Goal: Task Accomplishment & Management: Manage account settings

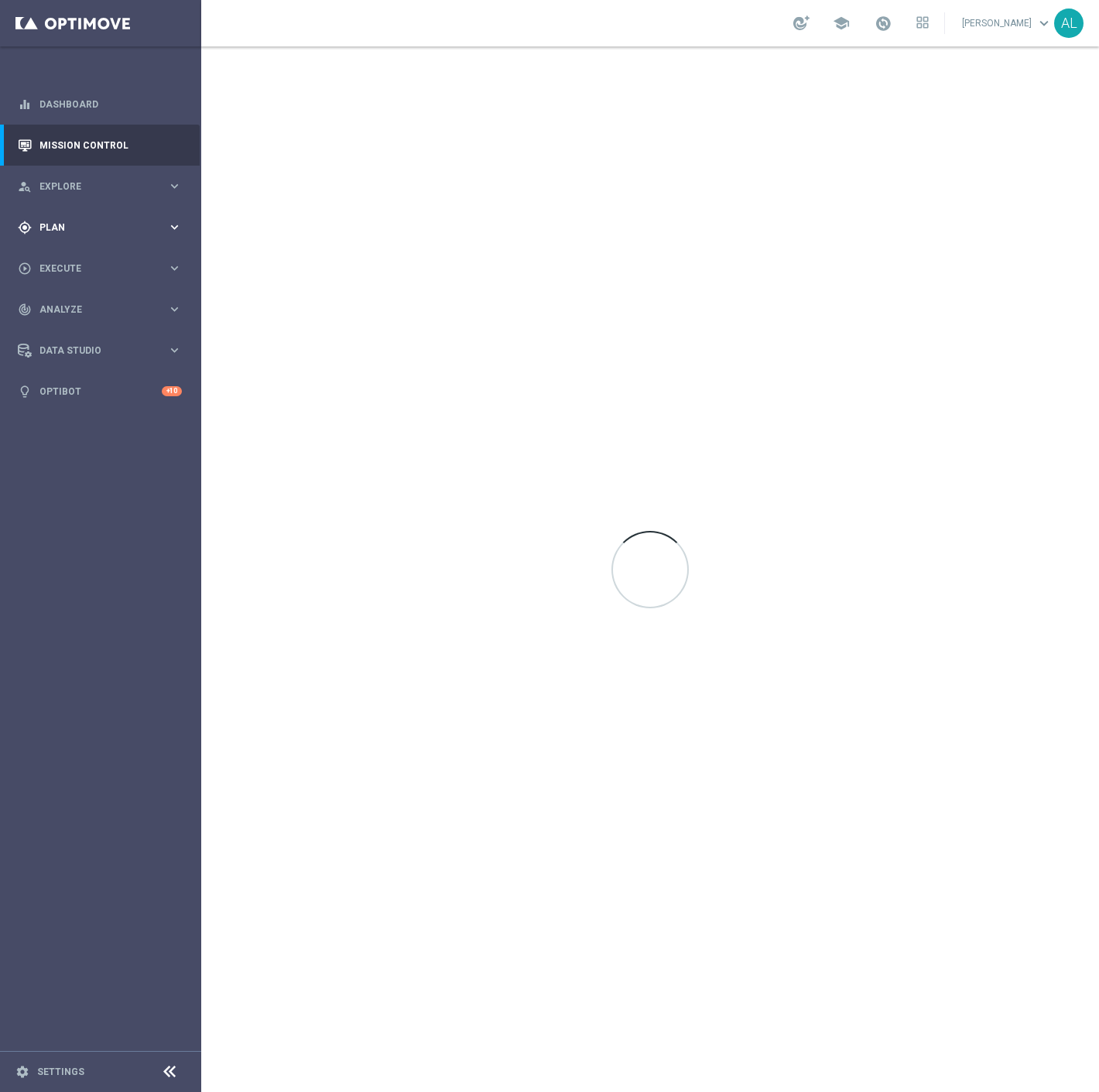
click at [83, 224] on span "Plan" at bounding box center [103, 227] width 127 height 9
click at [94, 142] on link "Mission Control" at bounding box center [110, 145] width 142 height 41
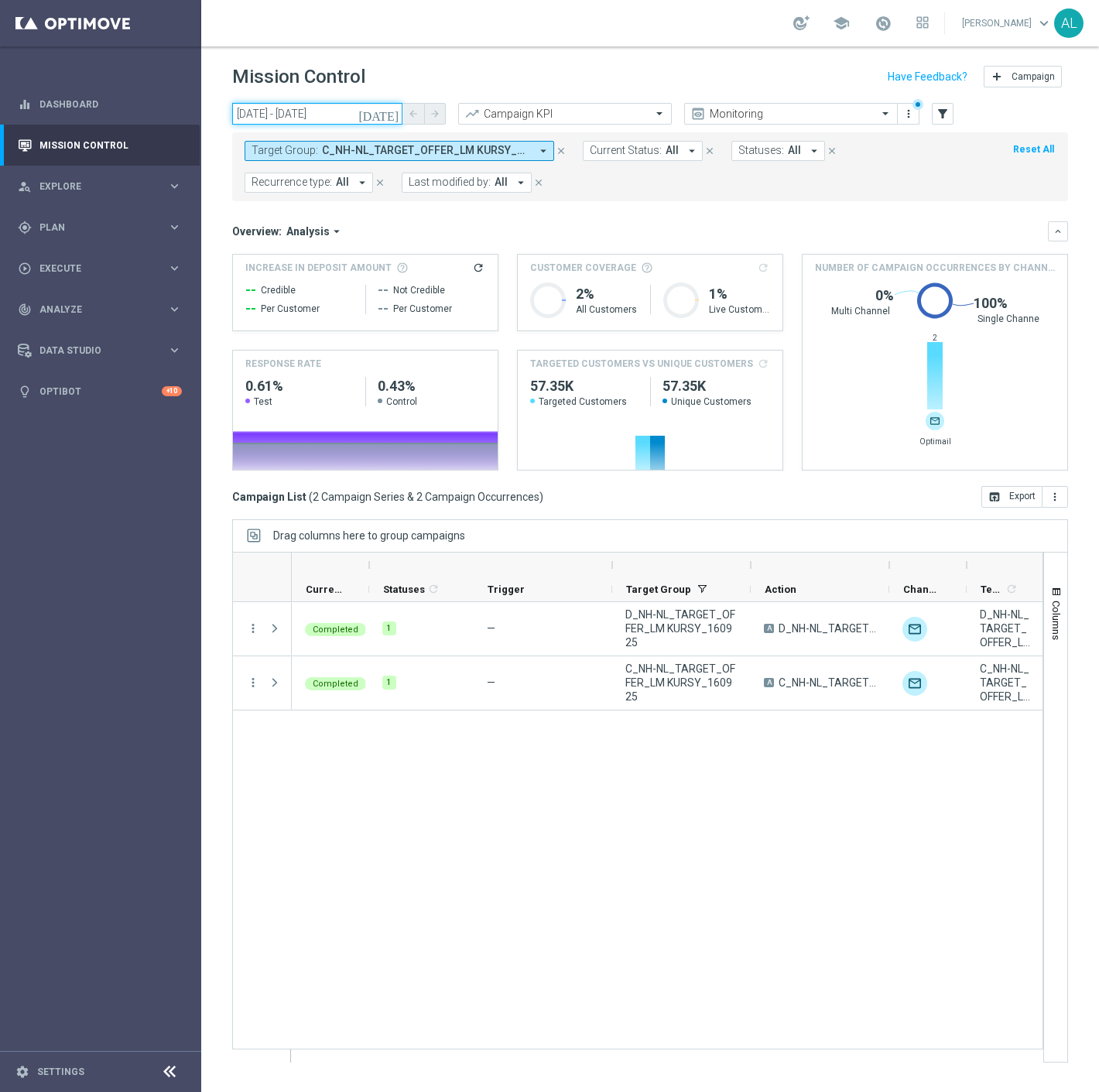
click at [299, 114] on input "16 Sep 2025 - 16 Sep 2025" at bounding box center [317, 113] width 171 height 22
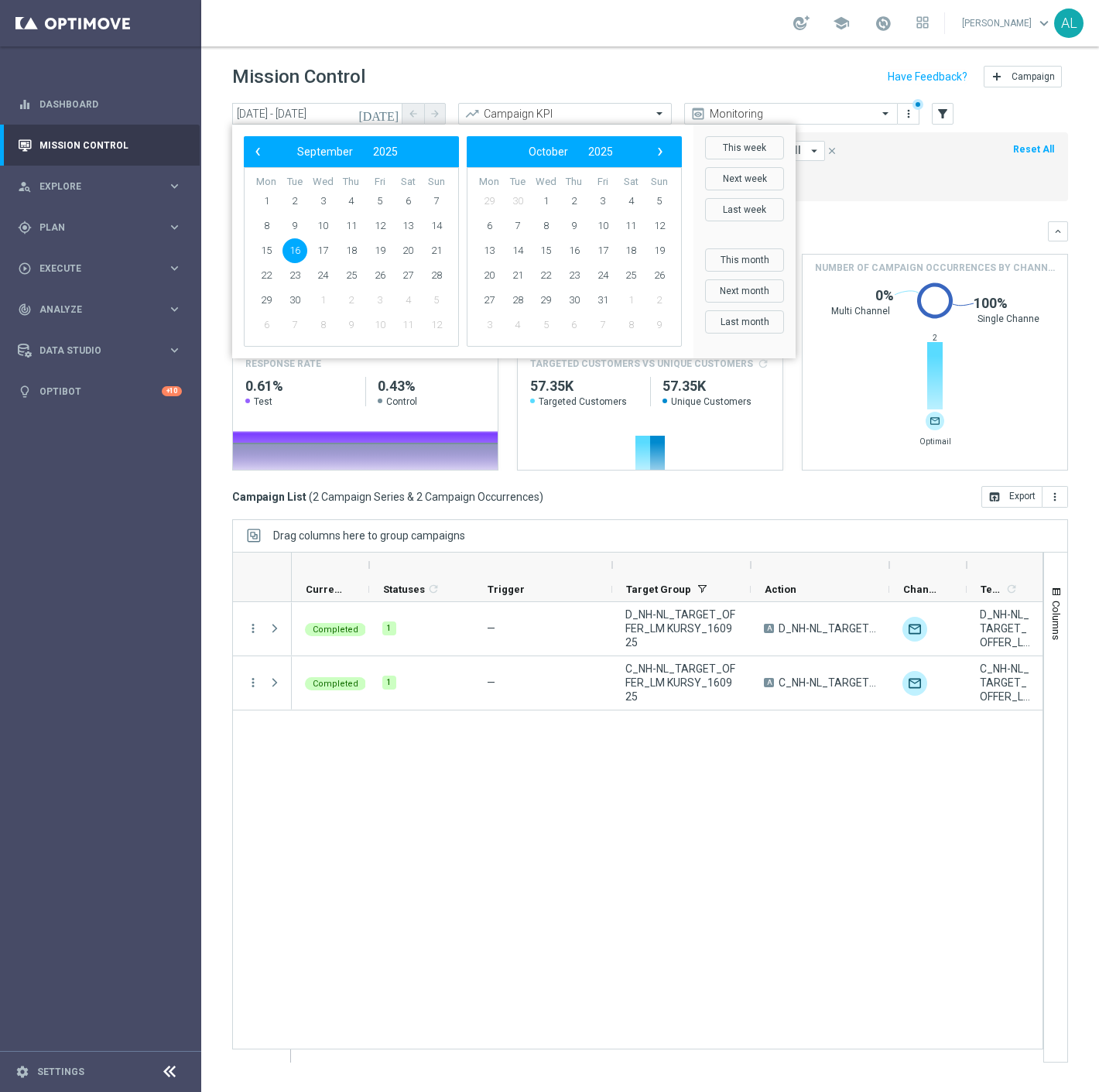
click at [578, 55] on header "Mission Control add Campaign" at bounding box center [650, 74] width 897 height 56
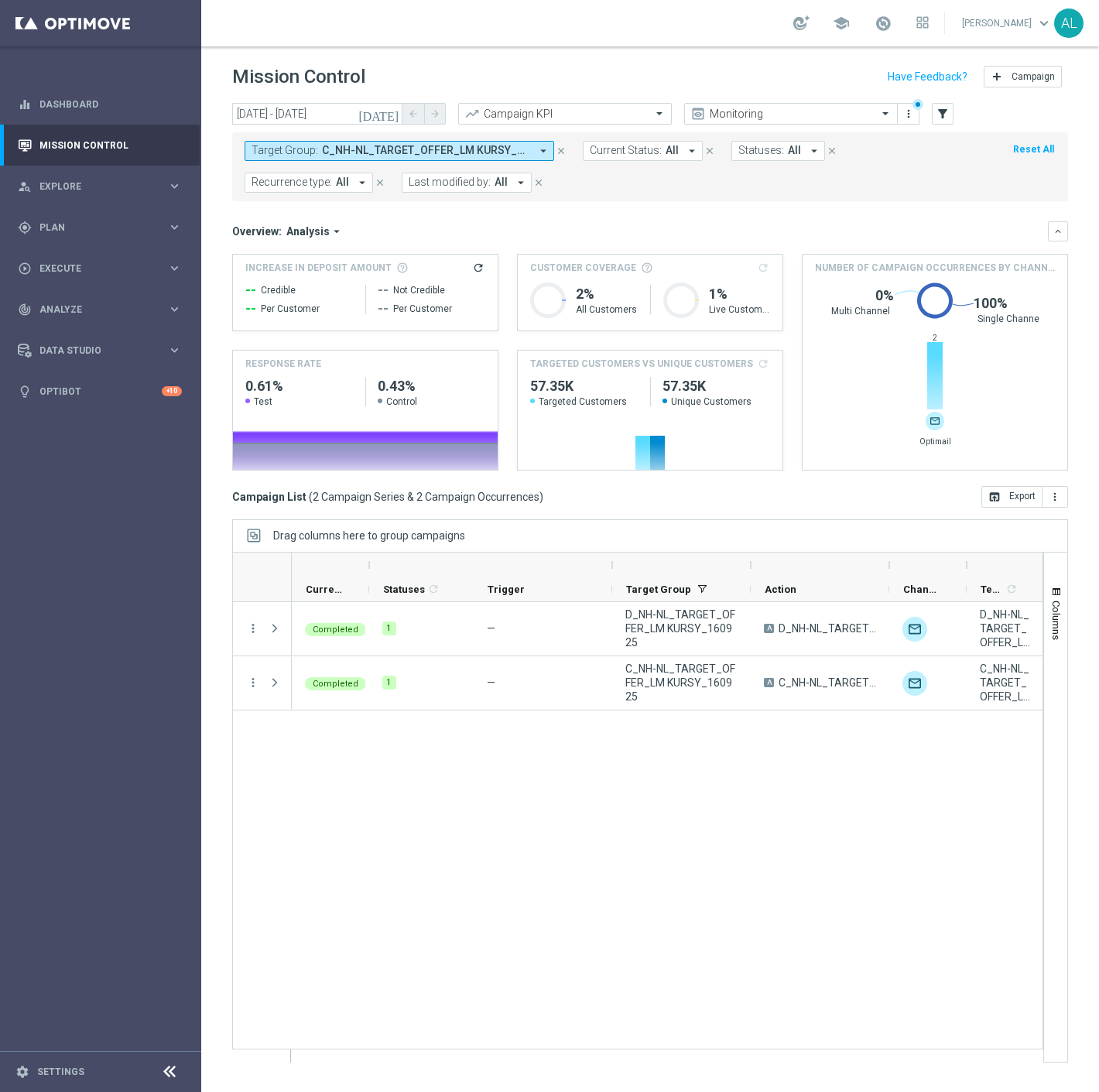
click at [531, 153] on button "Target Group: C_NH-NL_TARGET_OFFER_LM KURSY_160925, D_NH-NL_TARGET_OFFER_LM KUR…" at bounding box center [399, 151] width 309 height 20
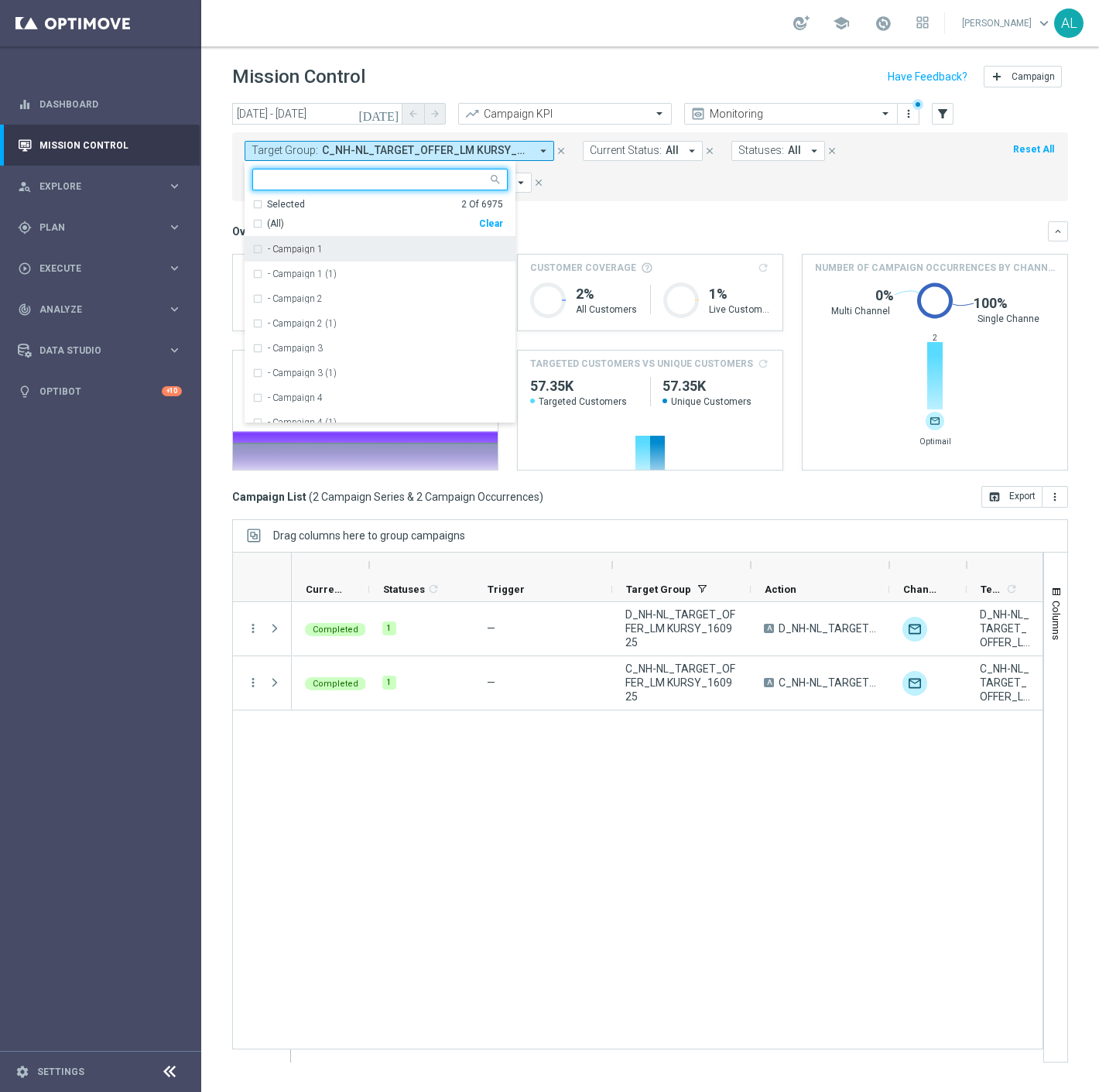
click at [0, 0] on div "Clear" at bounding box center [0, 0] width 0 height 0
click at [628, 206] on mini-dashboard "Overview: Analysis arrow_drop_down keyboard_arrow_down Increase In Deposit Amou…" at bounding box center [649, 344] width 835 height 285
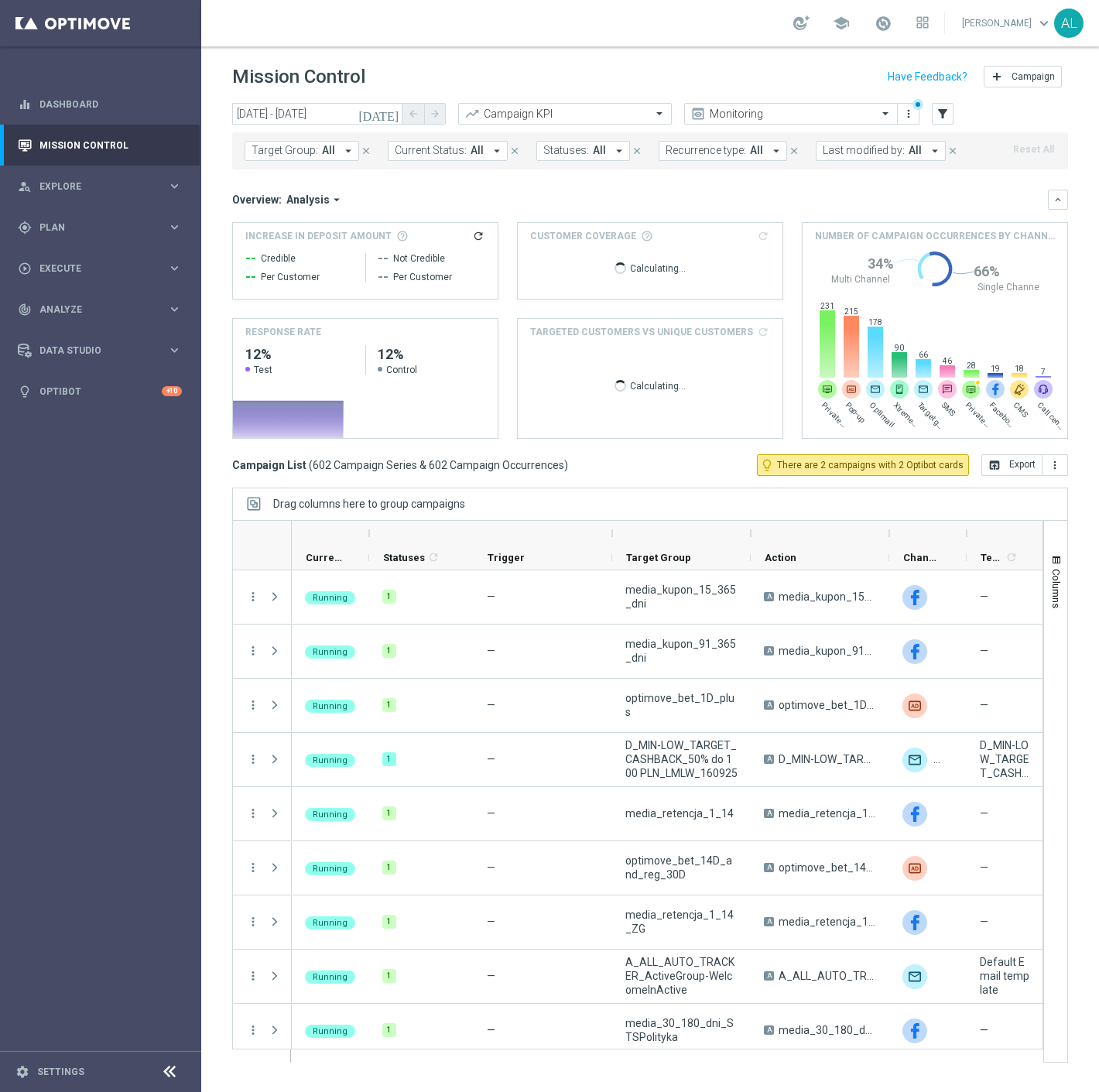
click at [822, 145] on span "Last modified by:" at bounding box center [863, 150] width 82 height 13
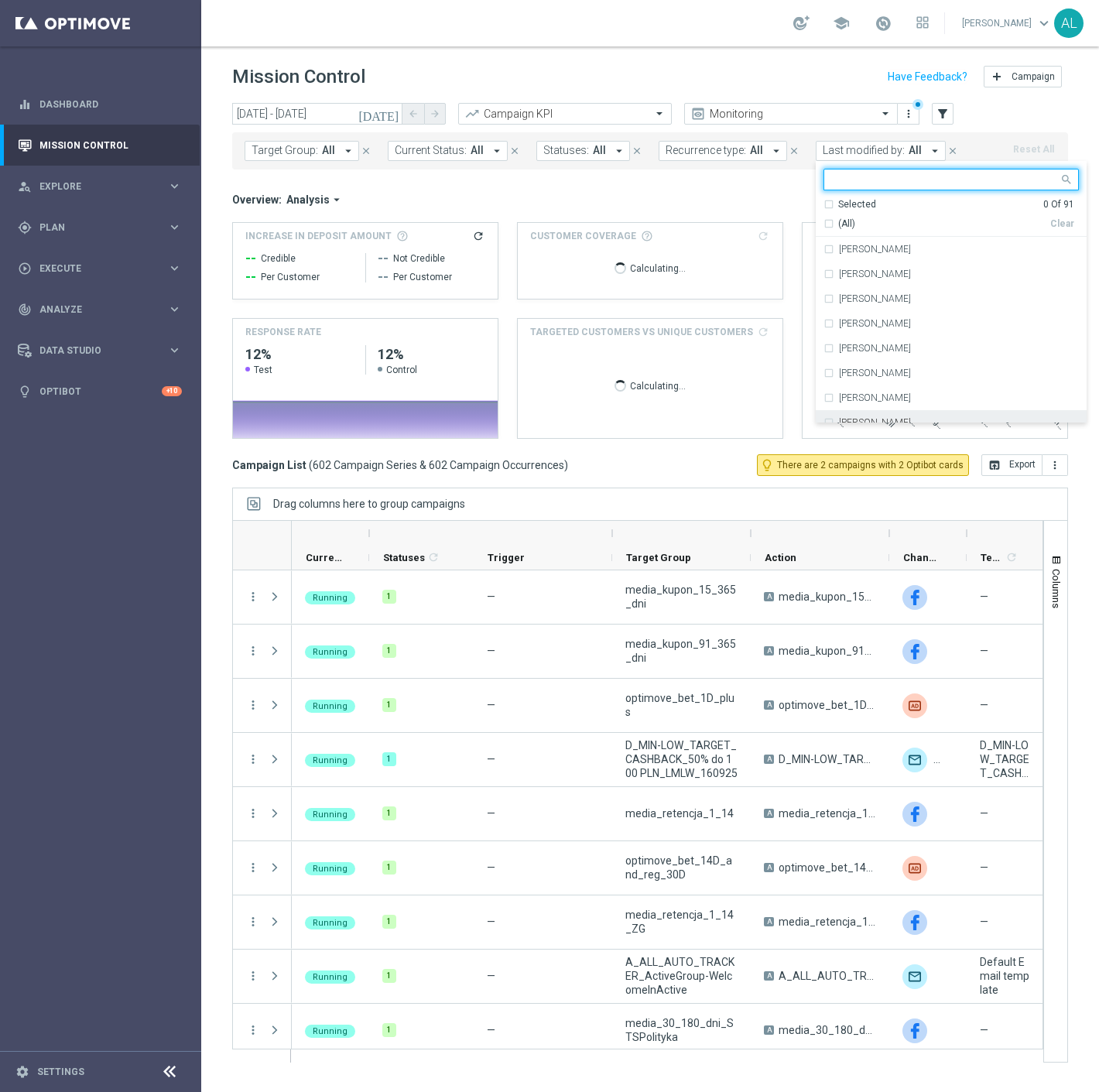
click at [901, 414] on div "[PERSON_NAME]" at bounding box center [951, 423] width 255 height 24
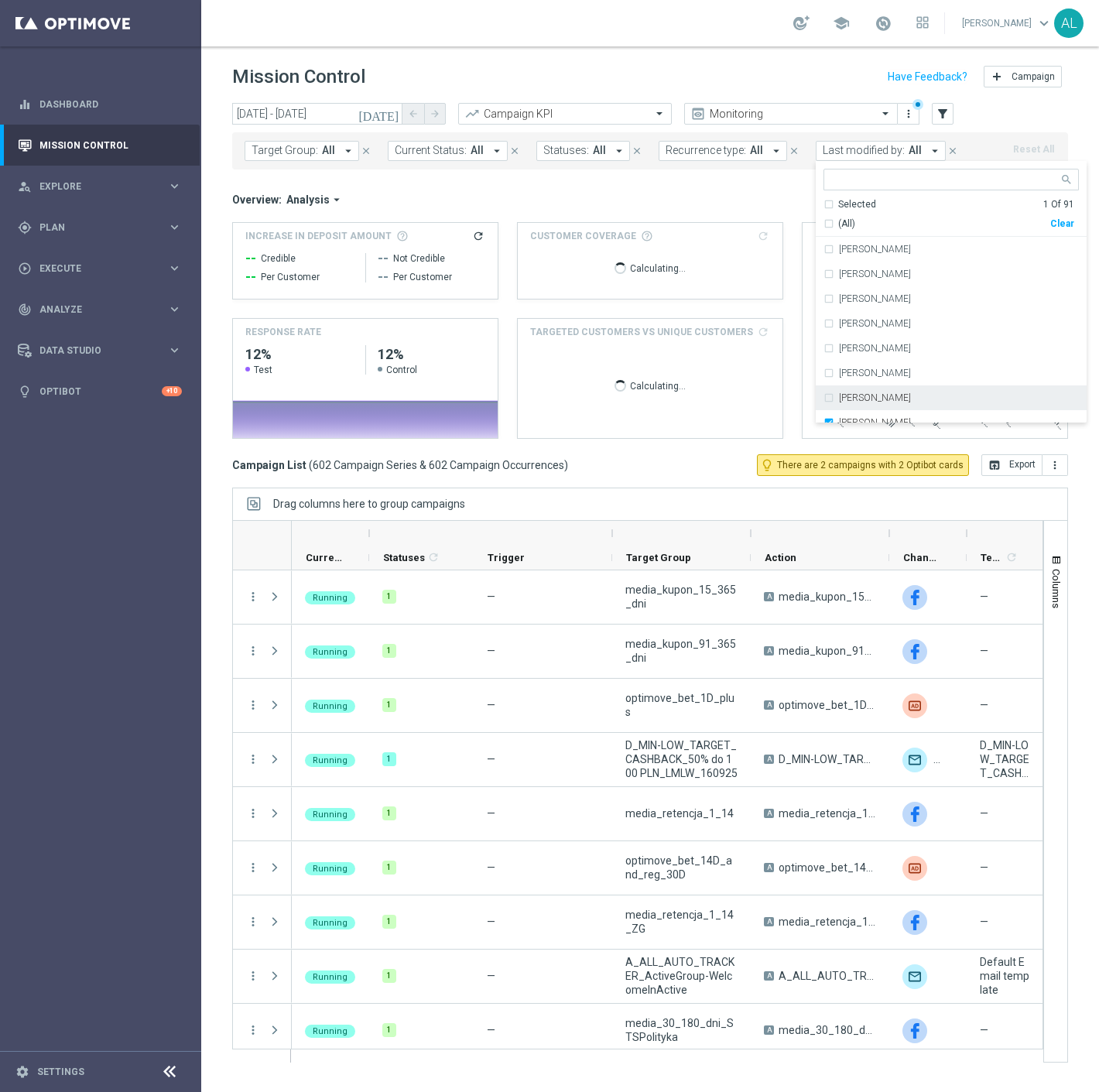
click at [329, 147] on span "All" at bounding box center [329, 150] width 13 height 13
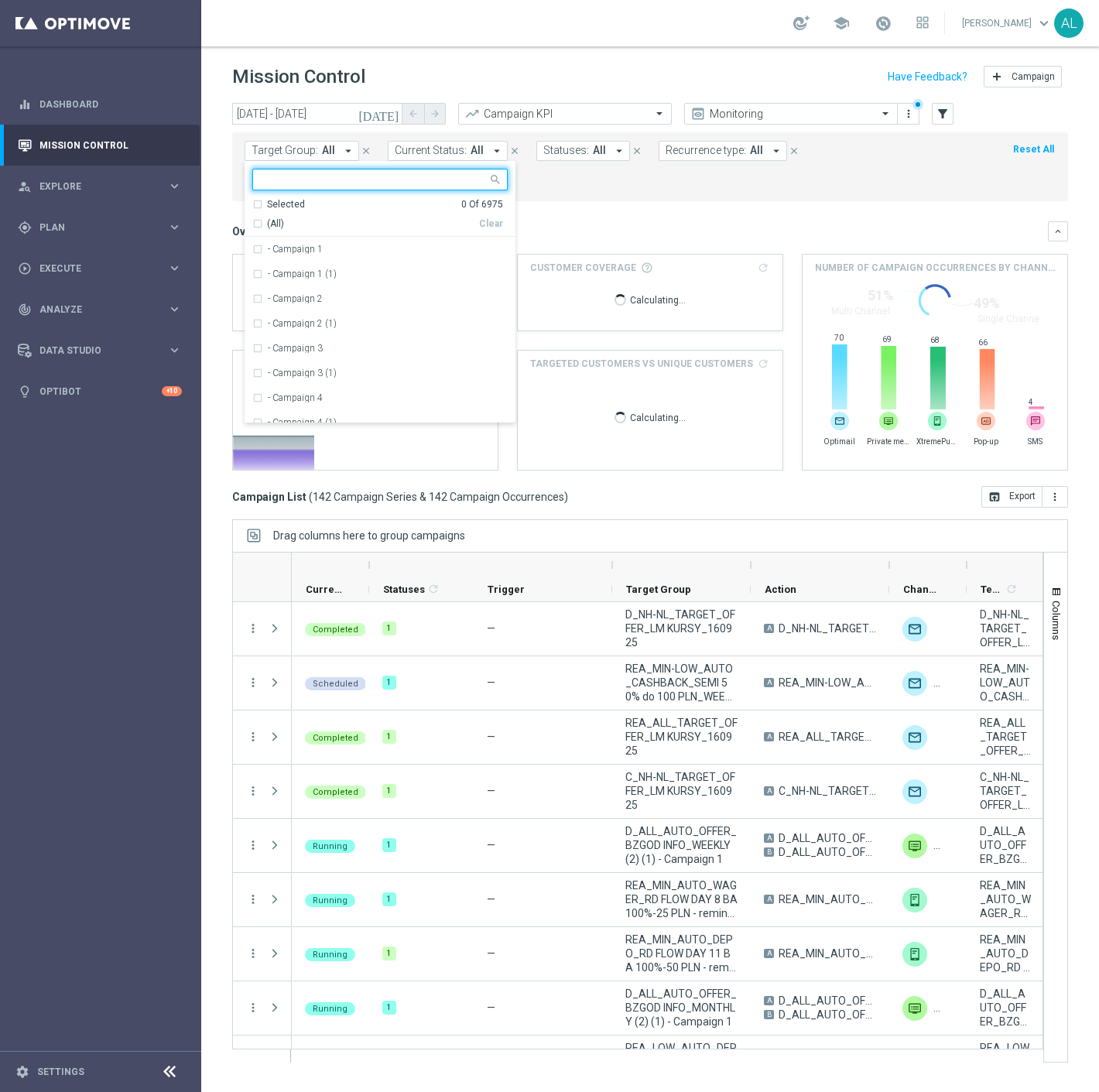
click at [475, 144] on span "All" at bounding box center [477, 150] width 13 height 13
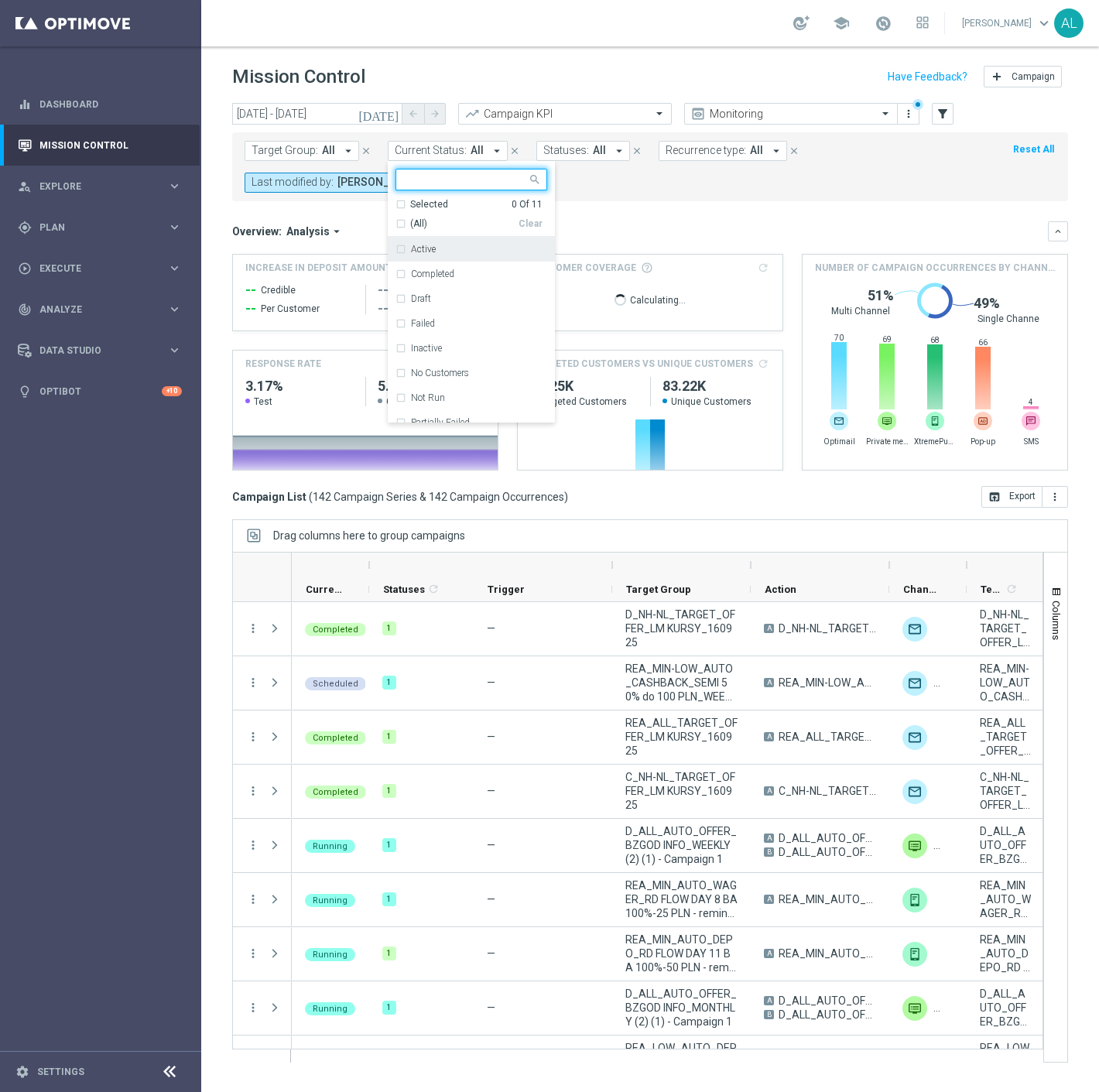
click at [615, 200] on div "Target Group: All arrow_drop_down close Current Status: All arrow_drop_down Sel…" at bounding box center [649, 166] width 835 height 69
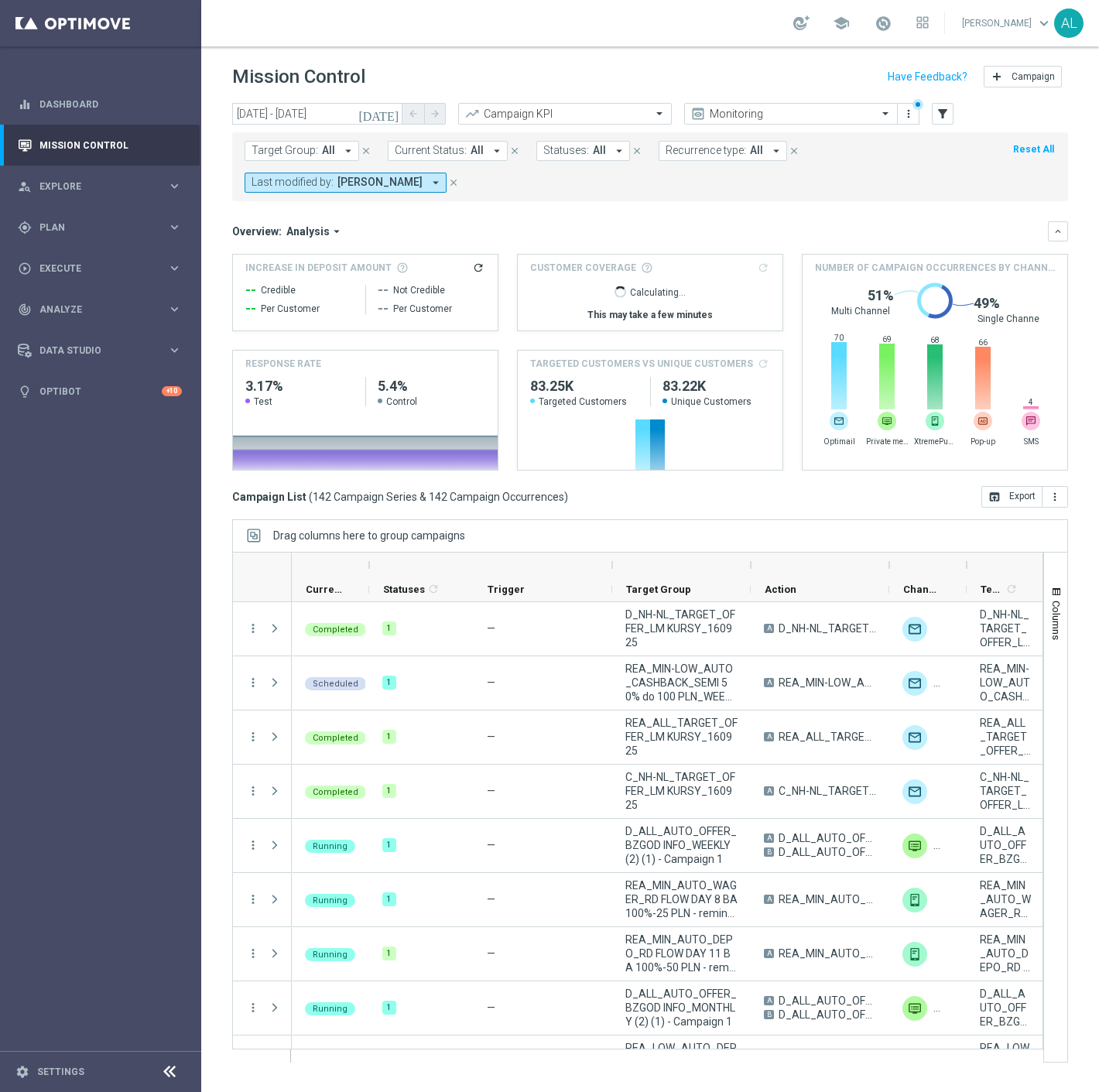
click at [684, 152] on span "Recurrence type:" at bounding box center [706, 150] width 81 height 13
click at [702, 255] on div "Recurring" at bounding box center [722, 261] width 111 height 24
drag, startPoint x: 875, startPoint y: 210, endPoint x: 821, endPoint y: 217, distance: 54.5
click at [875, 211] on mini-dashboard "Overview: Analysis arrow_drop_down keyboard_arrow_down Increase In Deposit Amou…" at bounding box center [649, 344] width 835 height 285
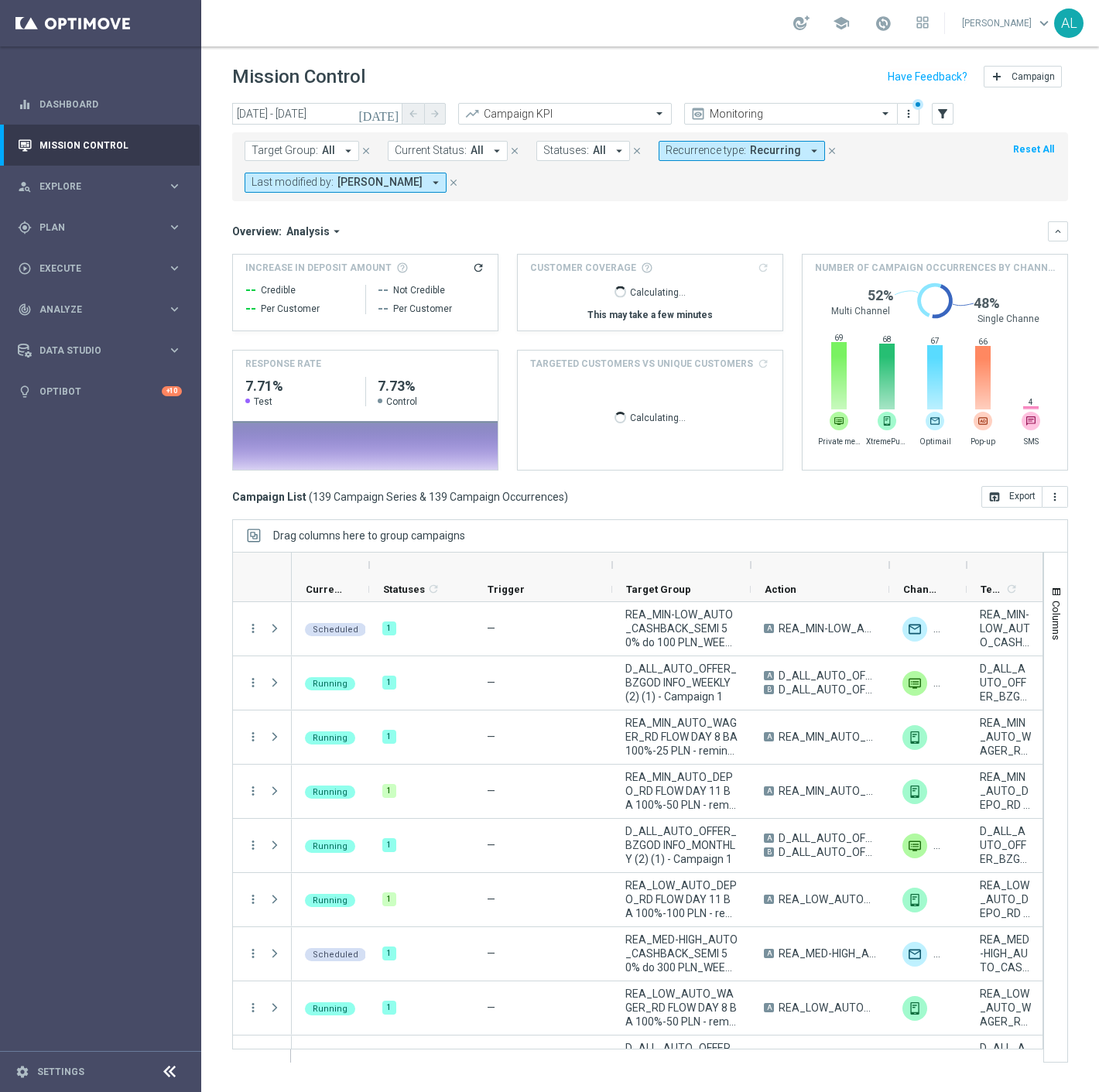
click at [305, 148] on span "Target Group:" at bounding box center [285, 150] width 67 height 13
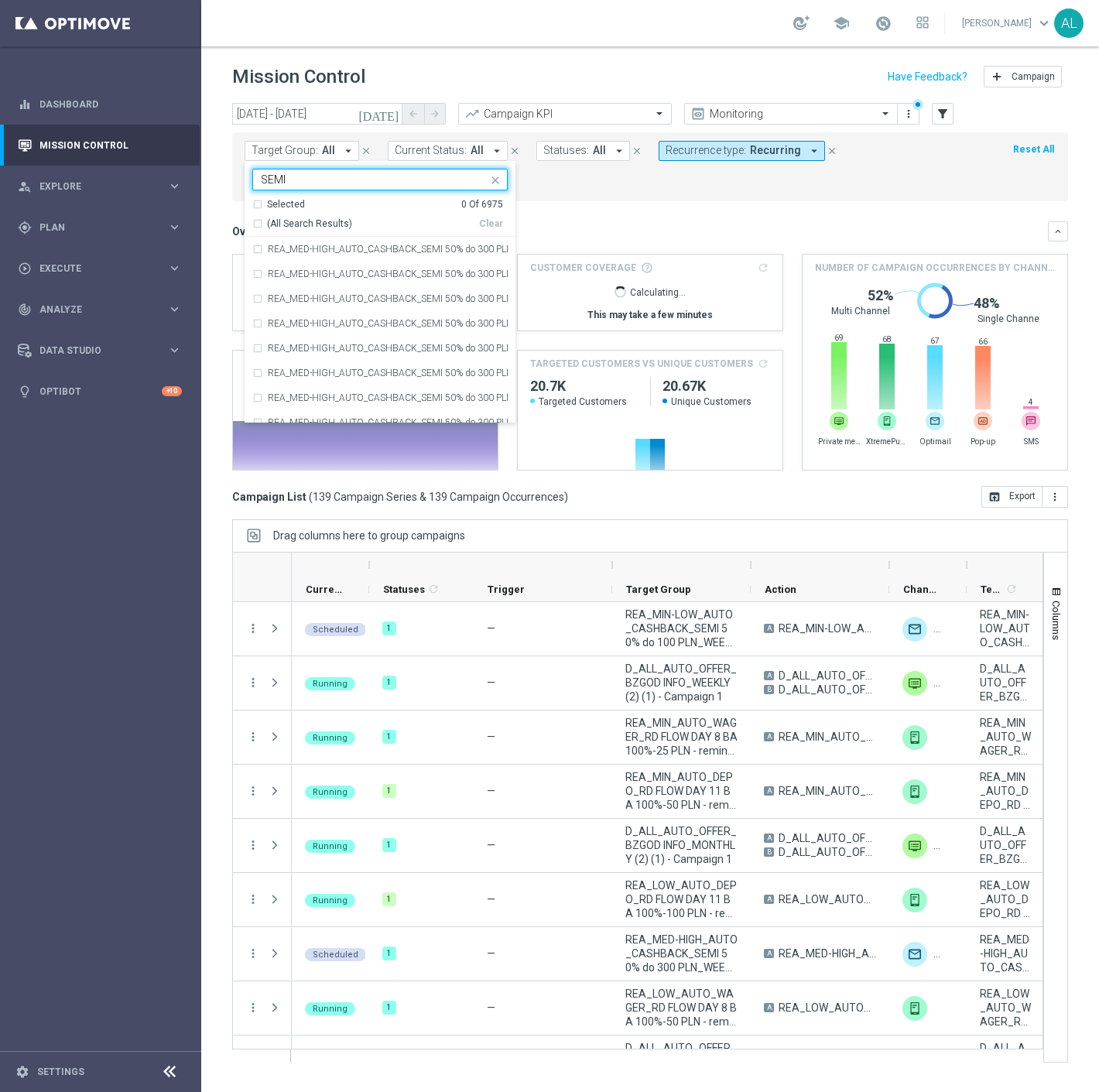
click at [329, 218] on span "(All Search Results)" at bounding box center [309, 224] width 85 height 13
type input "SEMI"
click at [627, 225] on div "Overview: Analysis arrow_drop_down" at bounding box center [640, 231] width 816 height 14
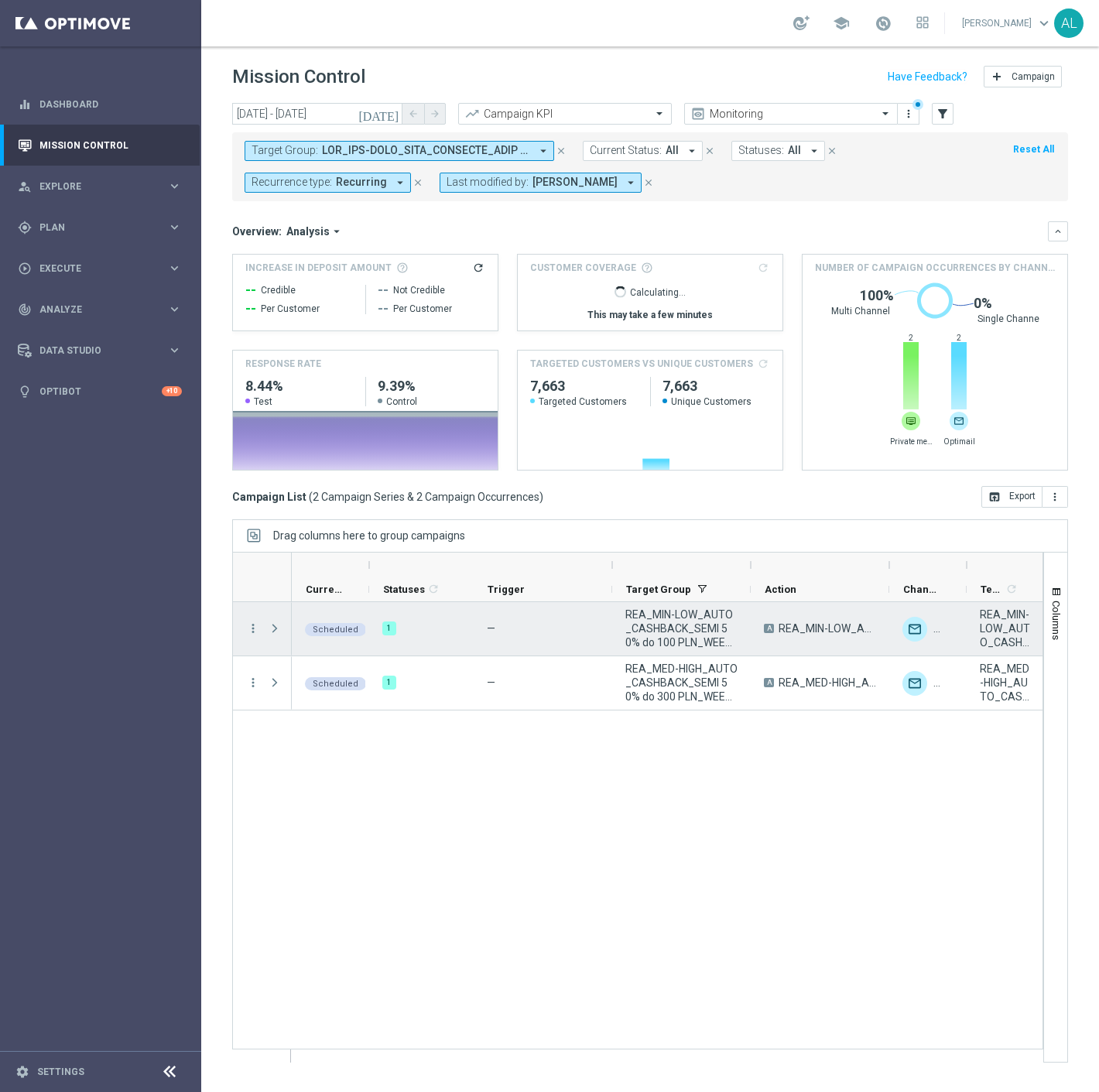
click at [680, 616] on span "REA_MIN-LOW_AUTO_CASHBACK_SEMI 50% do 100 PLN_WEEKLY" at bounding box center [681, 628] width 113 height 42
click at [1004, 633] on span "REA_MIN-LOW_AUTO_CASHBACK_SEMI 50% do 100 PLN_160925" at bounding box center [1005, 628] width 51 height 42
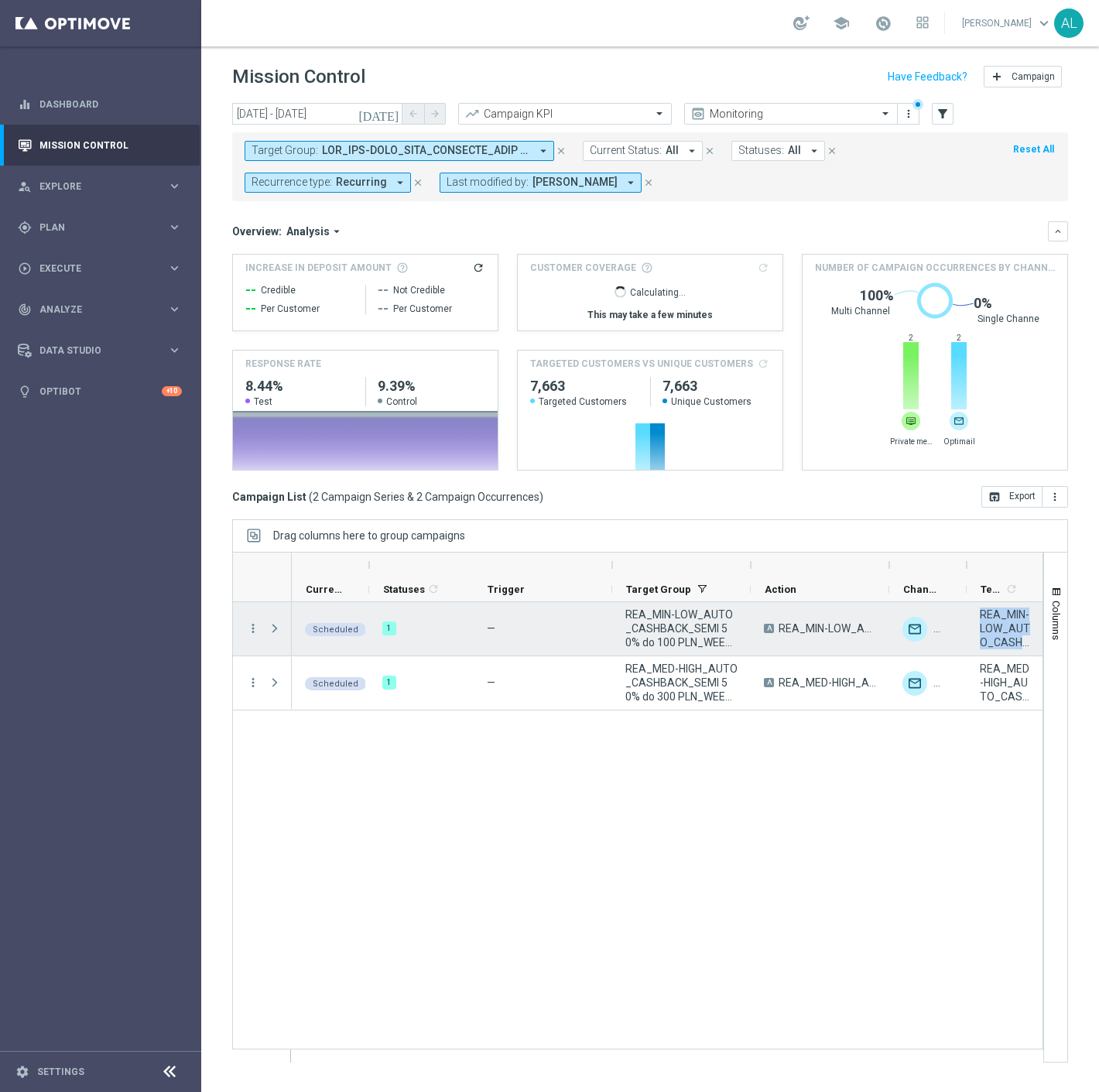
click at [1004, 633] on span "REA_MIN-LOW_AUTO_CASHBACK_SEMI 50% do 100 PLN_160925" at bounding box center [1005, 628] width 51 height 42
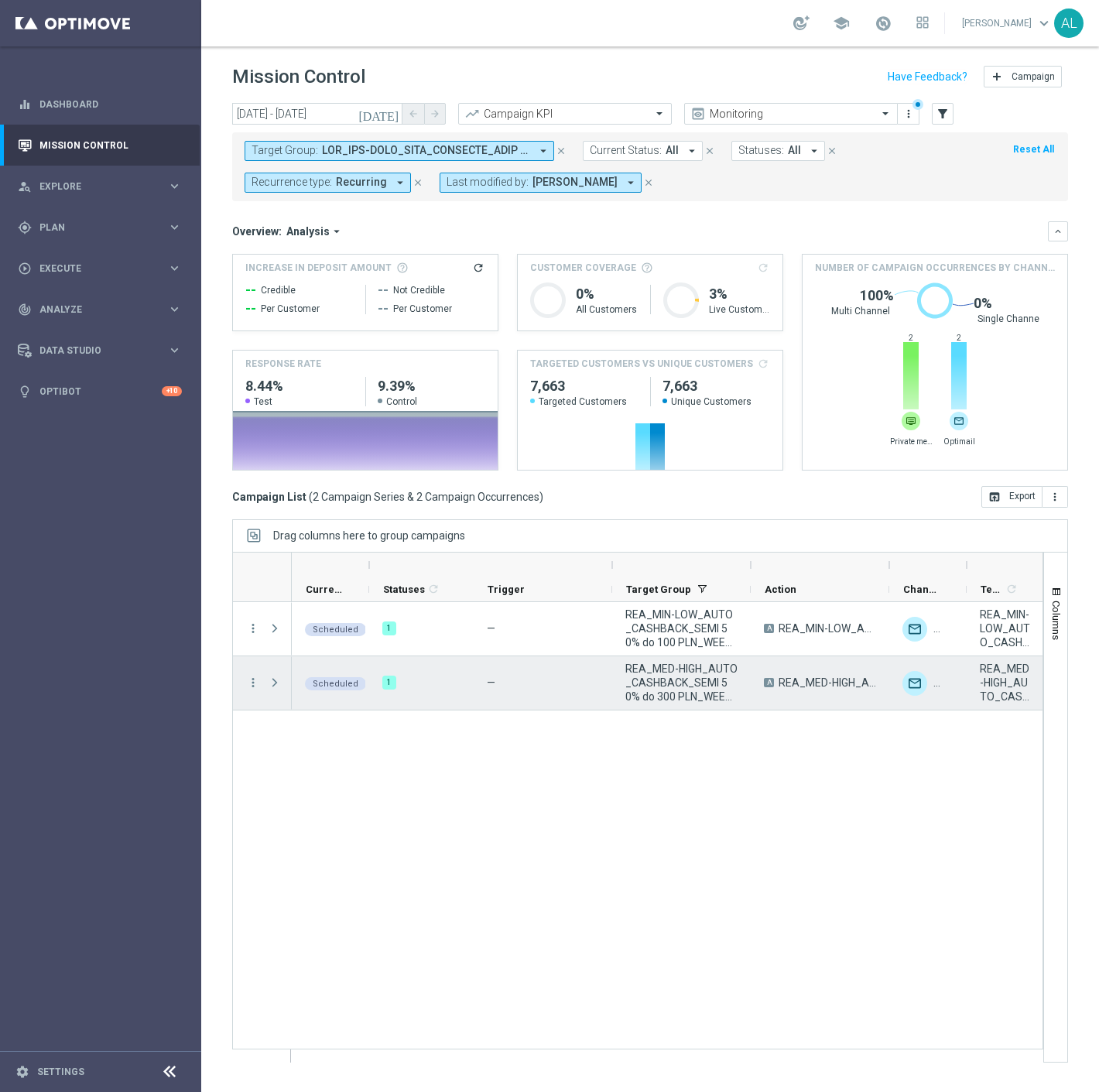
click at [670, 681] on span "REA_MED-HIGH_AUTO_CASHBACK_SEMI 50% do 300 PLN_WEEKLY" at bounding box center [681, 682] width 113 height 42
click at [1013, 670] on span "REA_MED-HIGH_AUTO_CASHBACK_SEMI 50% do 300 PLN_160925" at bounding box center [1005, 682] width 51 height 42
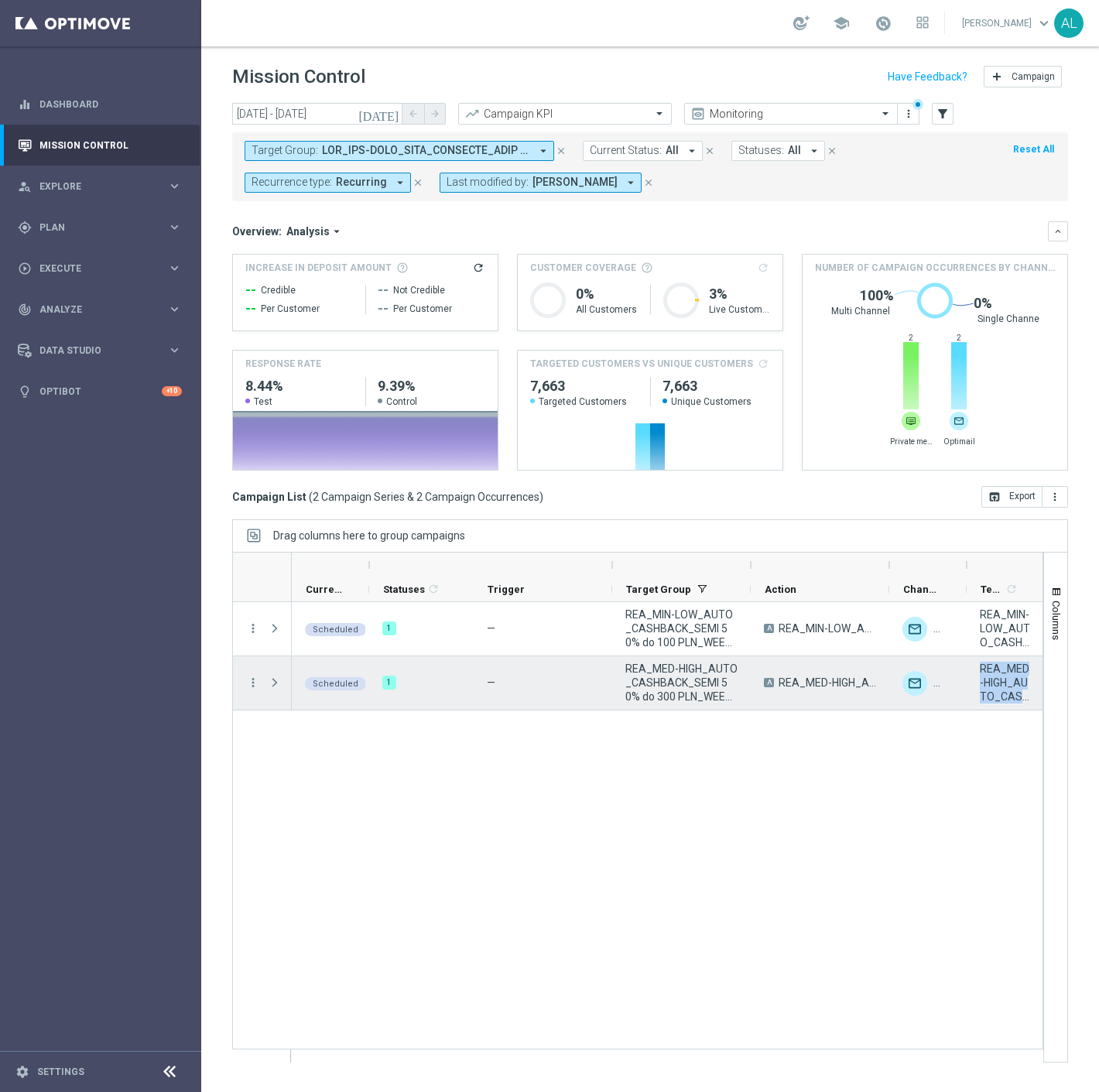
click at [1013, 670] on span "REA_MED-HIGH_AUTO_CASHBACK_SEMI 50% do 300 PLN_160925" at bounding box center [1005, 682] width 51 height 42
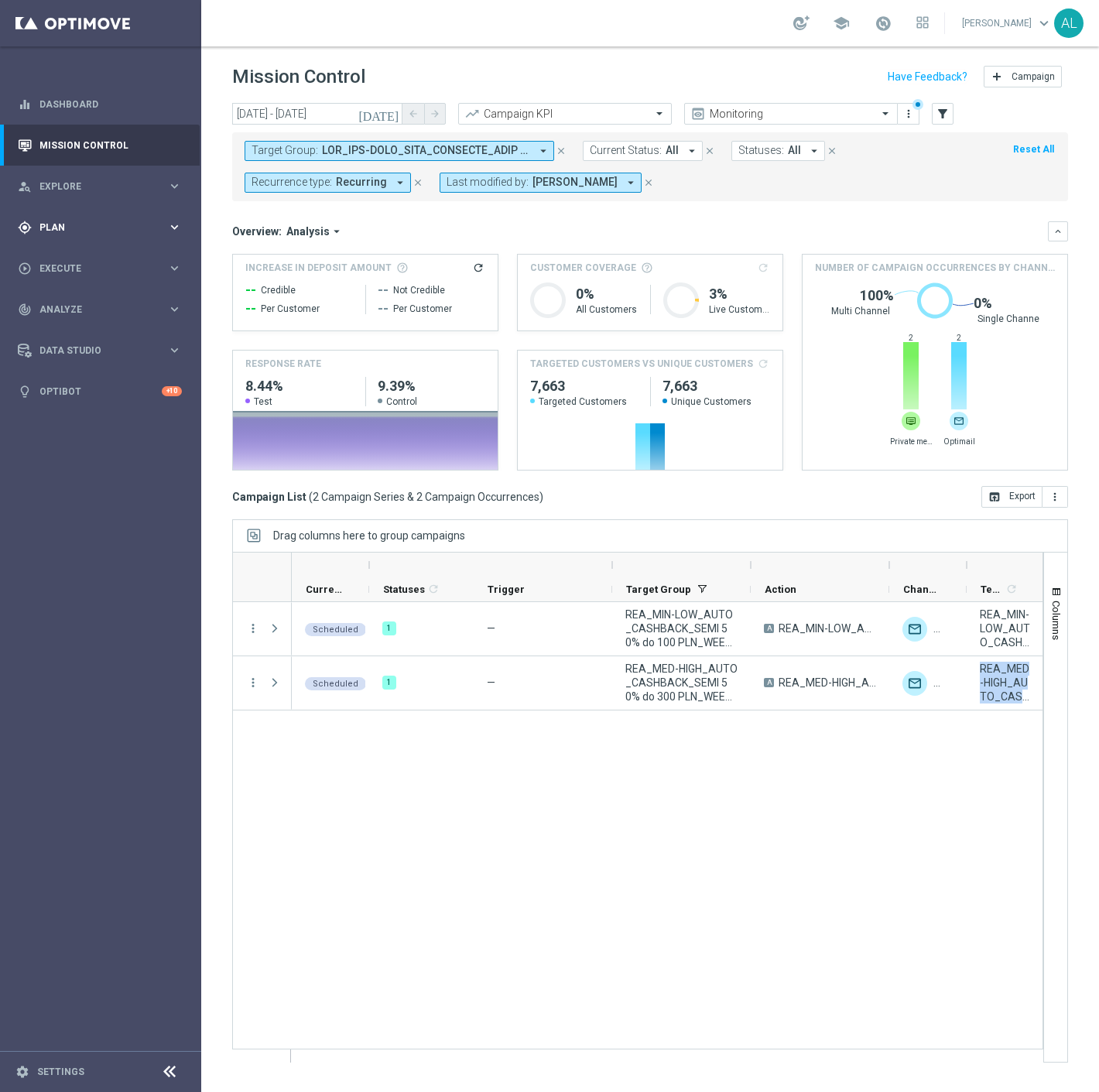
click at [87, 220] on div "gps_fixed Plan" at bounding box center [92, 227] width 149 height 14
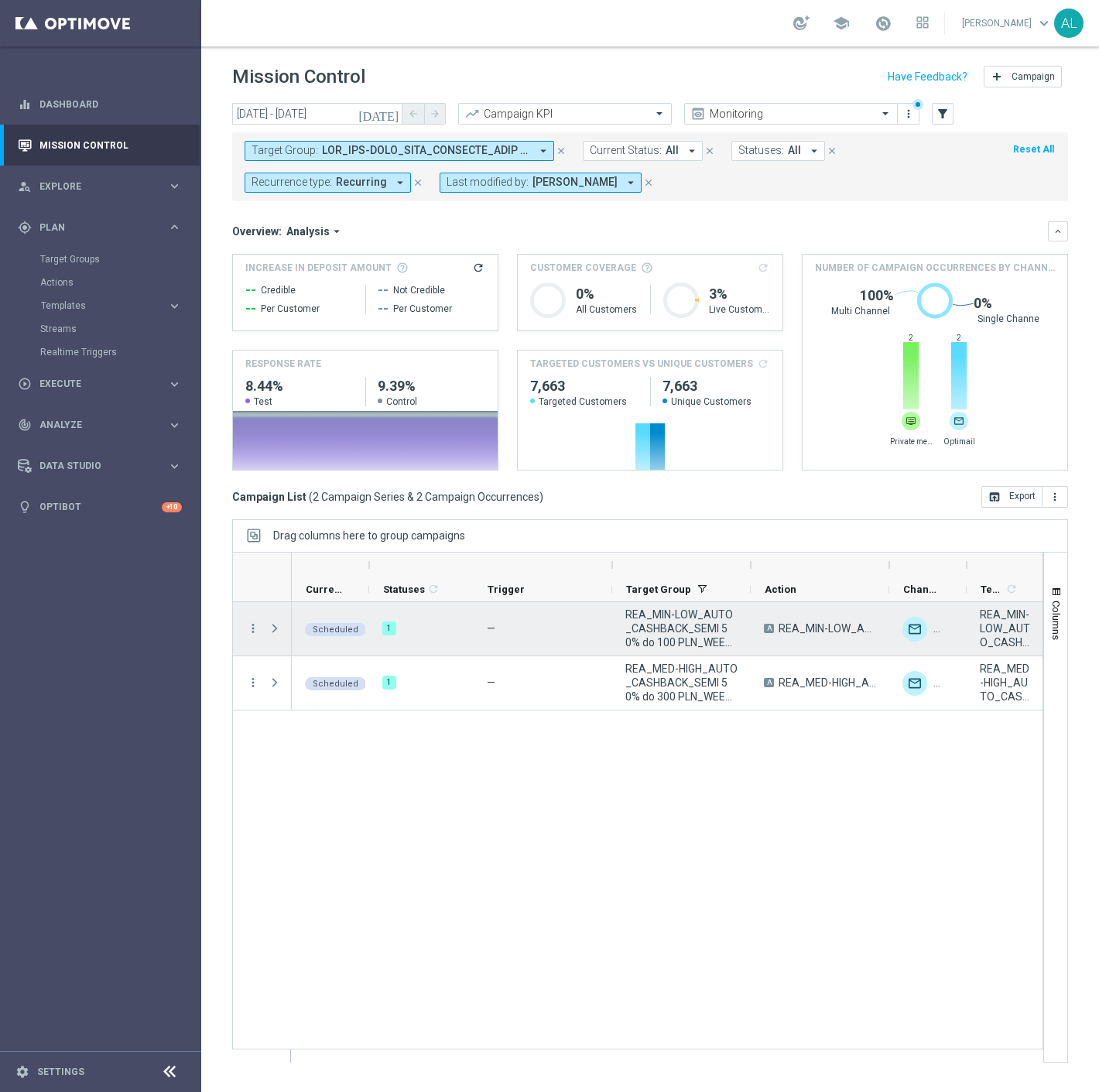
click at [676, 646] on span "REA_MIN-LOW_AUTO_CASHBACK_SEMI 50% do 100 PLN_WEEKLY" at bounding box center [681, 628] width 113 height 42
drag, startPoint x: 680, startPoint y: 646, endPoint x: 622, endPoint y: 611, distance: 67.7
click at [622, 611] on div "REA_MIN-LOW_AUTO_CASHBACK_SEMI 50% do 100 PLN_WEEKLY" at bounding box center [681, 628] width 139 height 53
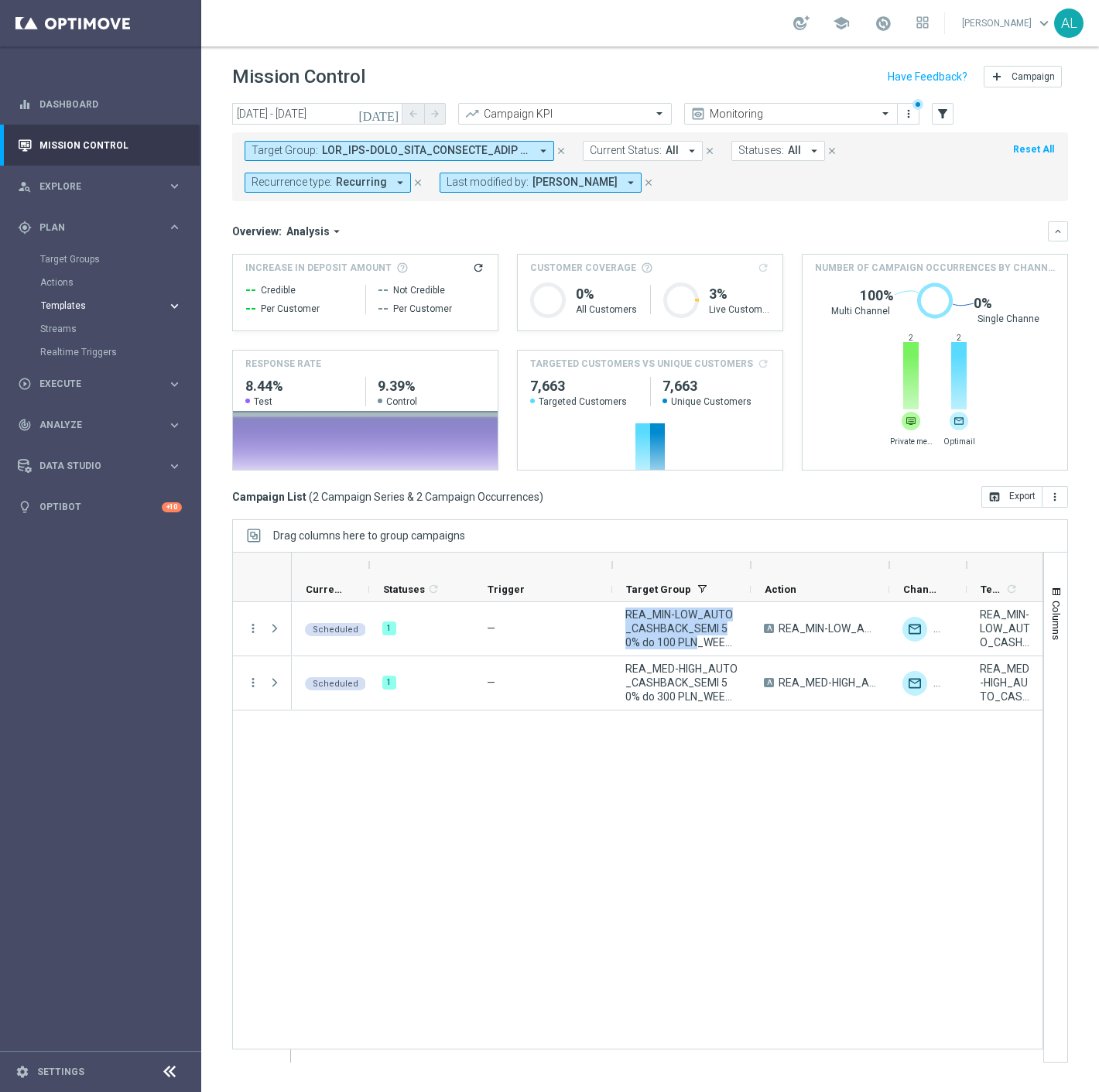
click at [64, 307] on span "Templates" at bounding box center [96, 305] width 111 height 9
click at [68, 260] on link "Target Groups" at bounding box center [100, 259] width 121 height 12
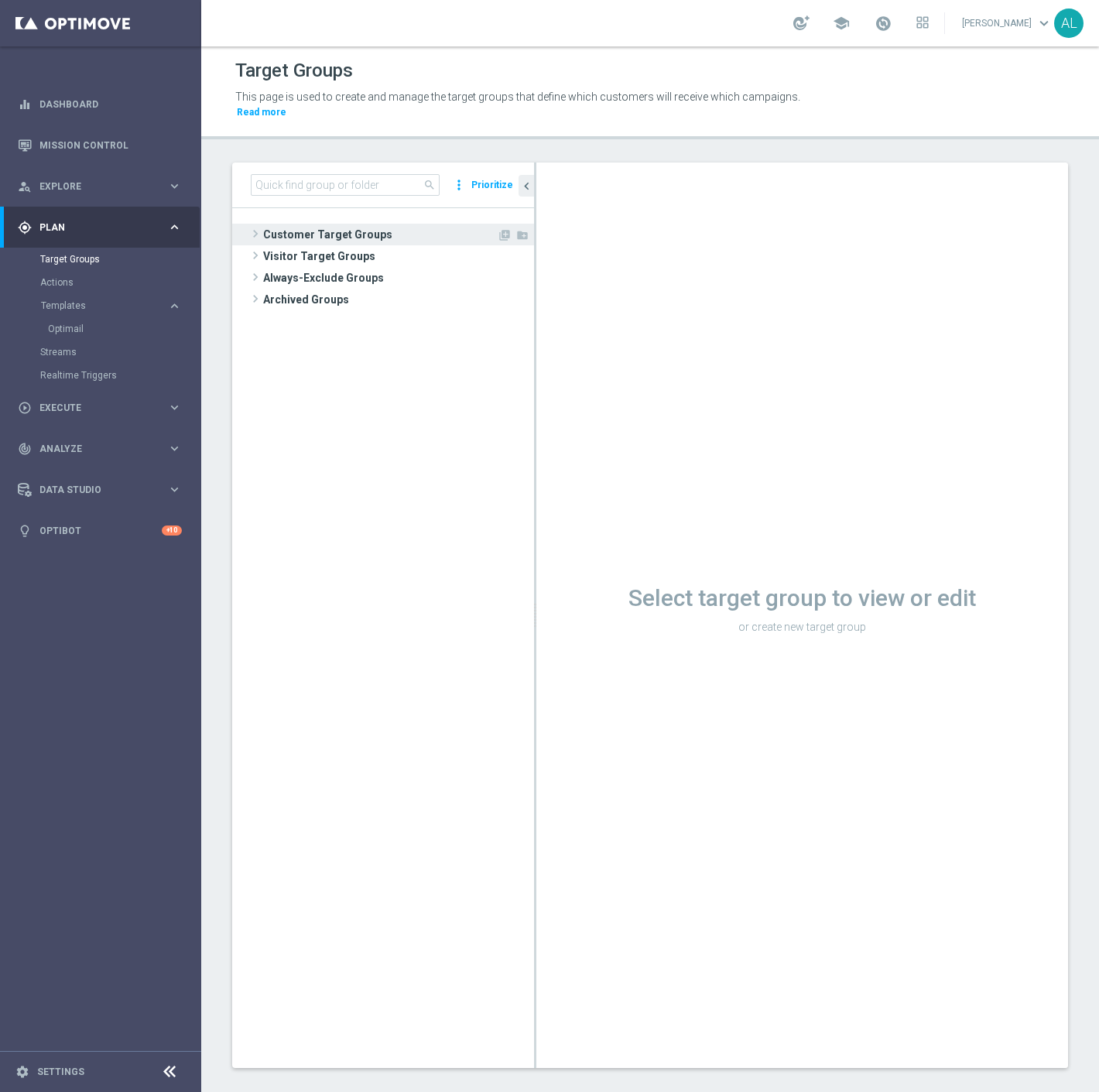
click at [264, 224] on span "Customer Target Groups" at bounding box center [379, 234] width 233 height 22
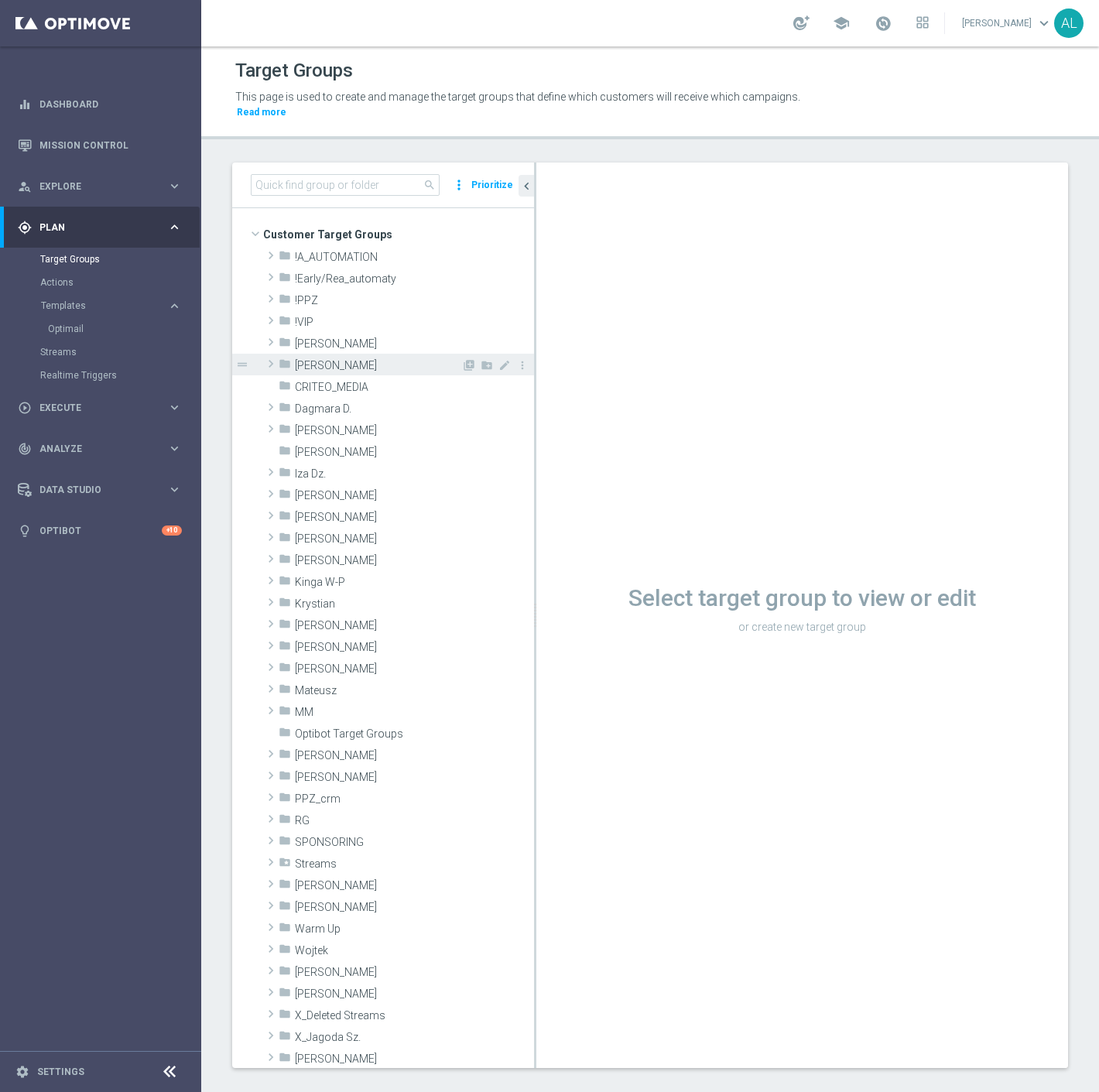
click at [335, 359] on span "[PERSON_NAME]" at bounding box center [378, 366] width 166 height 13
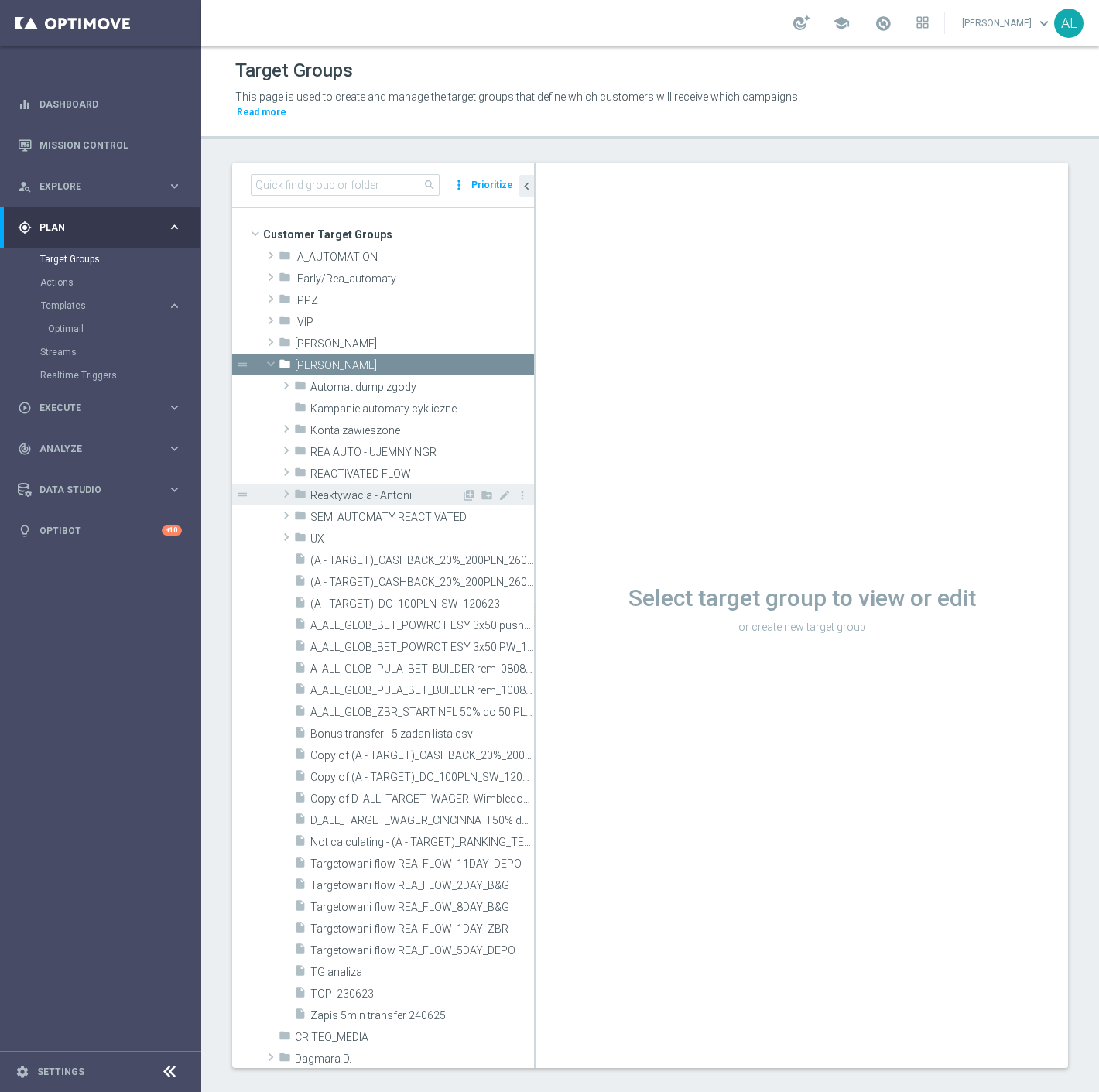
click at [401, 489] on span "Reaktywacja - Antoni" at bounding box center [385, 495] width 151 height 13
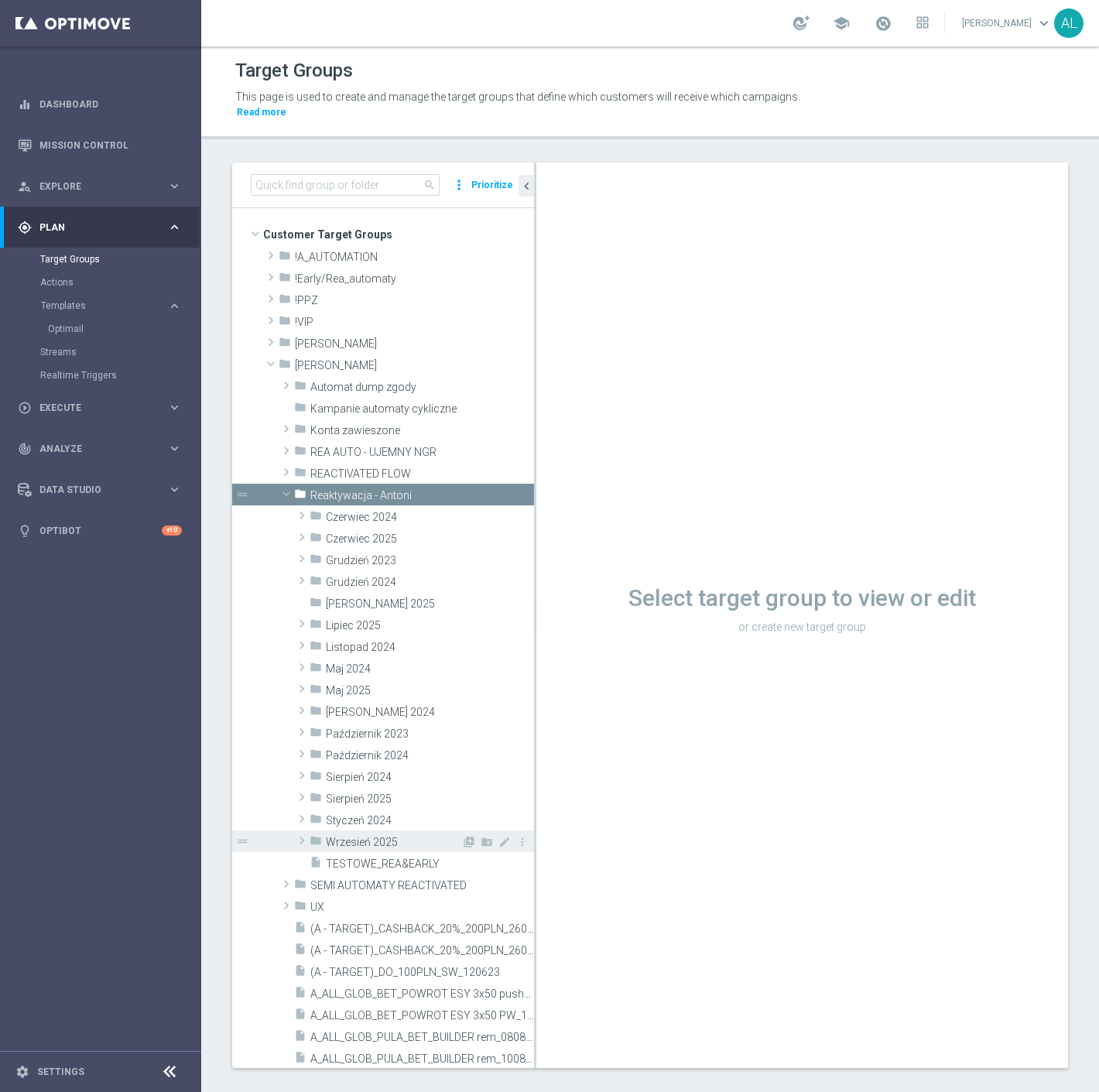
click at [382, 836] on span "Wrzesień 2025" at bounding box center [393, 842] width 135 height 13
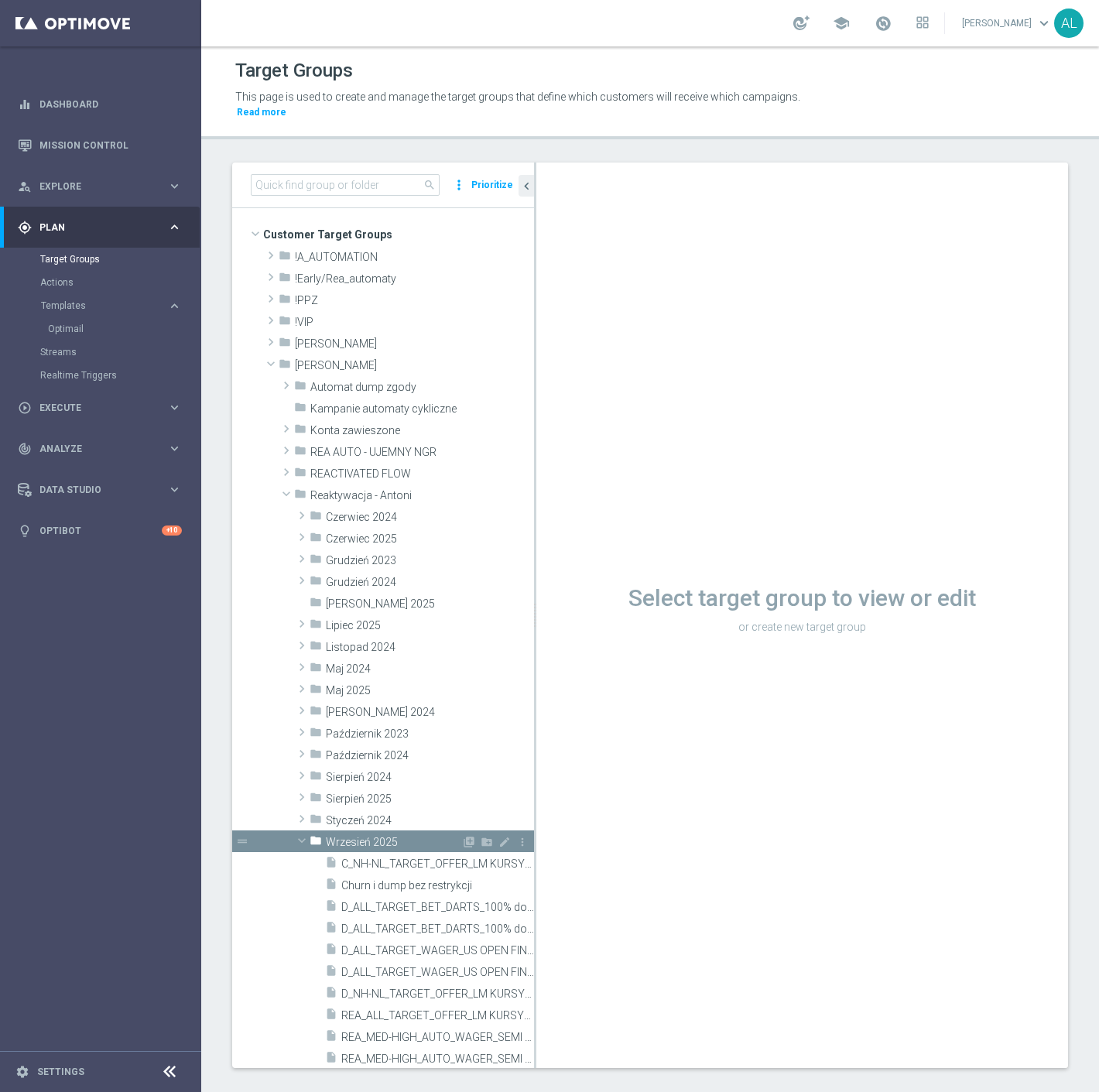
click at [383, 836] on span "Wrzesień 2025" at bounding box center [393, 842] width 135 height 13
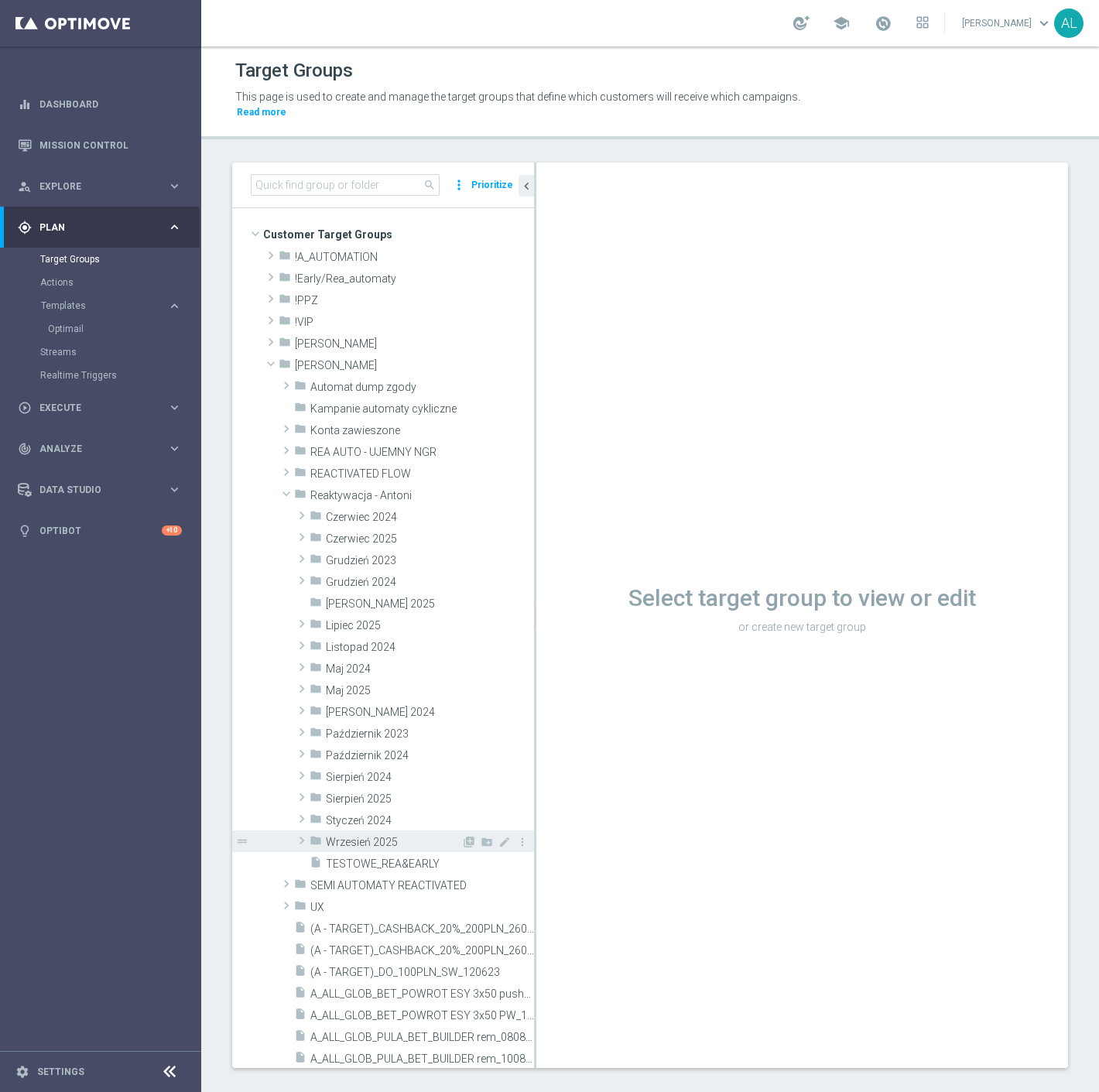
click at [384, 836] on span "Wrzesień 2025" at bounding box center [393, 842] width 135 height 13
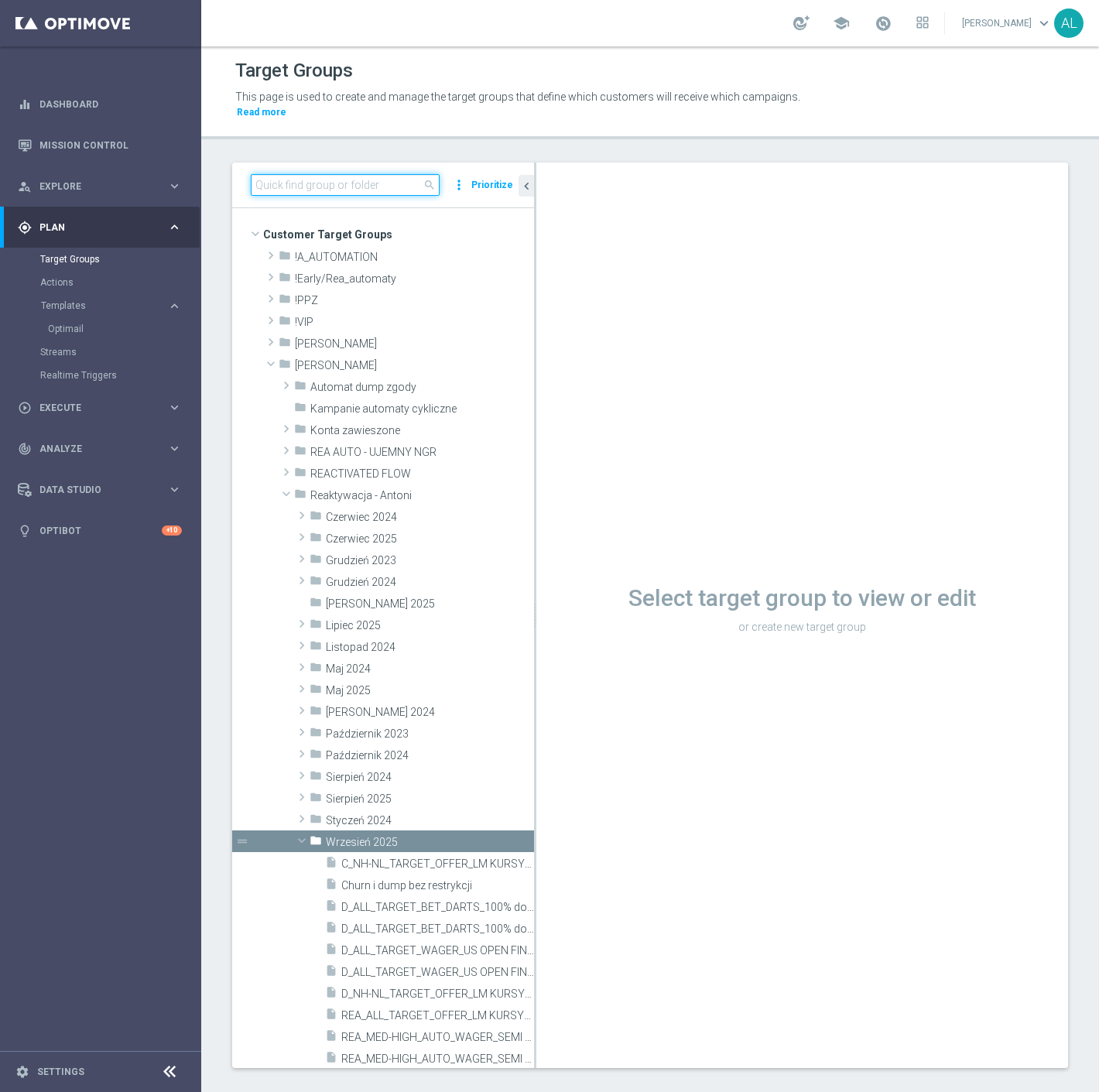
click at [331, 176] on input at bounding box center [344, 184] width 188 height 22
paste input "REA_MIN-LOW_AUTO_CASHBACK_SEMI 50% do 100 PLN_WEEKLY"
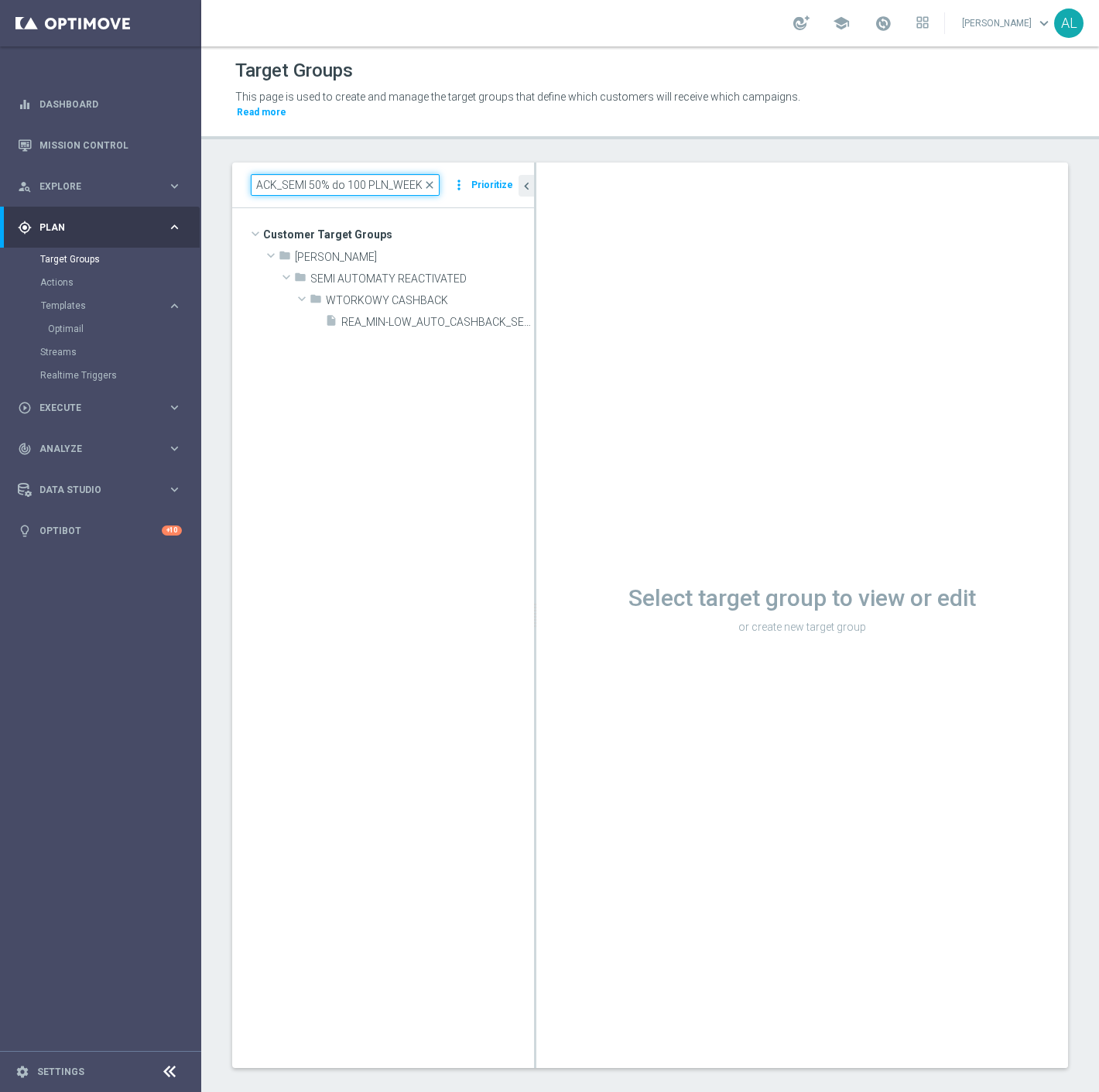
drag, startPoint x: 392, startPoint y: 172, endPoint x: 561, endPoint y: 188, distance: 169.8
click at [559, 189] on as-split "REA_MIN-LOW_AUTO_CASHBACK_SEMI 50% do 100 PLN_WEEKLY close more_vert Prioritize…" at bounding box center [649, 615] width 835 height 906
type input "REA_MIN-LOW_AUTO_CASHBACK_SEMI 50% do 100 PLN_"
click at [352, 251] on span "[PERSON_NAME]" at bounding box center [378, 257] width 166 height 13
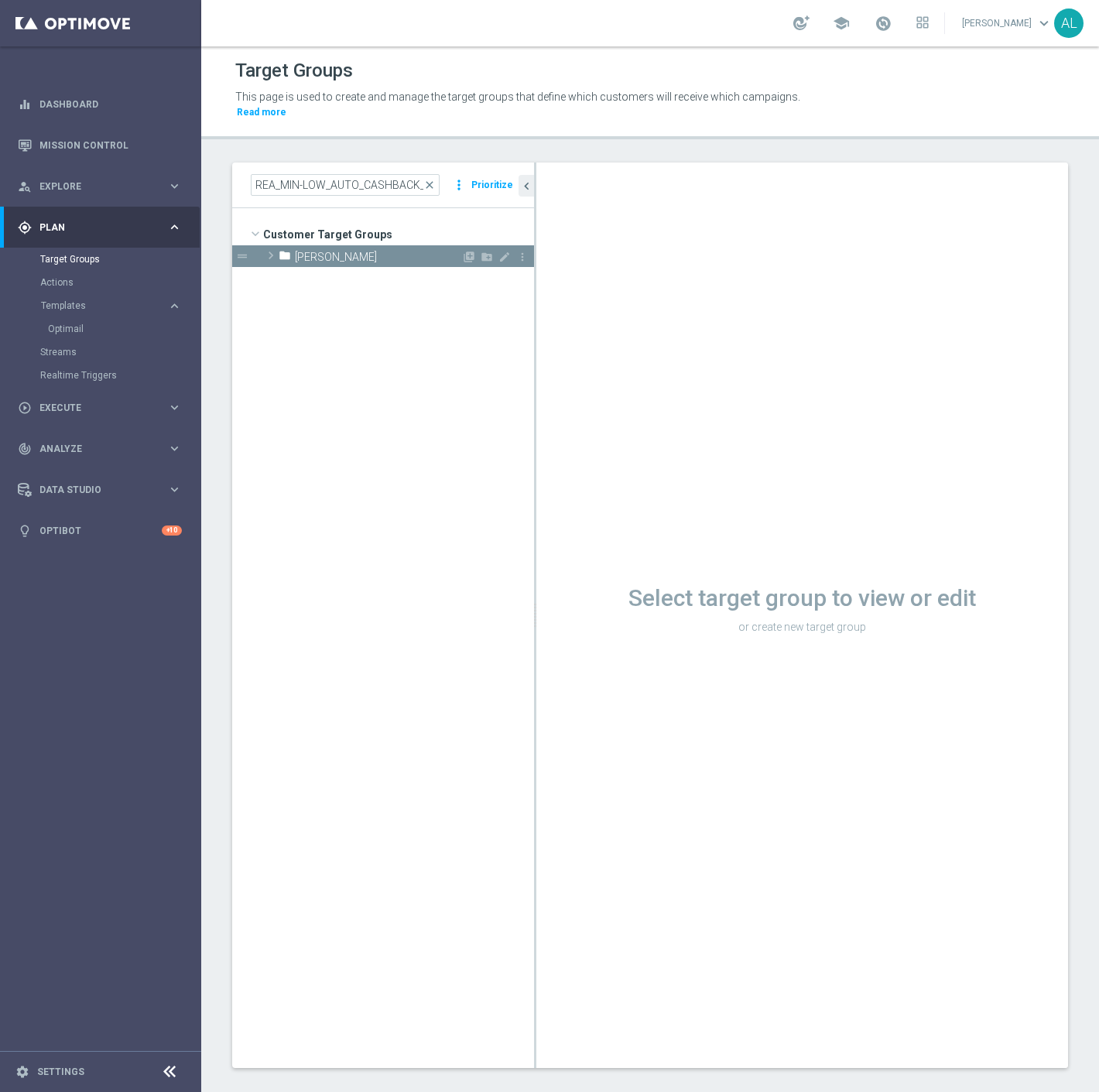
click at [352, 251] on span "[PERSON_NAME]" at bounding box center [378, 257] width 166 height 13
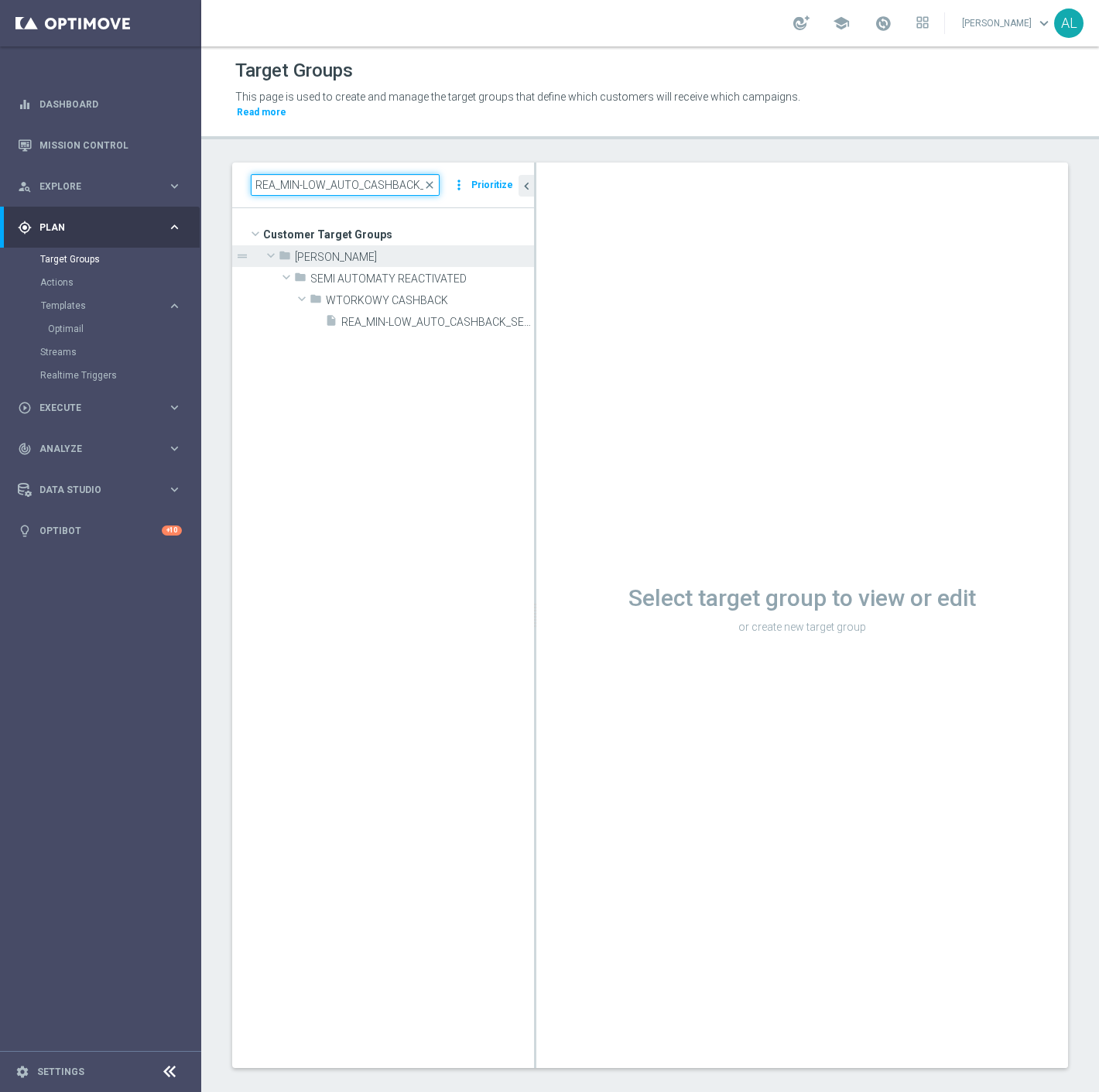
click at [359, 174] on input "REA_MIN-LOW_AUTO_CASHBACK_SEMI 50% do 100 PLN_" at bounding box center [344, 184] width 188 height 22
click at [58, 275] on div "Actions" at bounding box center [119, 282] width 159 height 23
click at [58, 277] on link "Actions" at bounding box center [100, 282] width 121 height 12
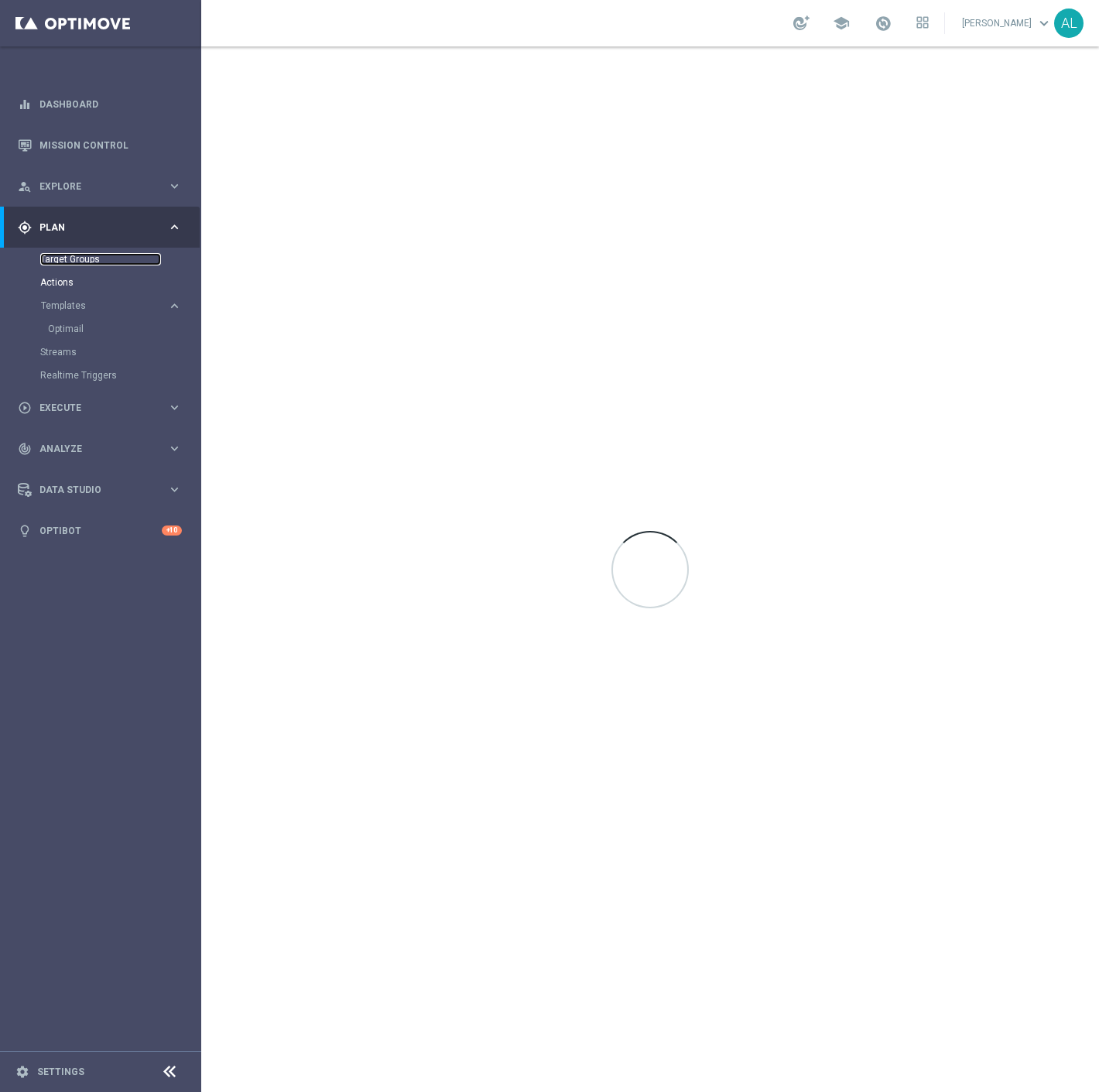
click at [73, 254] on link "Target Groups" at bounding box center [100, 259] width 121 height 12
click at [74, 254] on link "Target Groups" at bounding box center [100, 259] width 121 height 12
click at [778, 632] on div at bounding box center [650, 569] width 897 height 1045
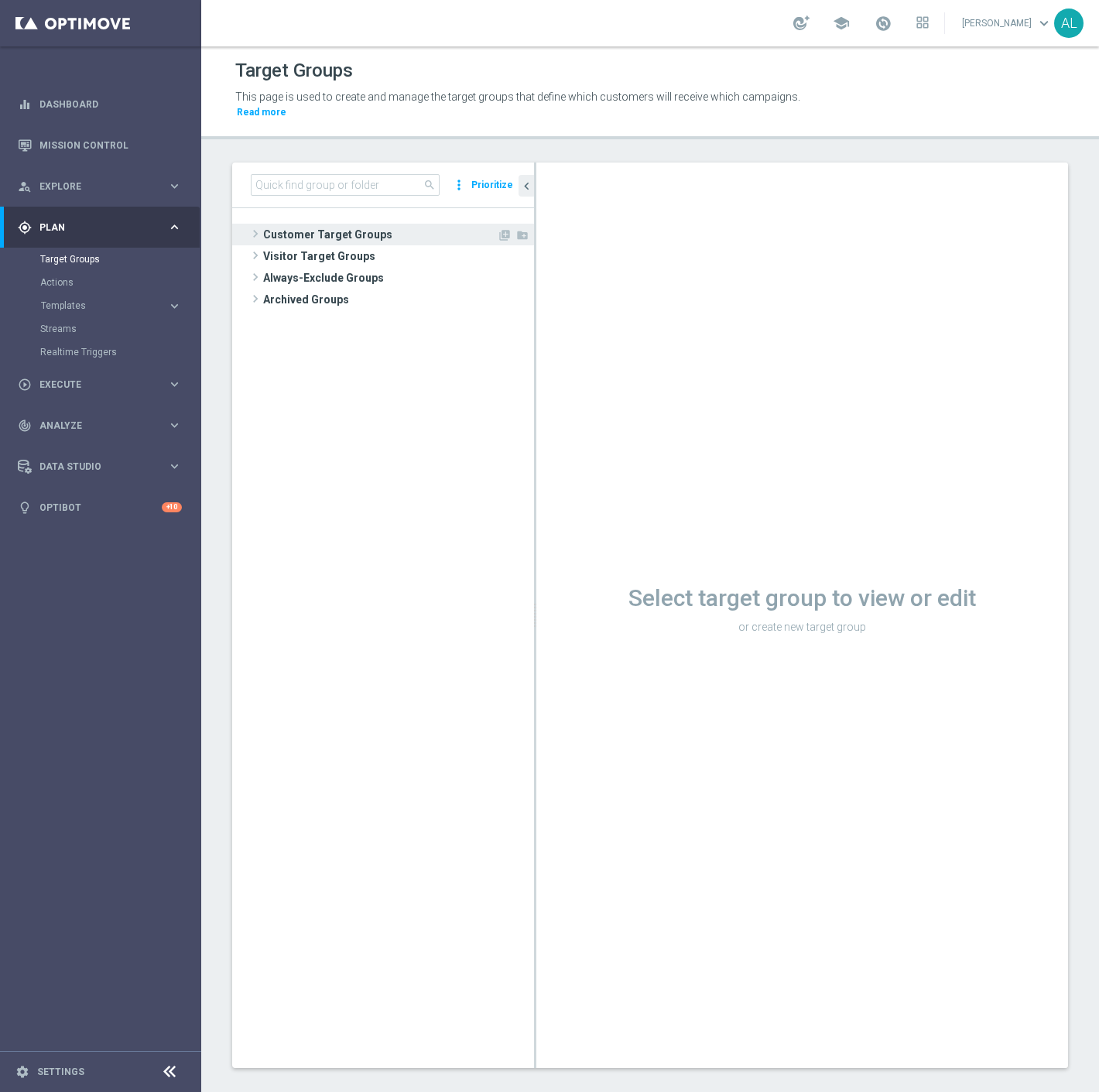
click at [277, 224] on span "Customer Target Groups" at bounding box center [379, 234] width 233 height 22
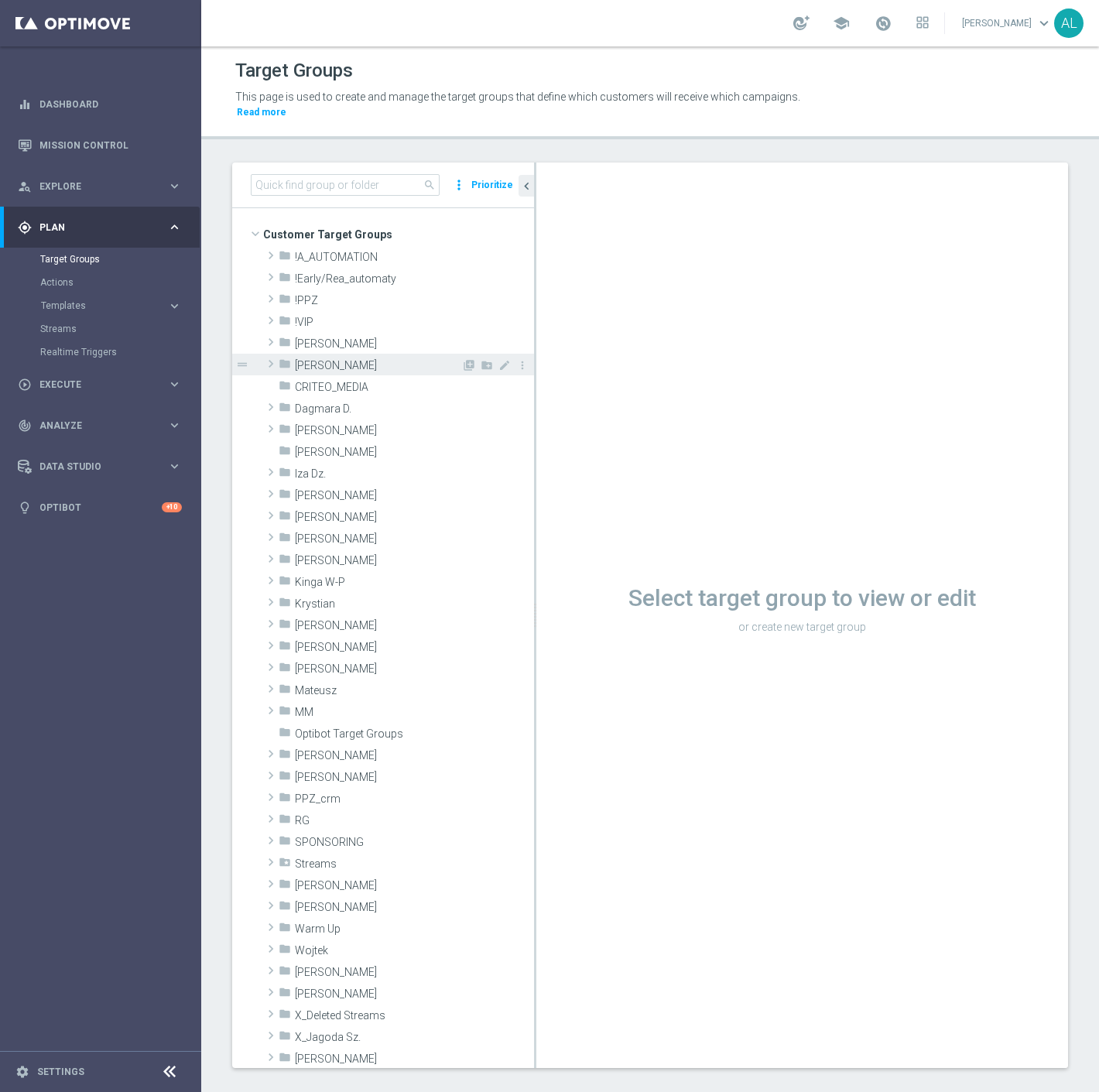
click at [330, 359] on span "[PERSON_NAME]" at bounding box center [378, 366] width 166 height 13
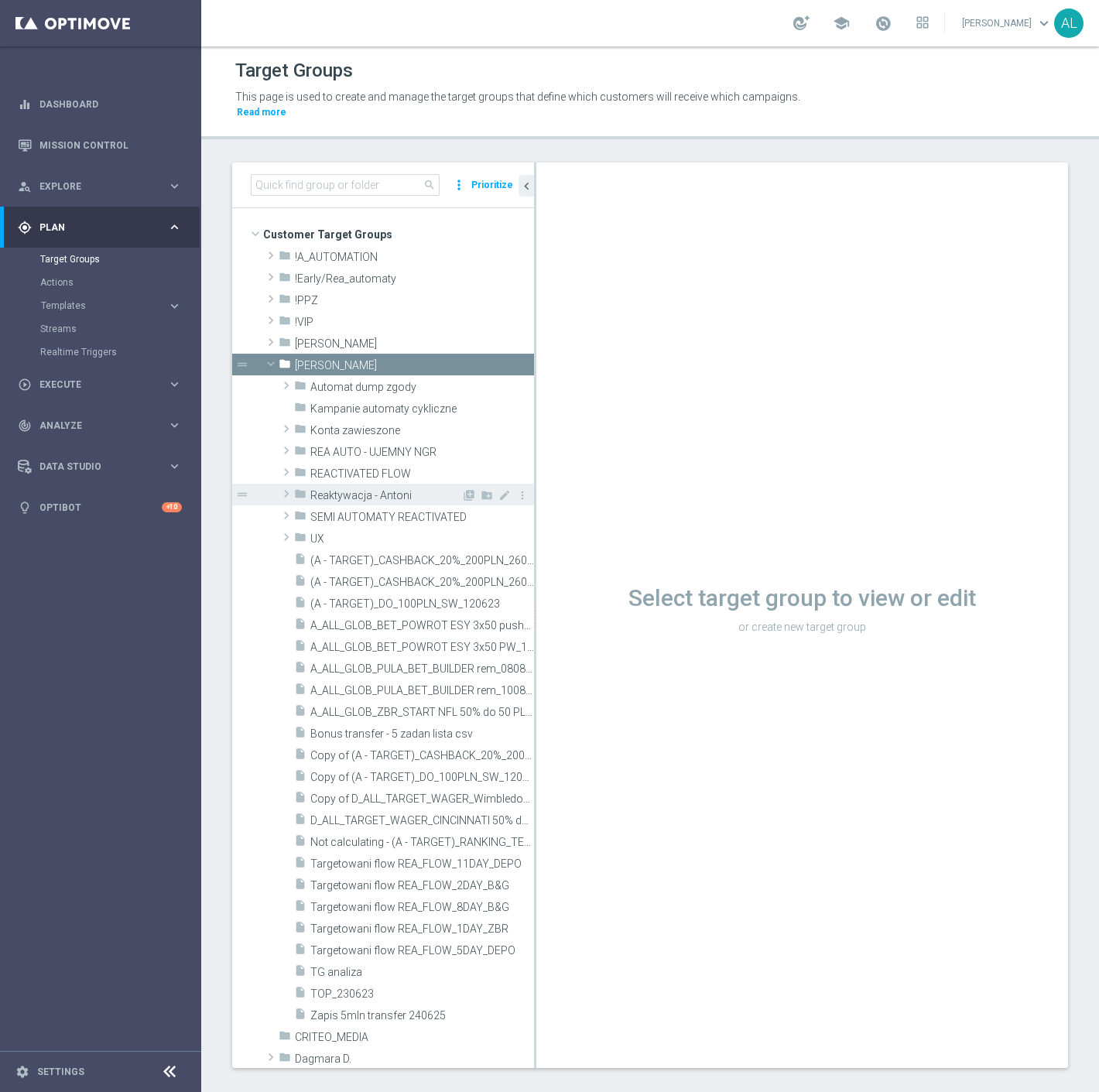
click at [352, 489] on span "Reaktywacja - Antoni" at bounding box center [385, 495] width 151 height 13
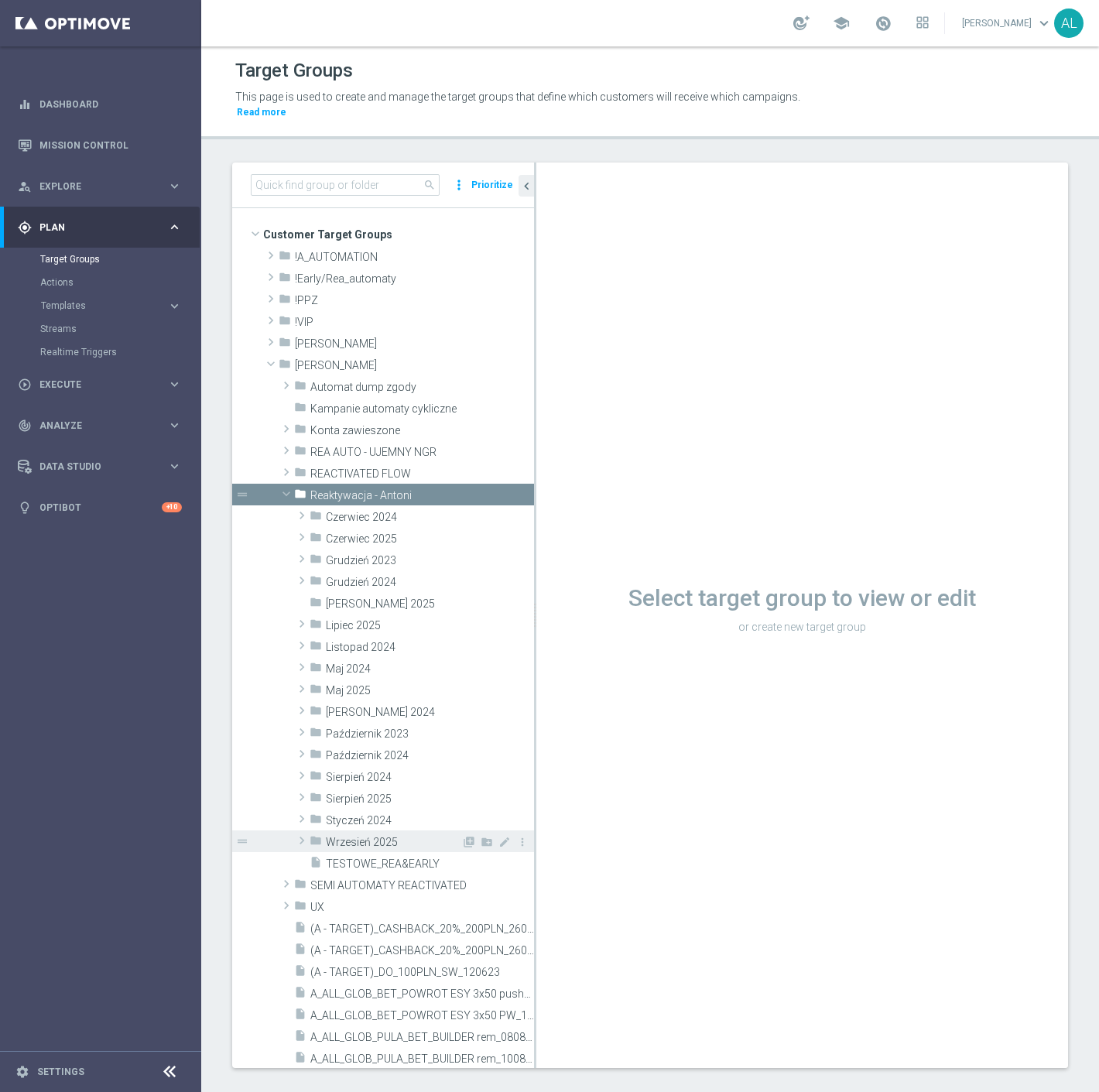
click at [360, 836] on span "Wrzesień 2025" at bounding box center [393, 842] width 135 height 13
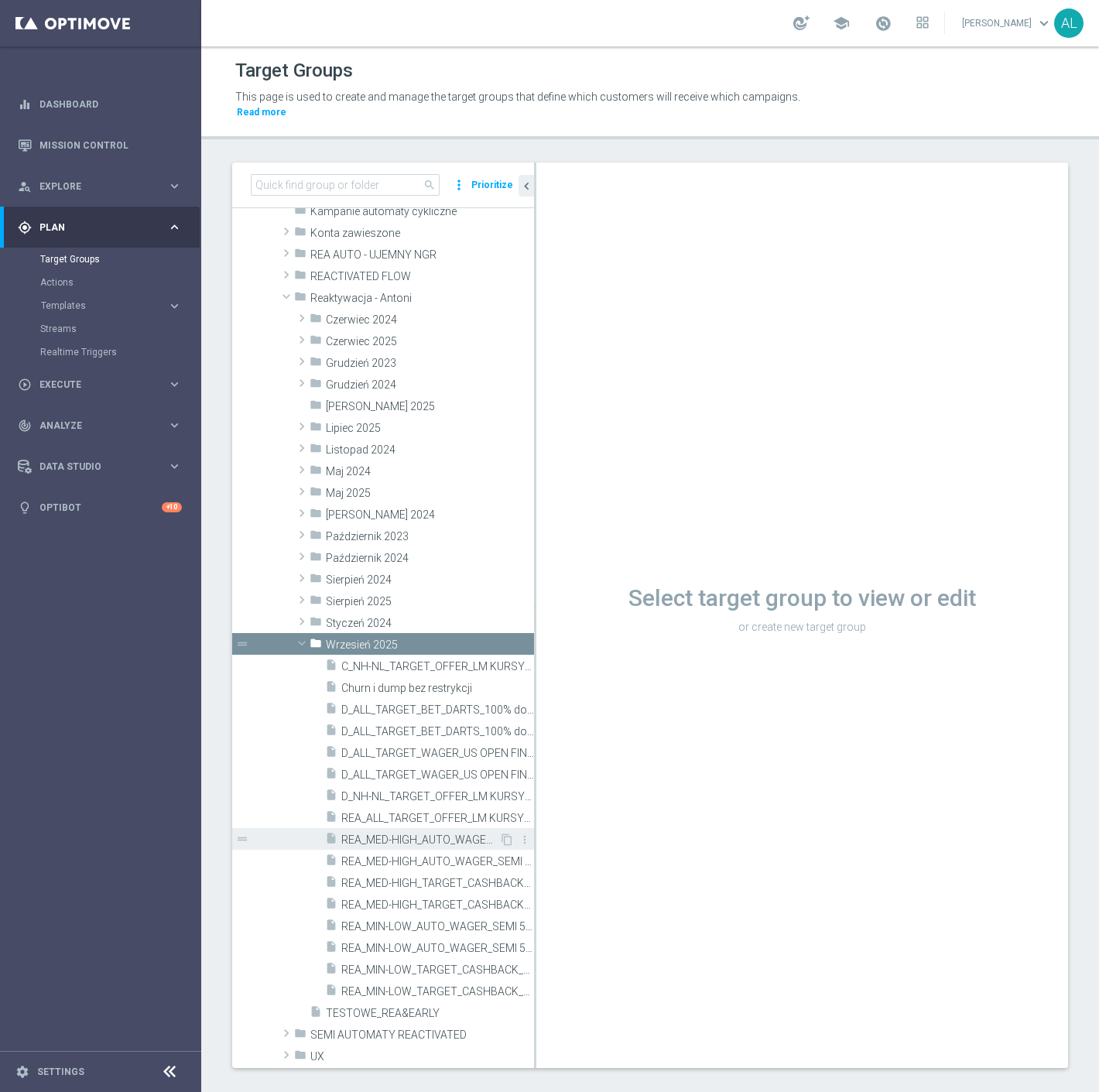
scroll to position [258, 0]
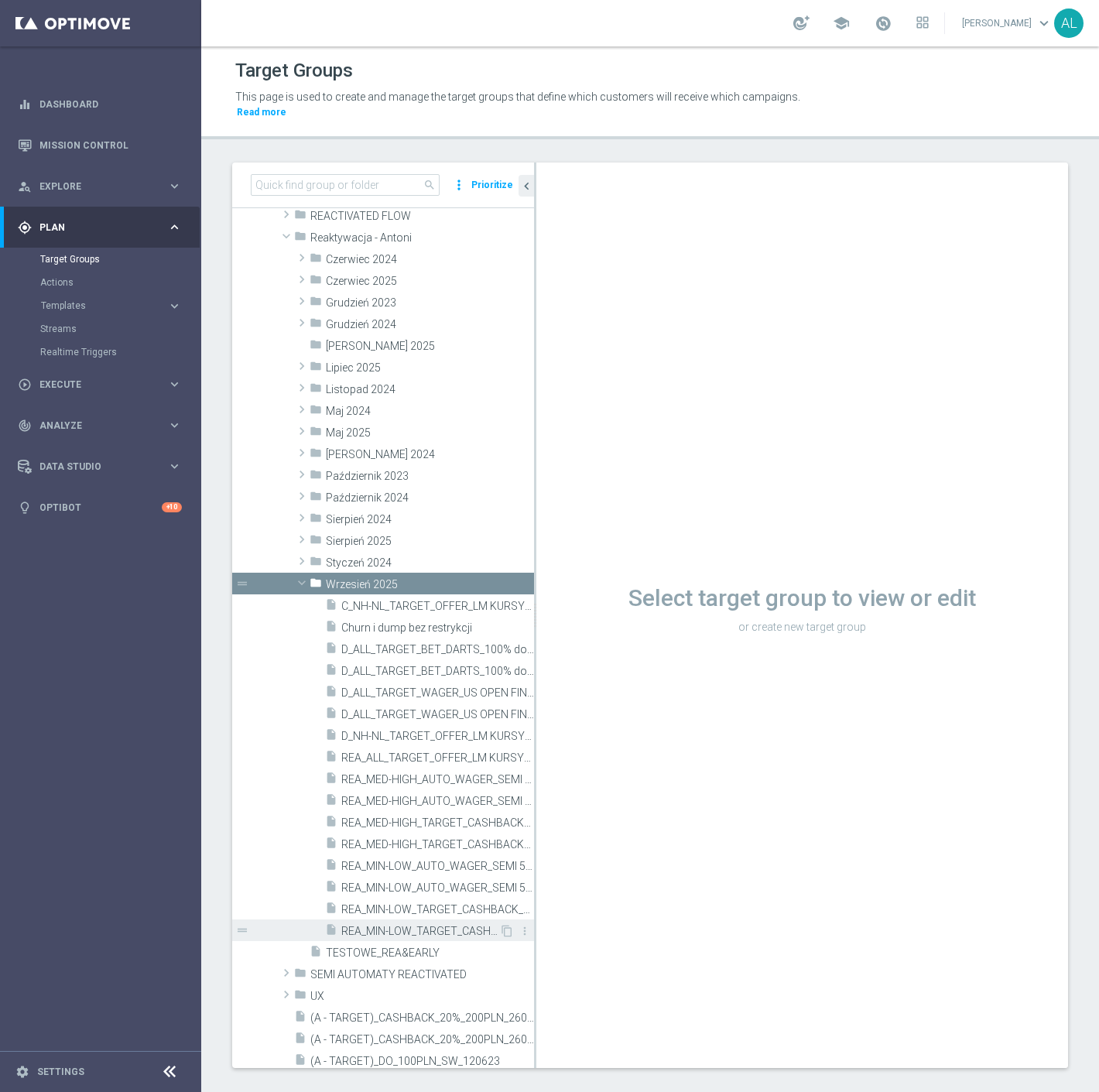
click at [434, 925] on span "REA_MIN-LOW_TARGET_CASHBACK_EL MS NL-PL 50% do 100 PLN_020925" at bounding box center [419, 931] width 157 height 13
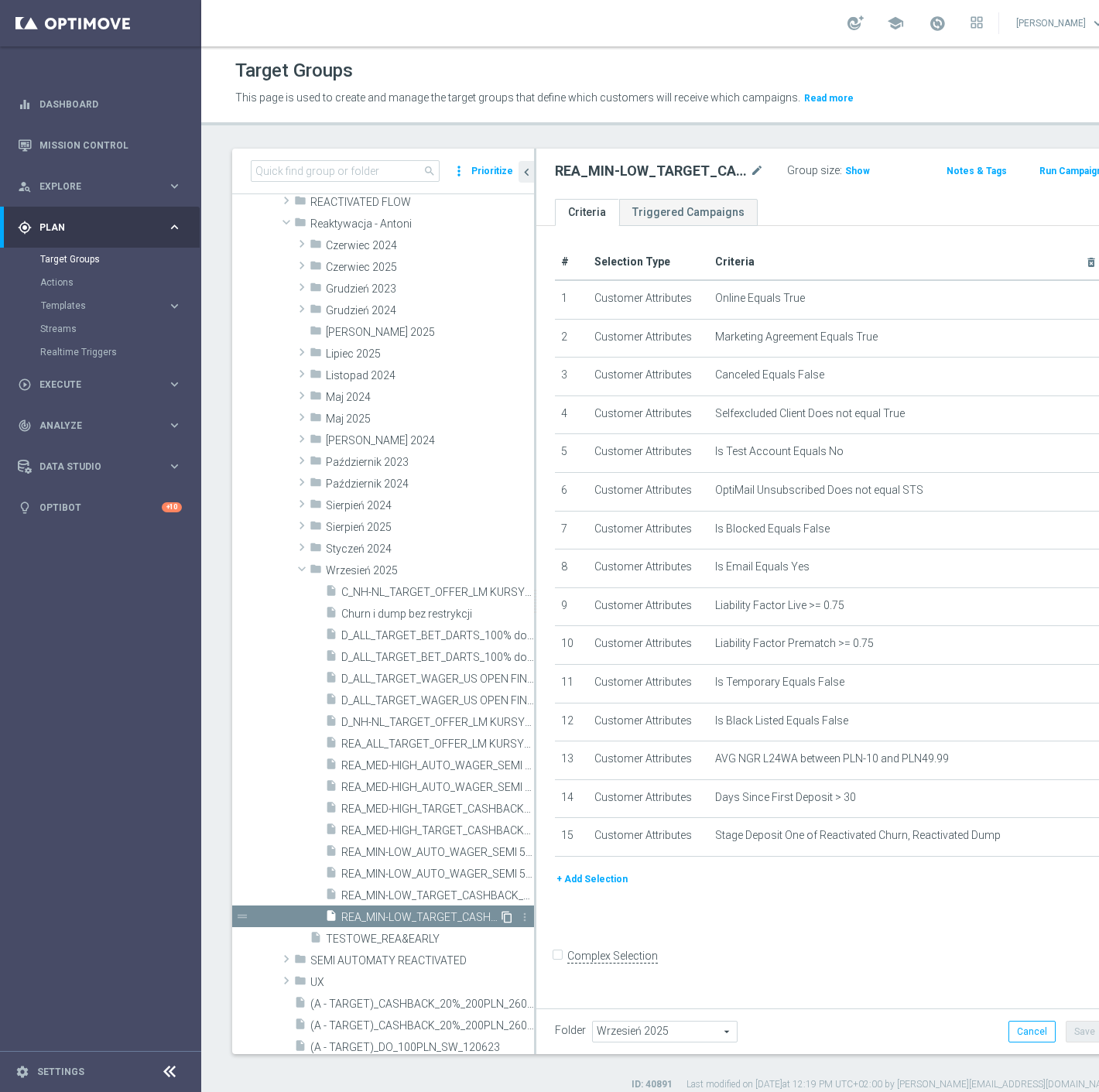
click at [501, 917] on icon "content_copy" at bounding box center [507, 917] width 12 height 12
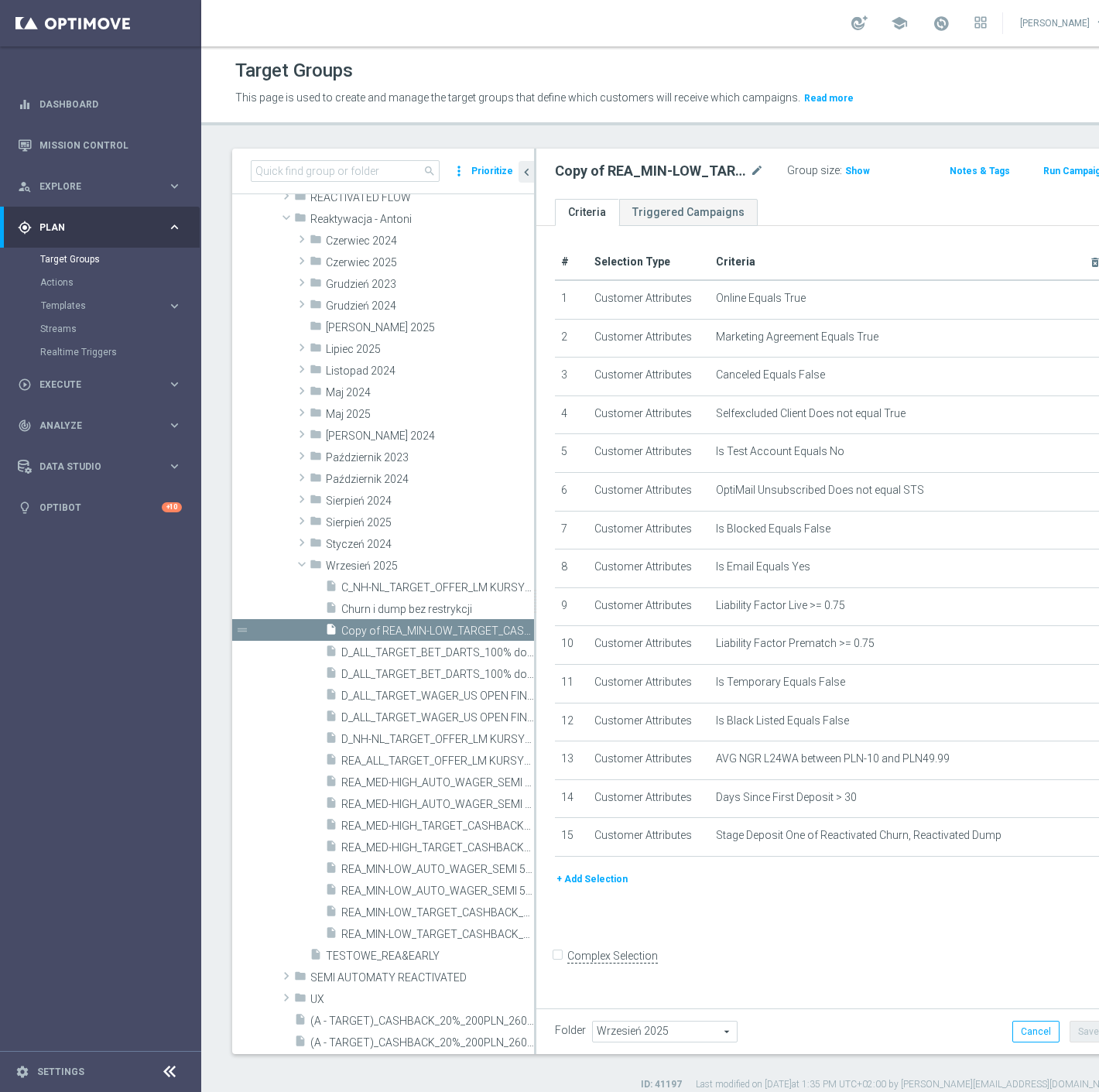
scroll to position [475, 0]
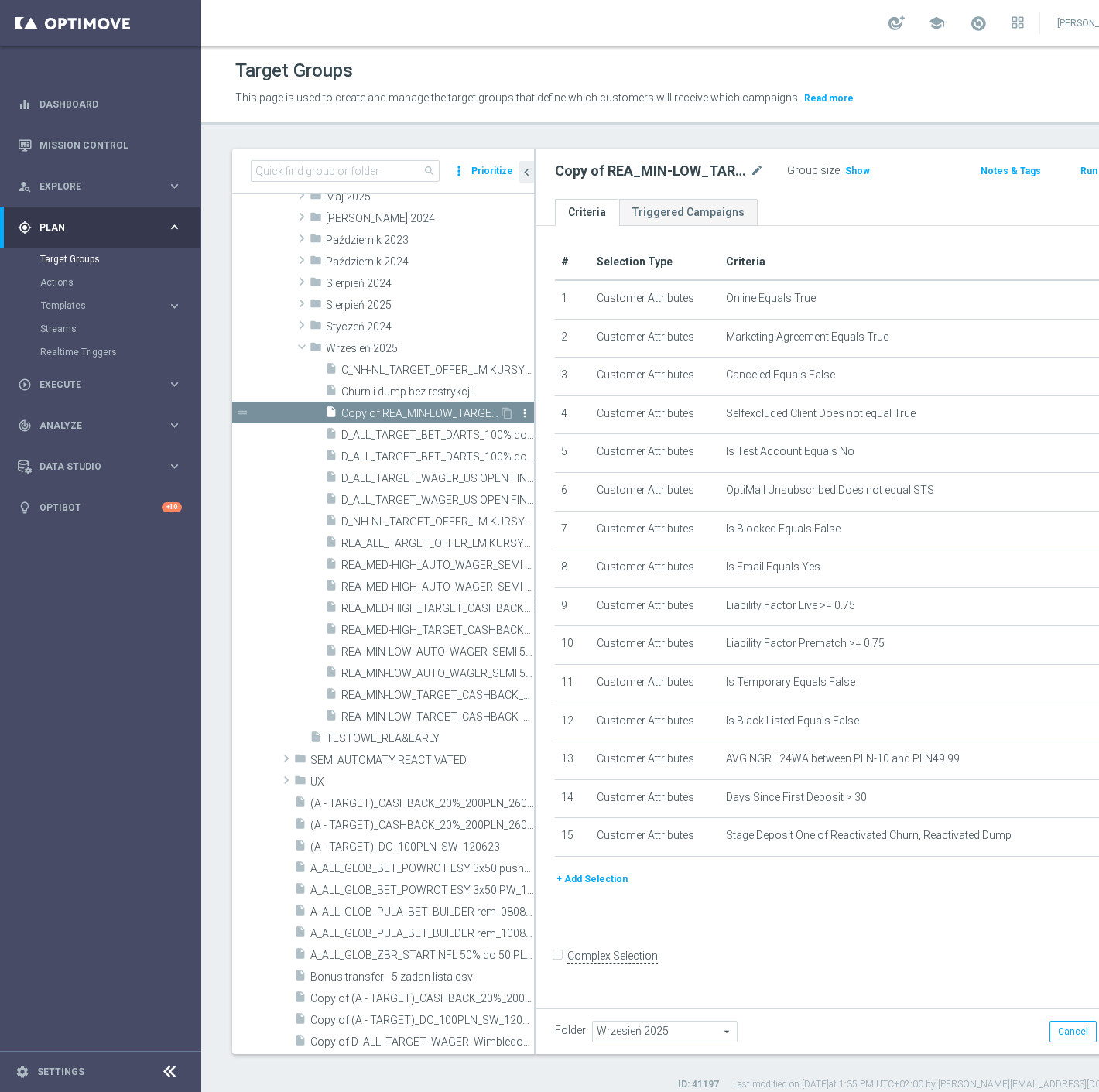
click at [518, 411] on icon "more_vert" at bounding box center [524, 413] width 12 height 12
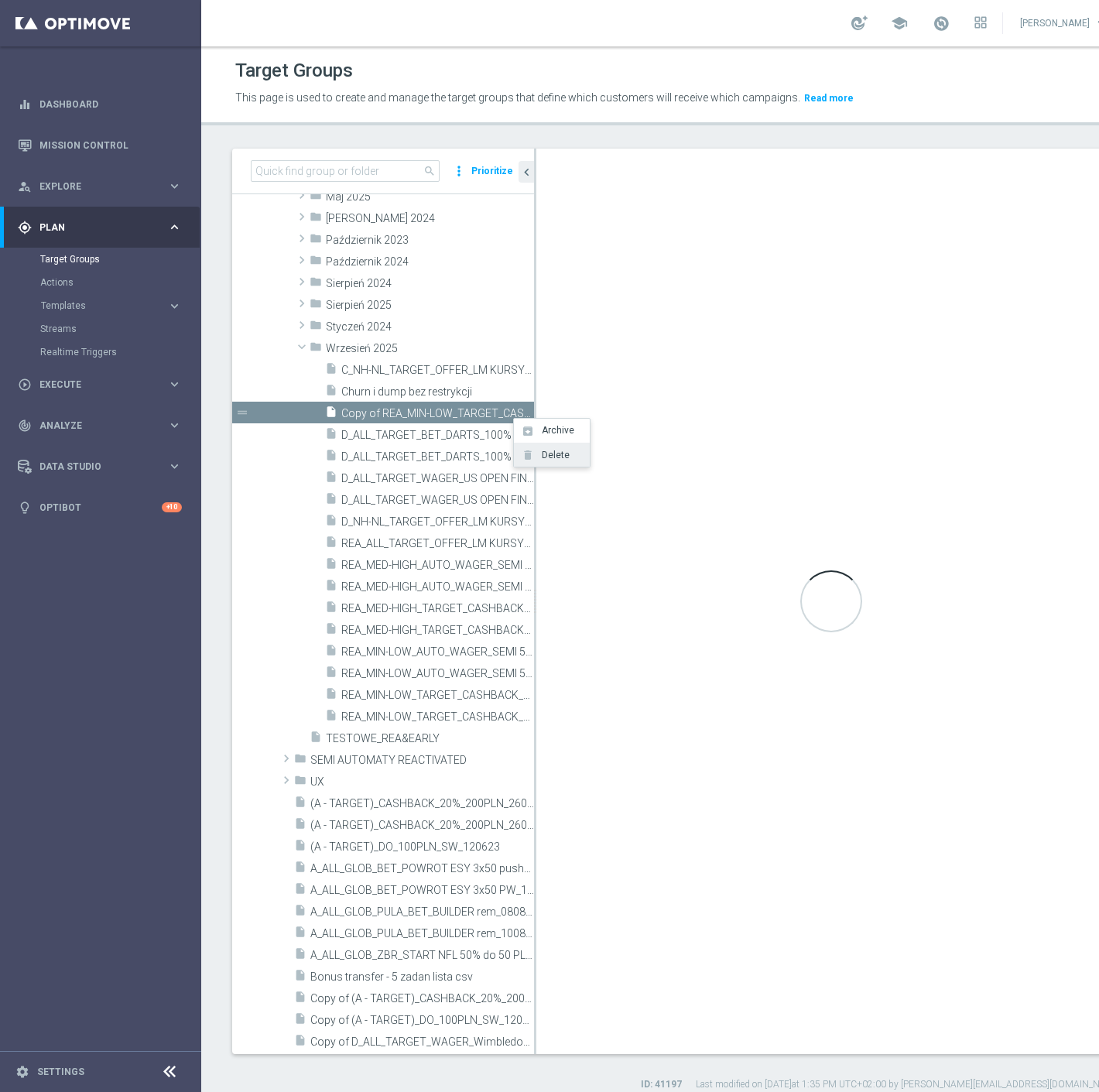
click at [550, 460] on li "delete Delete" at bounding box center [552, 454] width 76 height 24
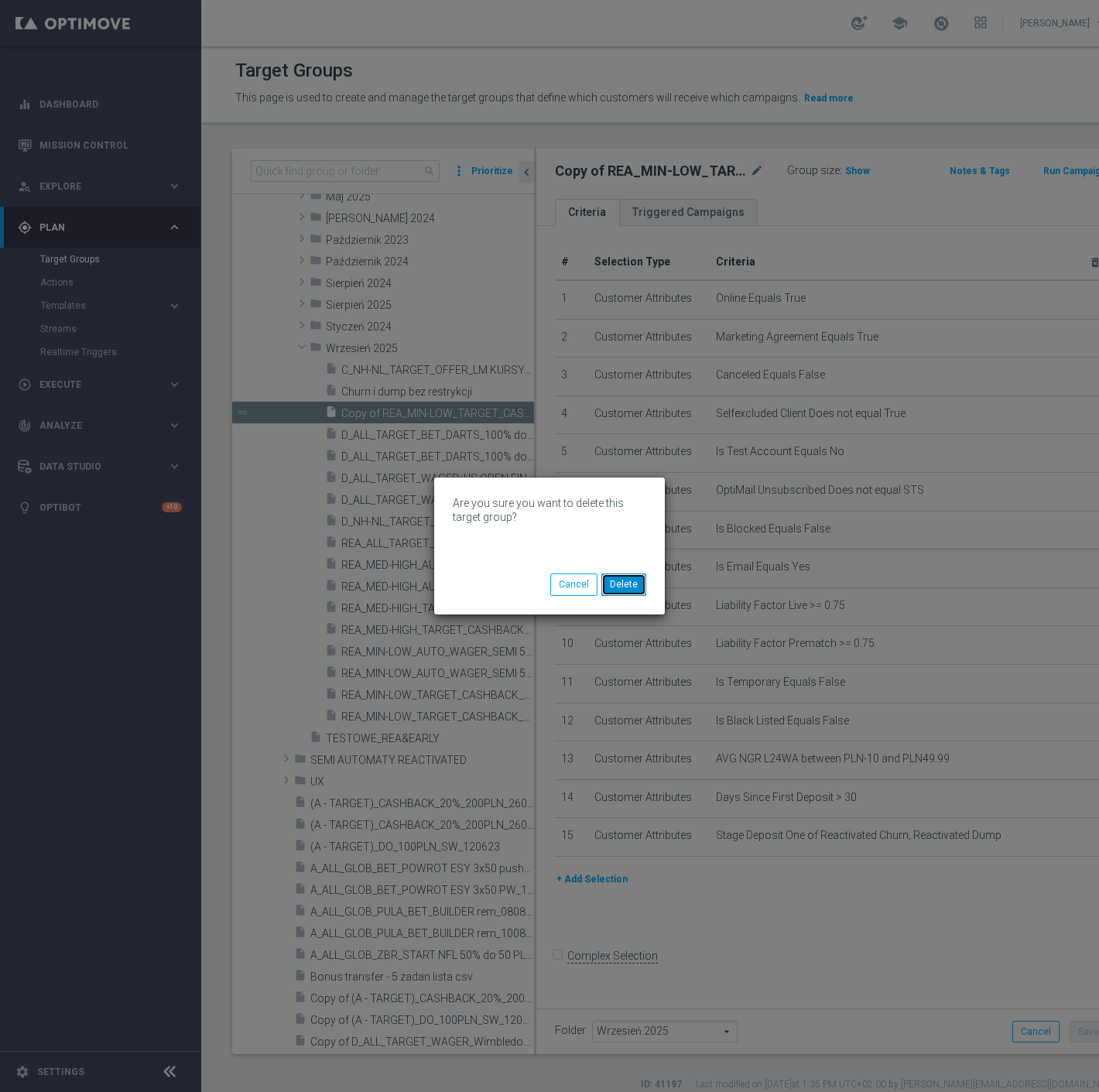
click at [623, 589] on button "Delete" at bounding box center [623, 584] width 45 height 22
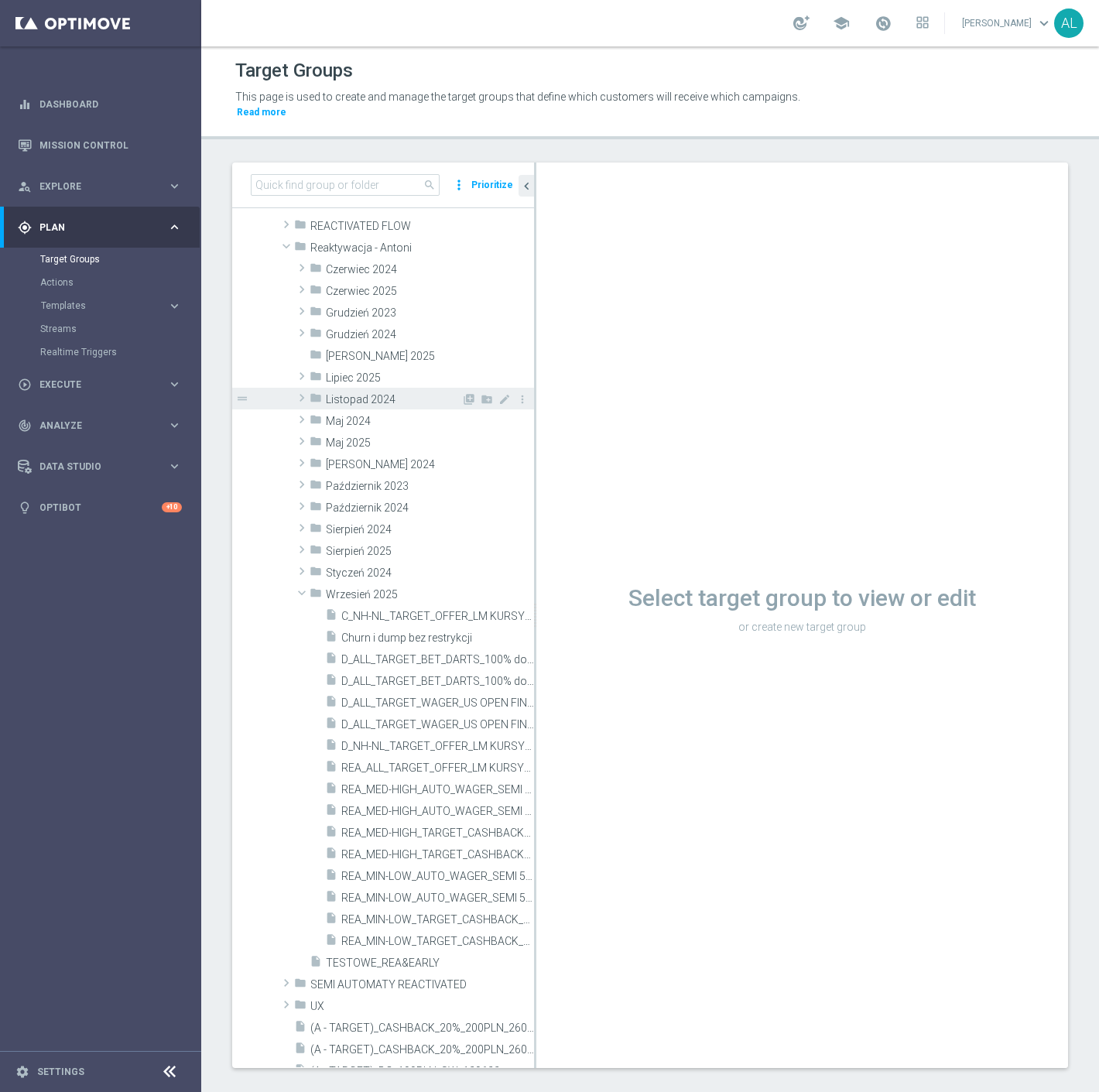
scroll to position [217, 0]
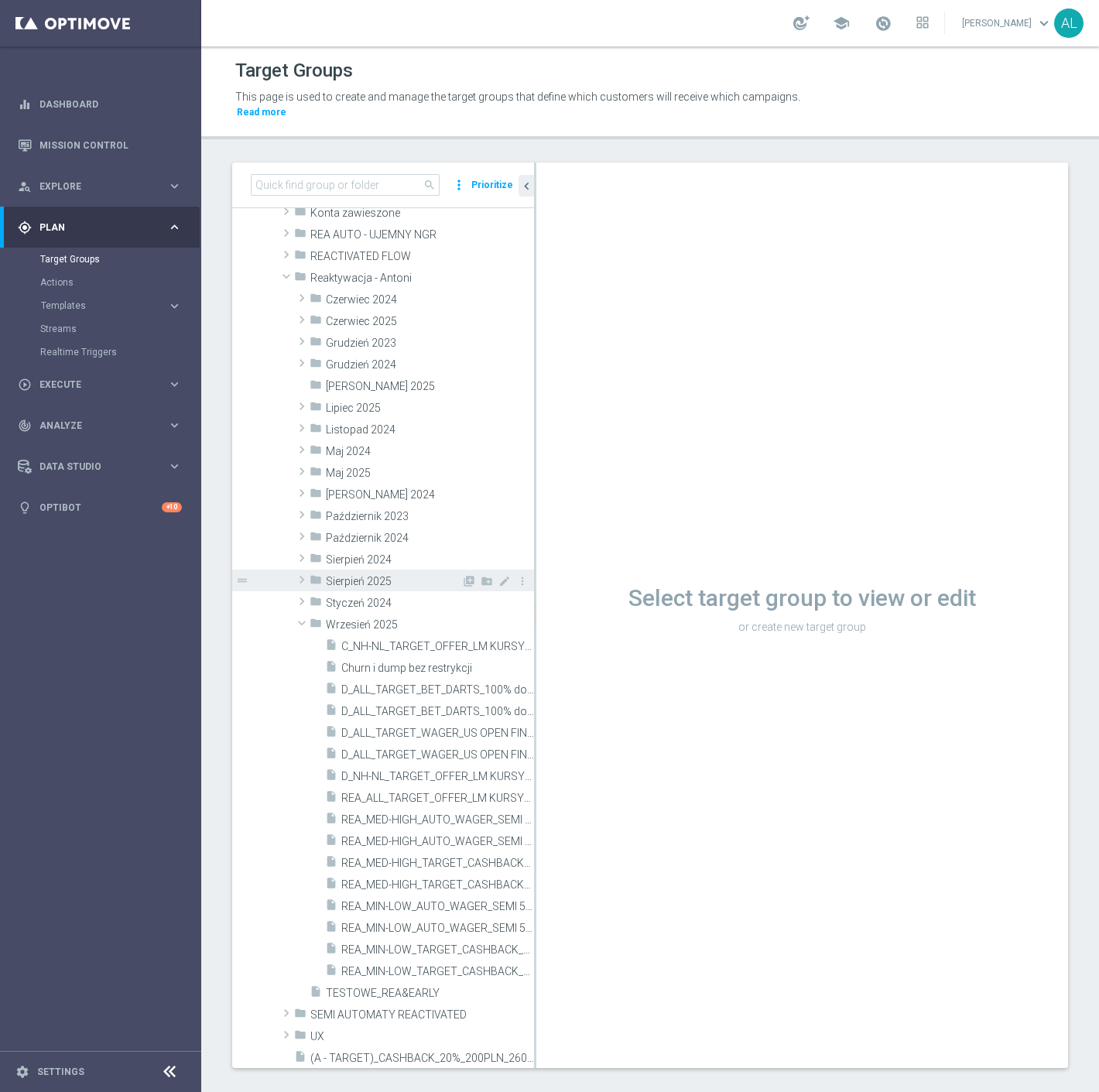
click at [384, 575] on span "Sierpień 2025" at bounding box center [393, 582] width 135 height 13
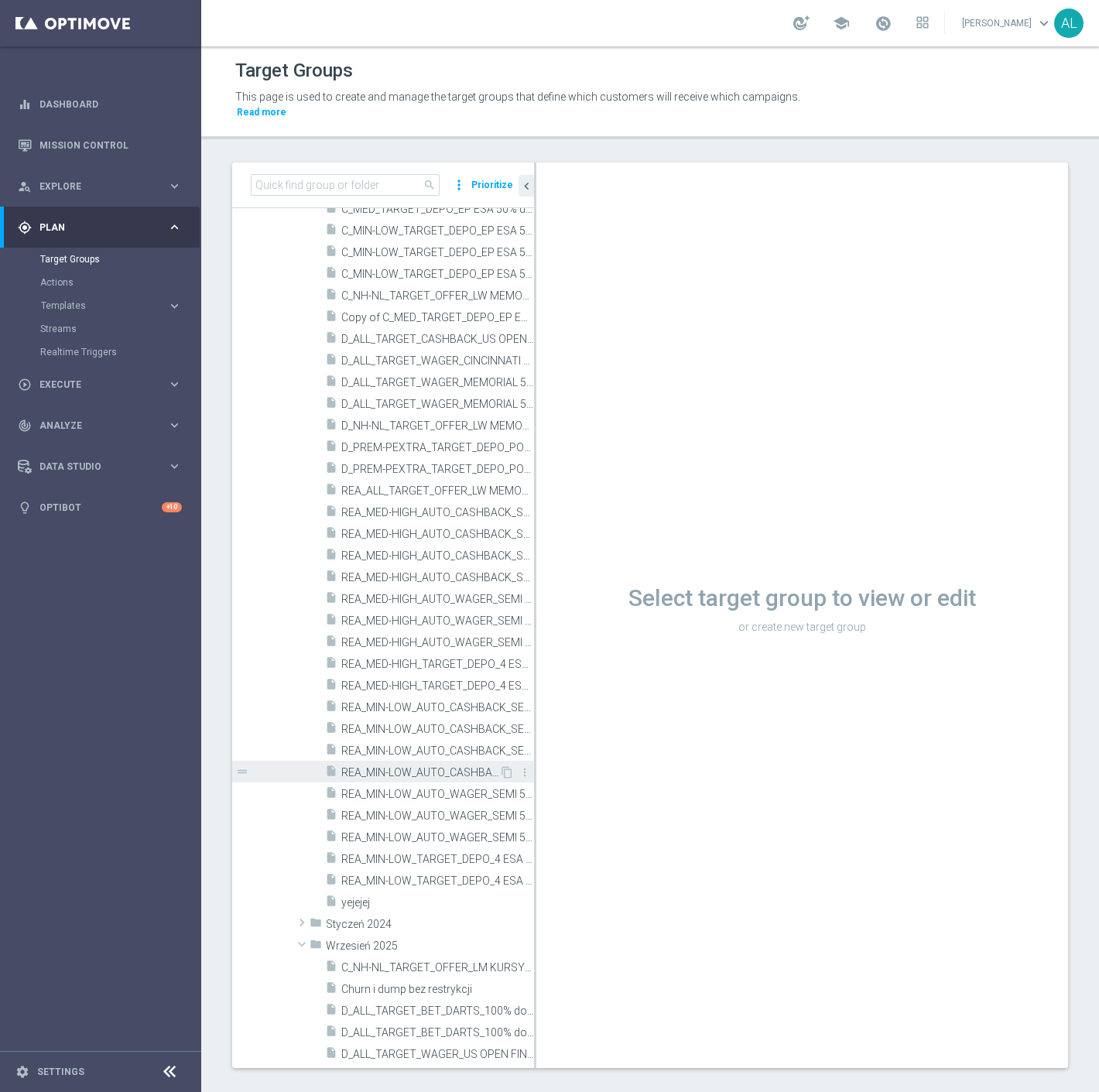
scroll to position [647, 0]
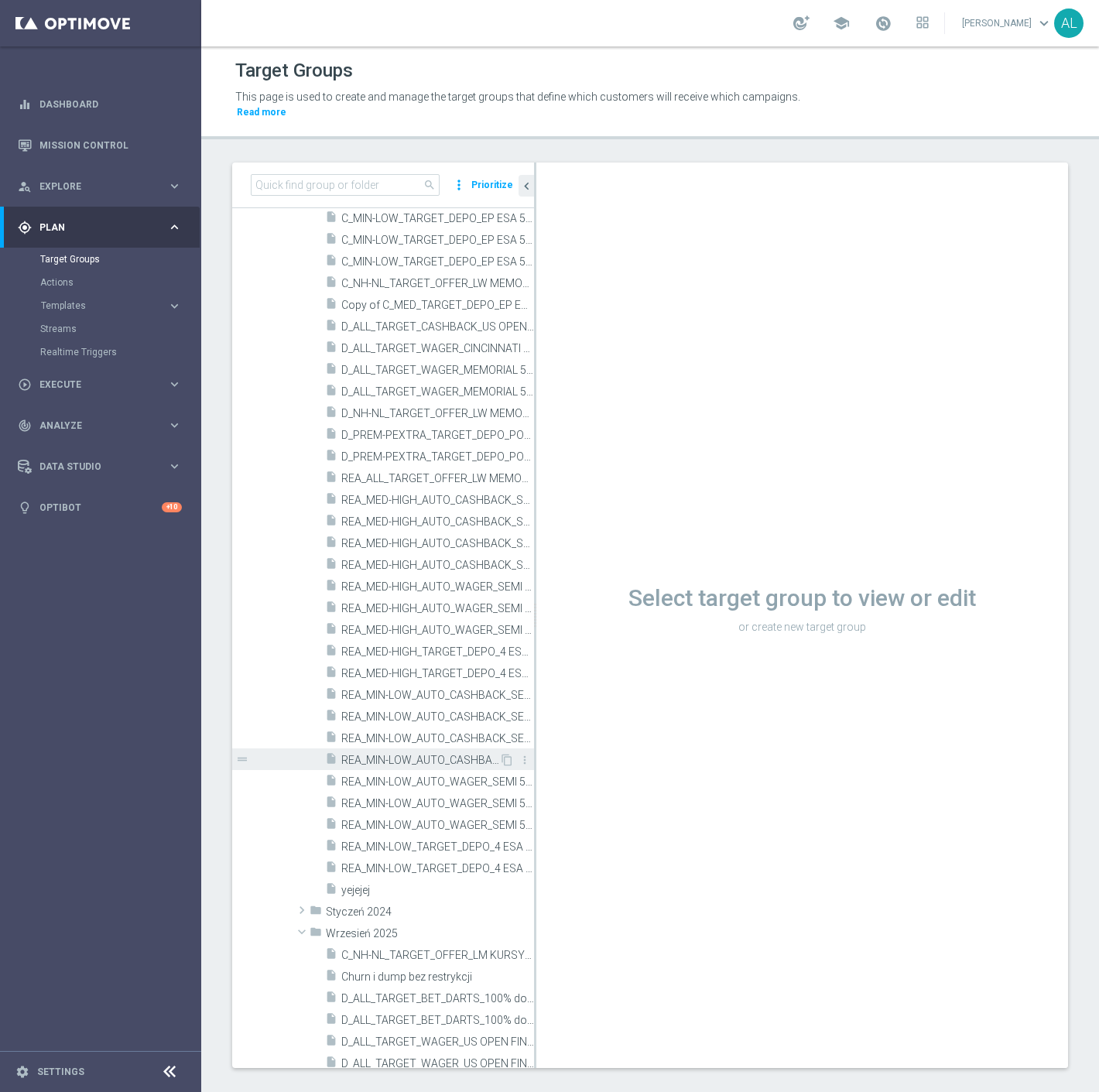
click at [458, 754] on span "REA_MIN-LOW_AUTO_CASHBACK_SEMI 50% do 100 PLN push_260825" at bounding box center [419, 761] width 157 height 13
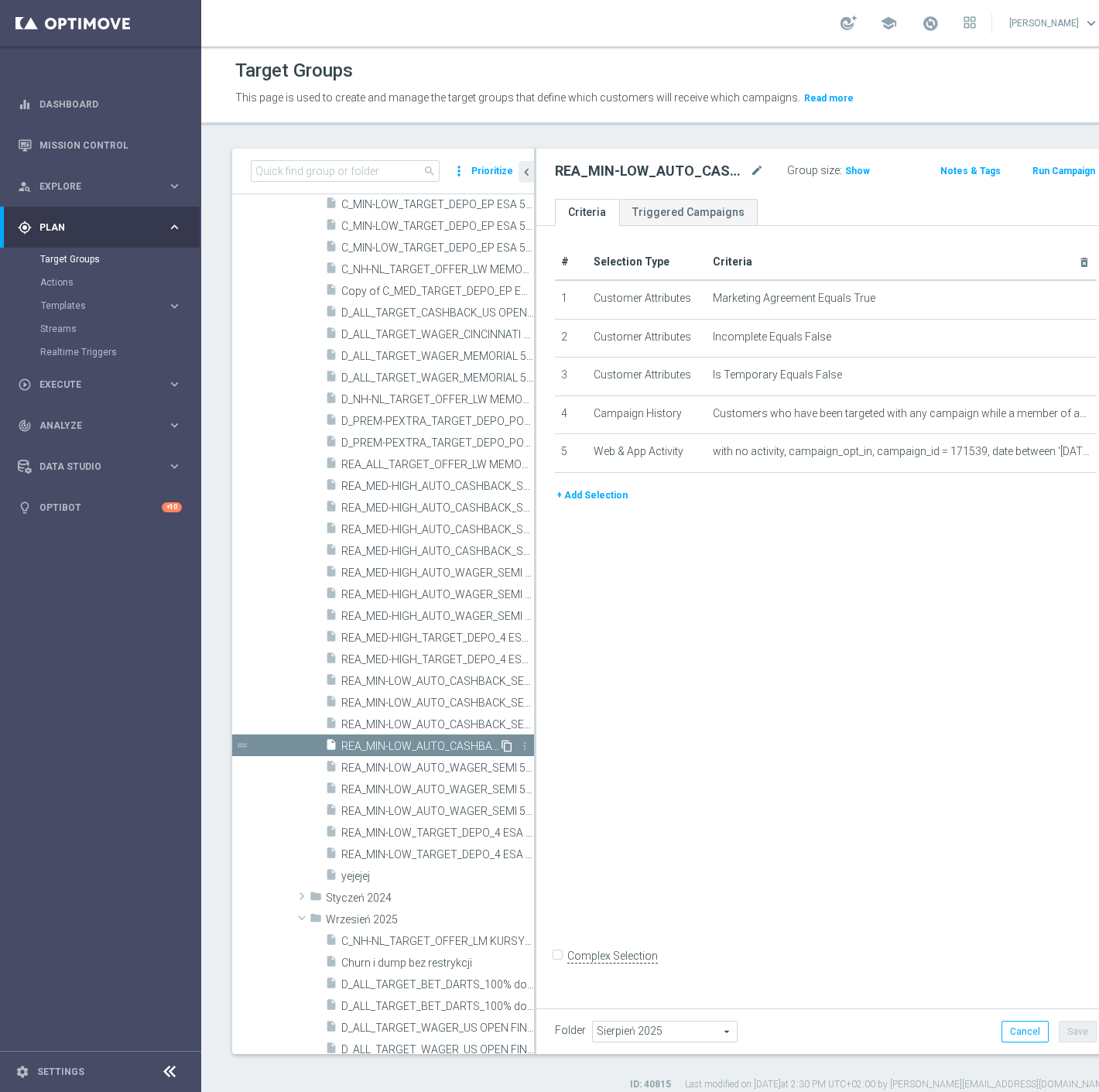
click at [501, 744] on icon "content_copy" at bounding box center [507, 746] width 12 height 12
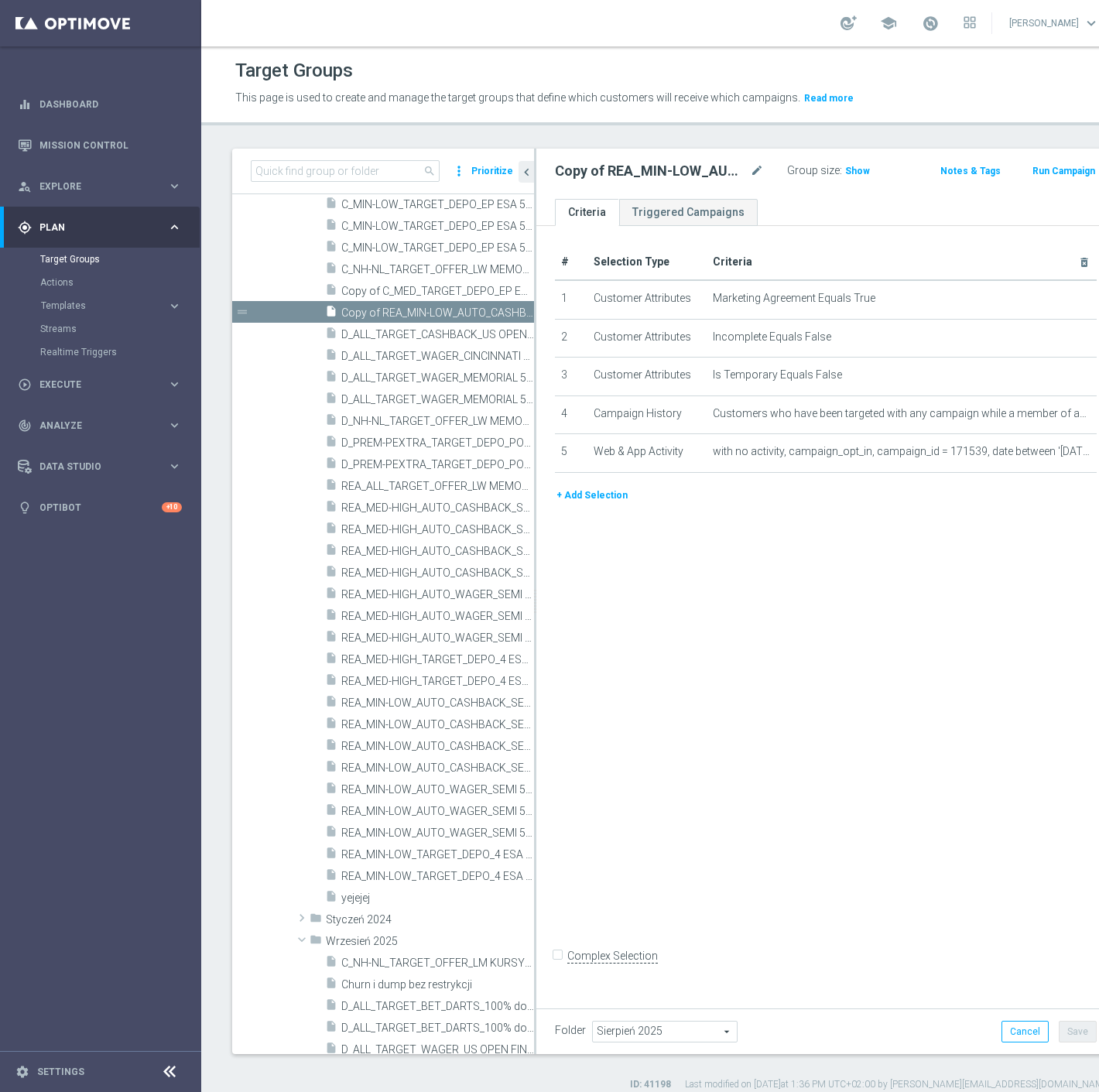
scroll to position [697, 0]
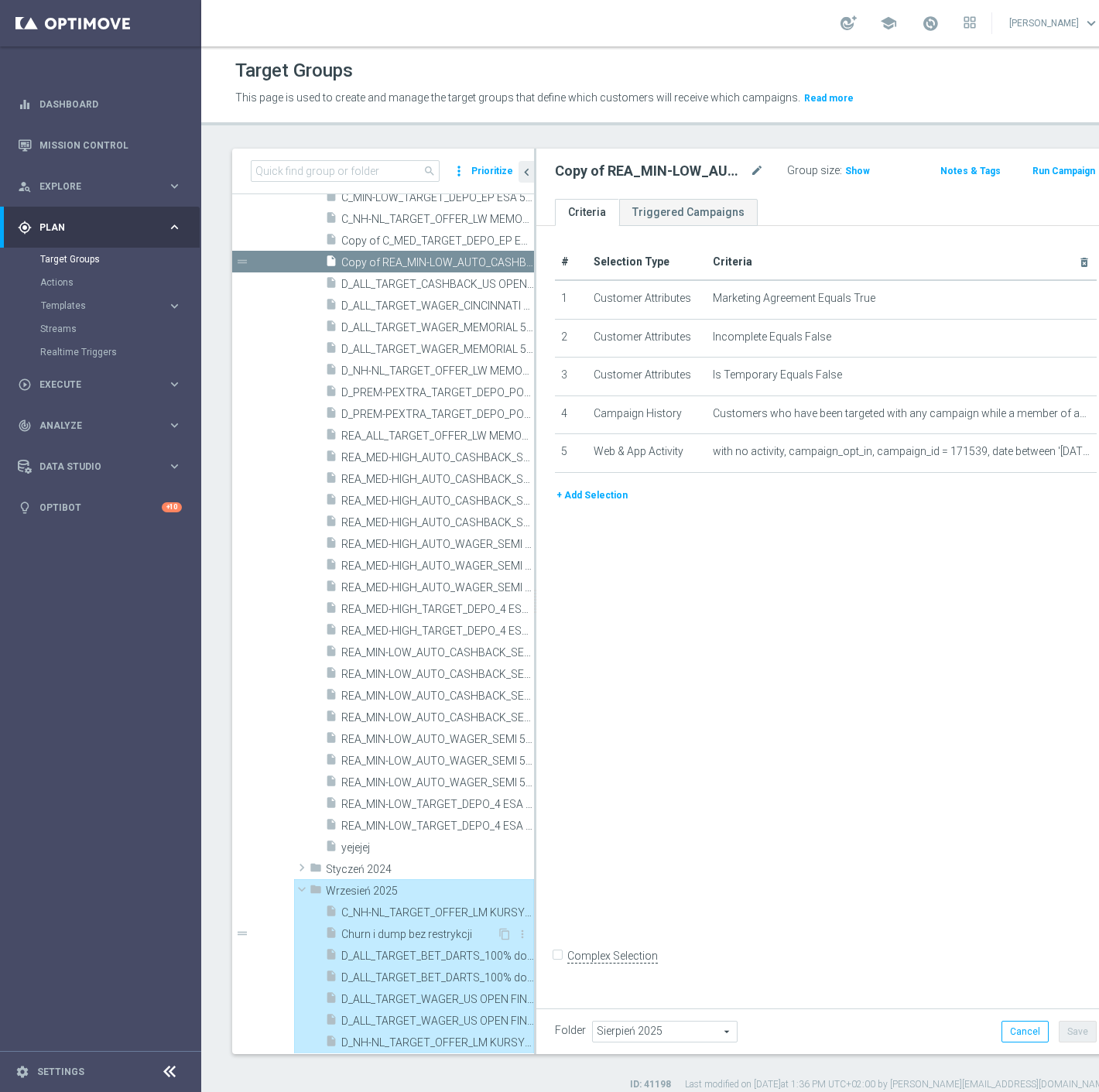
type input "Wrzesień 2025"
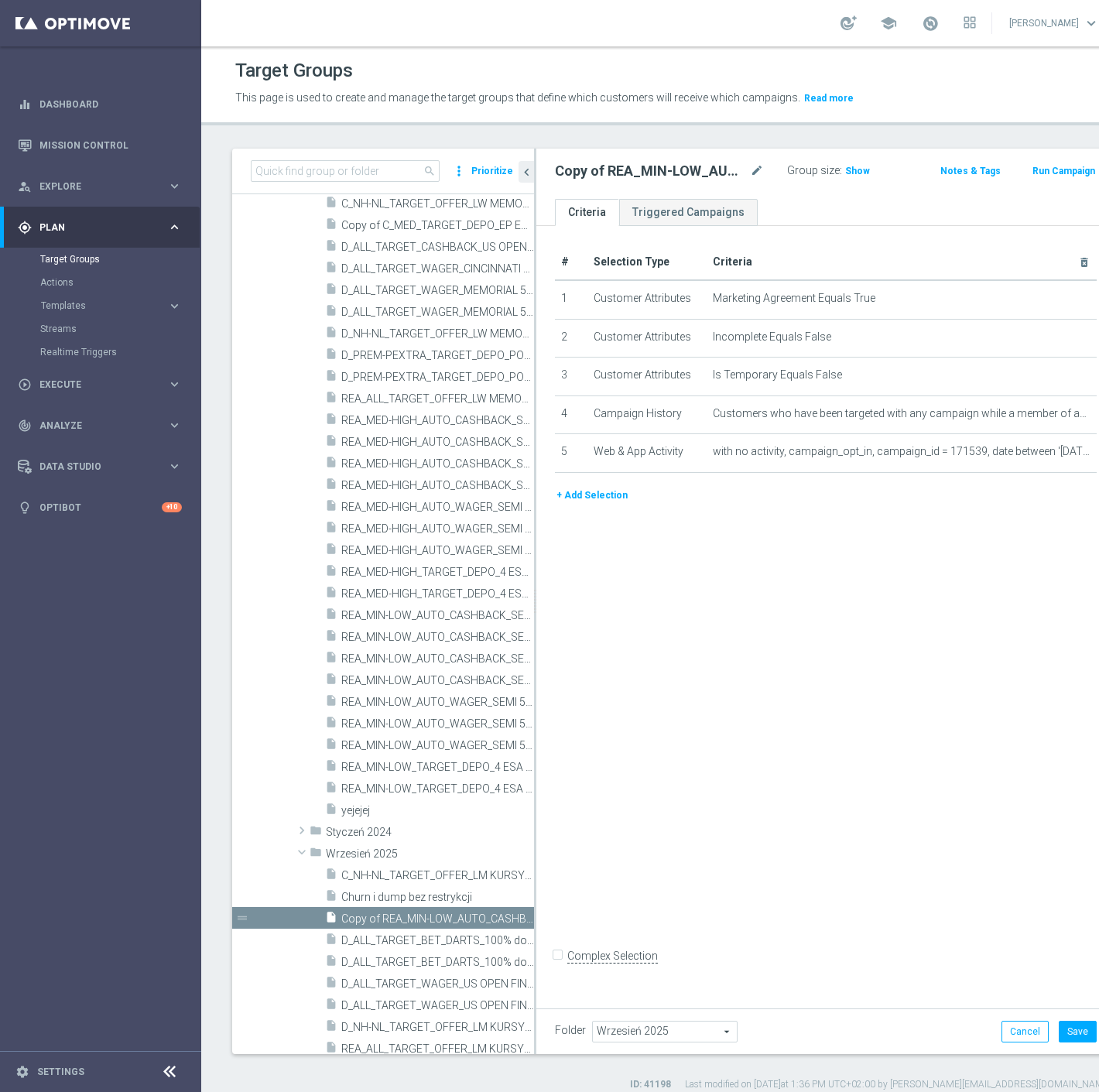
scroll to position [899, 0]
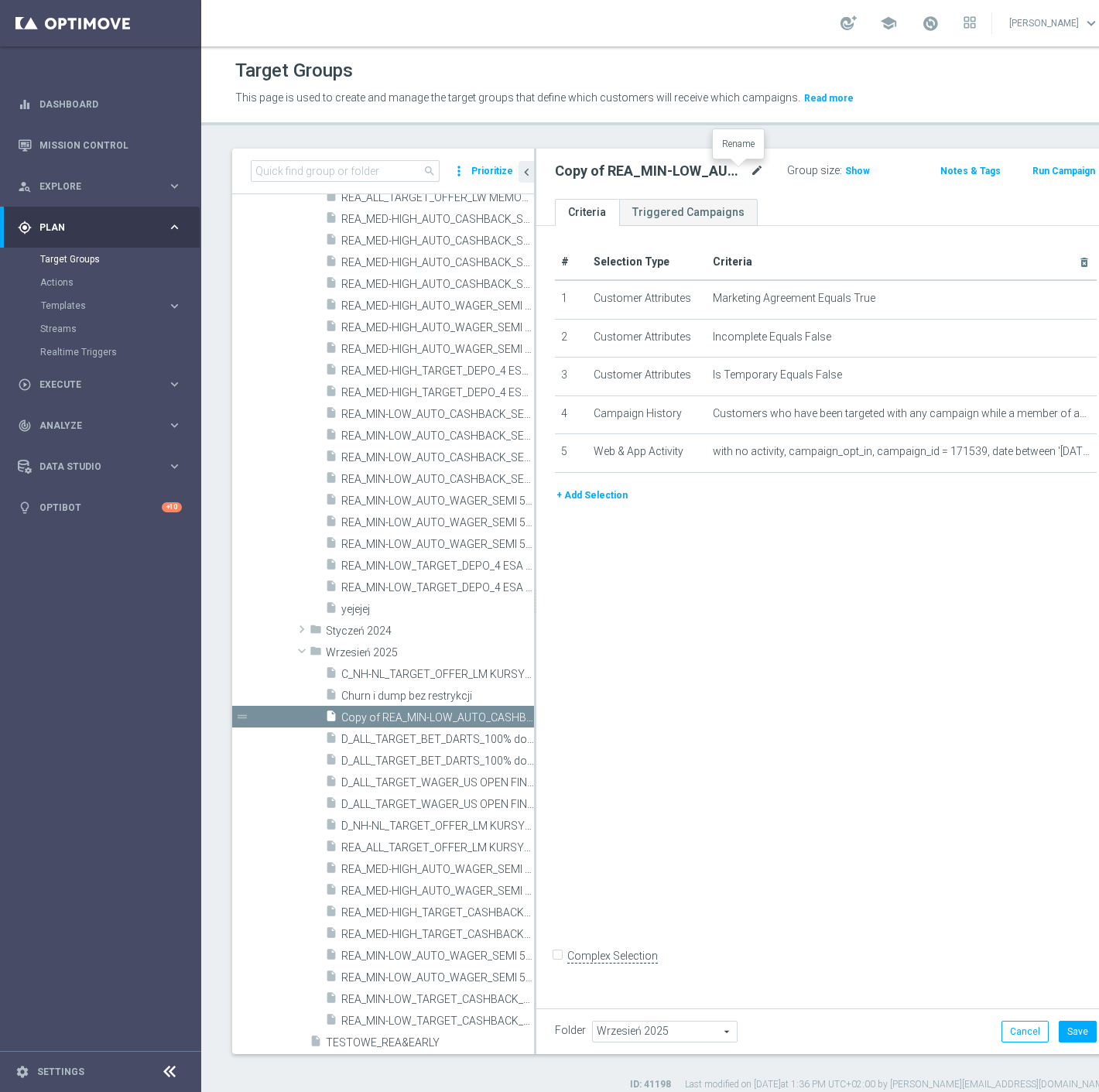
click at [750, 165] on icon "mode_edit" at bounding box center [756, 171] width 14 height 19
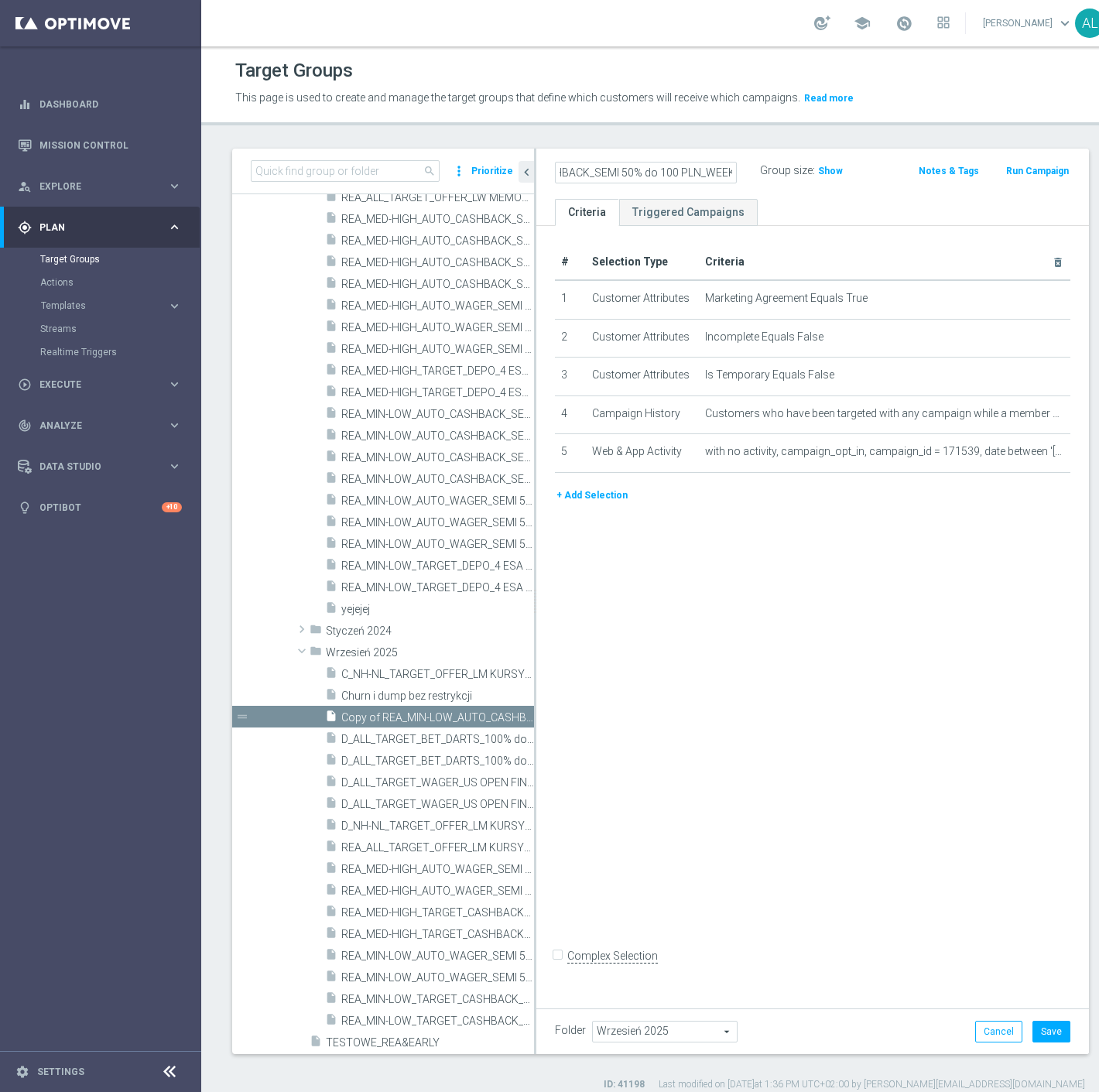
scroll to position [0, 166]
drag, startPoint x: 675, startPoint y: 171, endPoint x: 742, endPoint y: 172, distance: 67.0
click at [742, 172] on div "REA_MIN-LOW_AUTO_CASHBACK_SEMI 50% do 100 PLN_WEEKLY Group size : Show" at bounding box center [723, 171] width 359 height 23
click at [667, 162] on input "REA_MIN-LOW_AUTO_CASHBACK_SEMI 50% do 100 PLN_160925" at bounding box center [645, 172] width 182 height 22
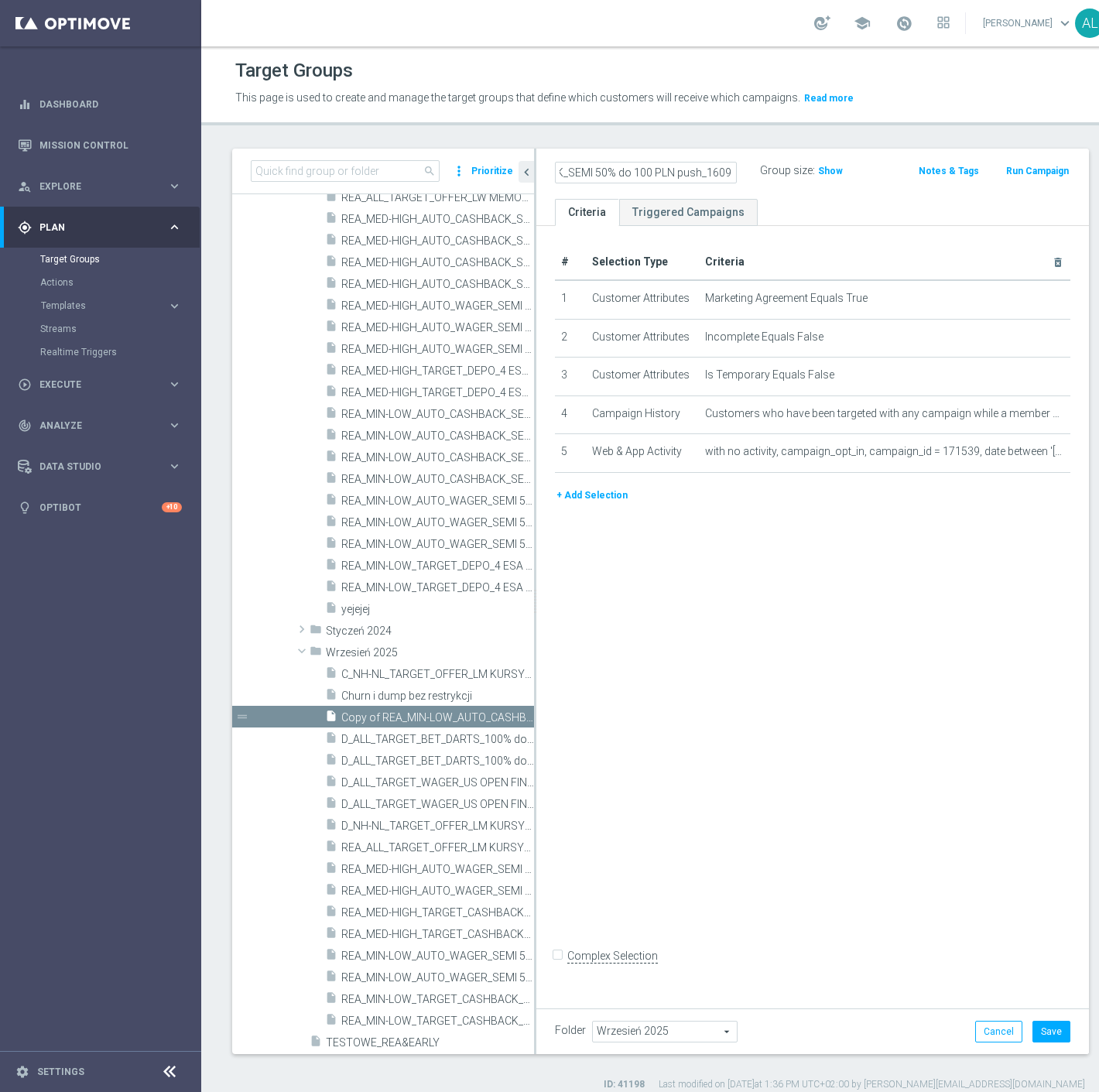
type input "REA_MIN-LOW_AUTO_CASHBACK_SEMI 50% do 100 PLN push_160925"
click at [685, 706] on div "# Selection Type Criteria delete_forever 1 Customer Attributes Marketing Agreem…" at bounding box center [812, 613] width 552 height 774
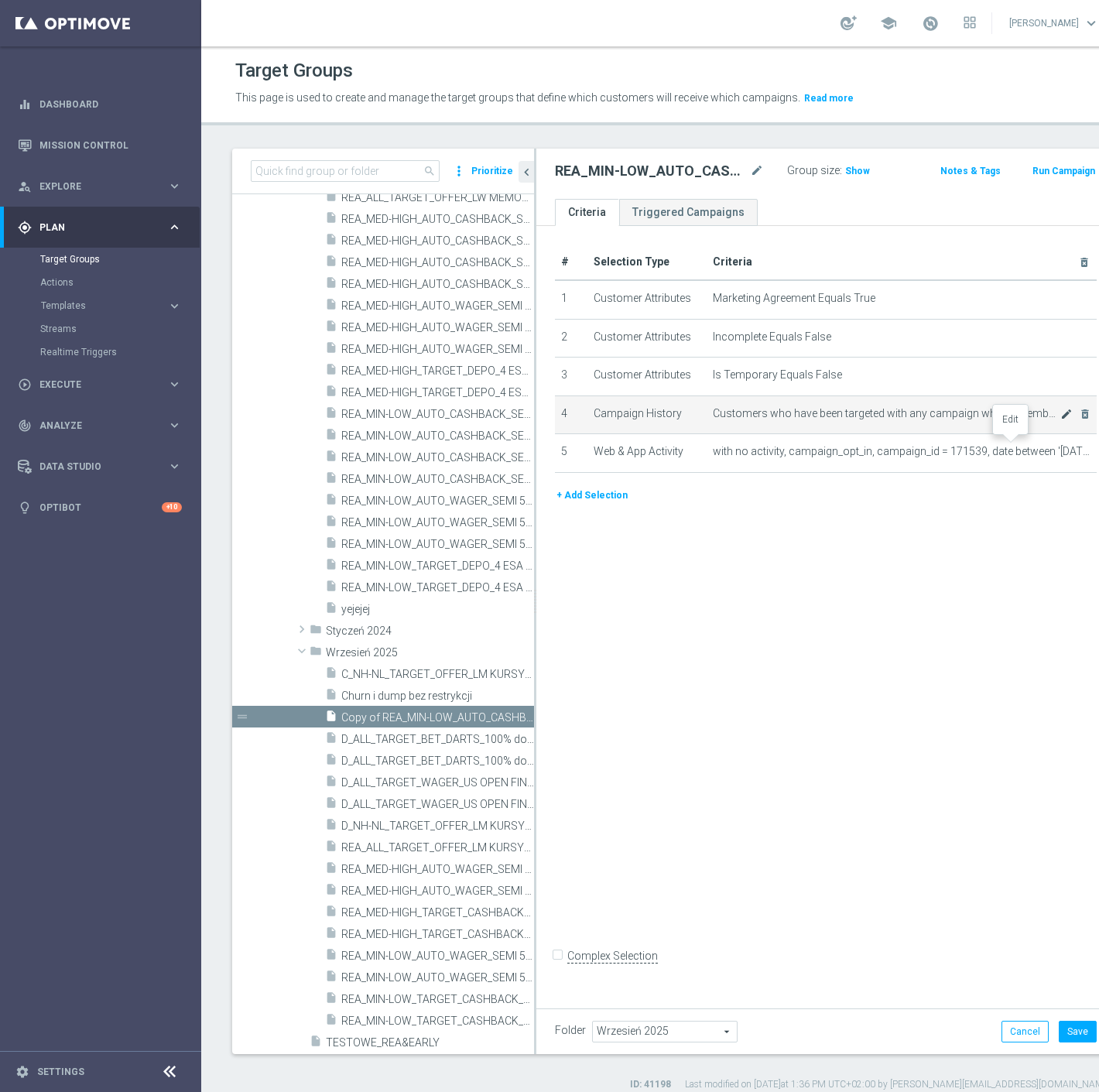
click at [1060, 420] on icon "mode_edit" at bounding box center [1066, 414] width 12 height 12
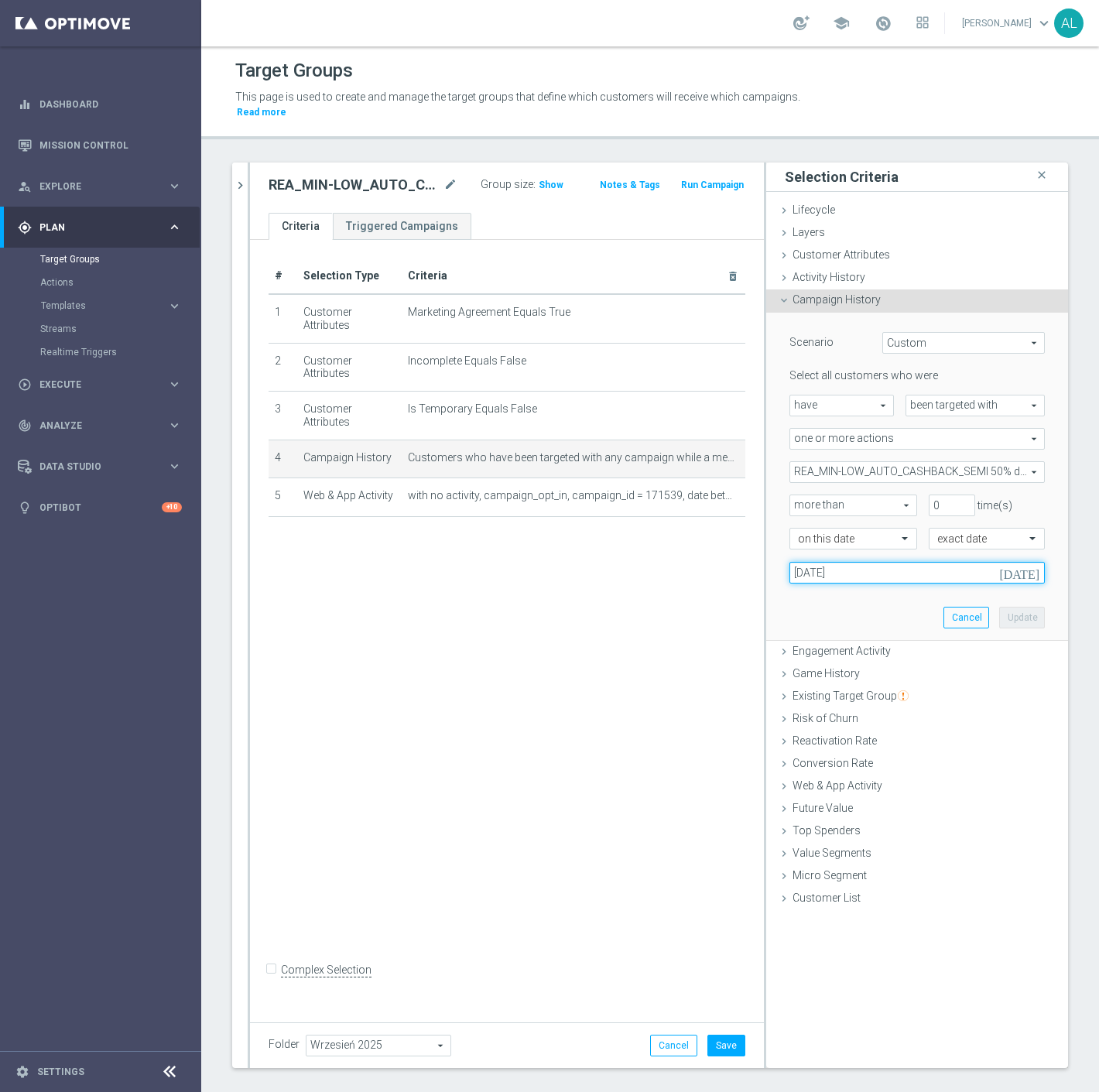
click at [840, 562] on input "[DATE]" at bounding box center [916, 572] width 255 height 22
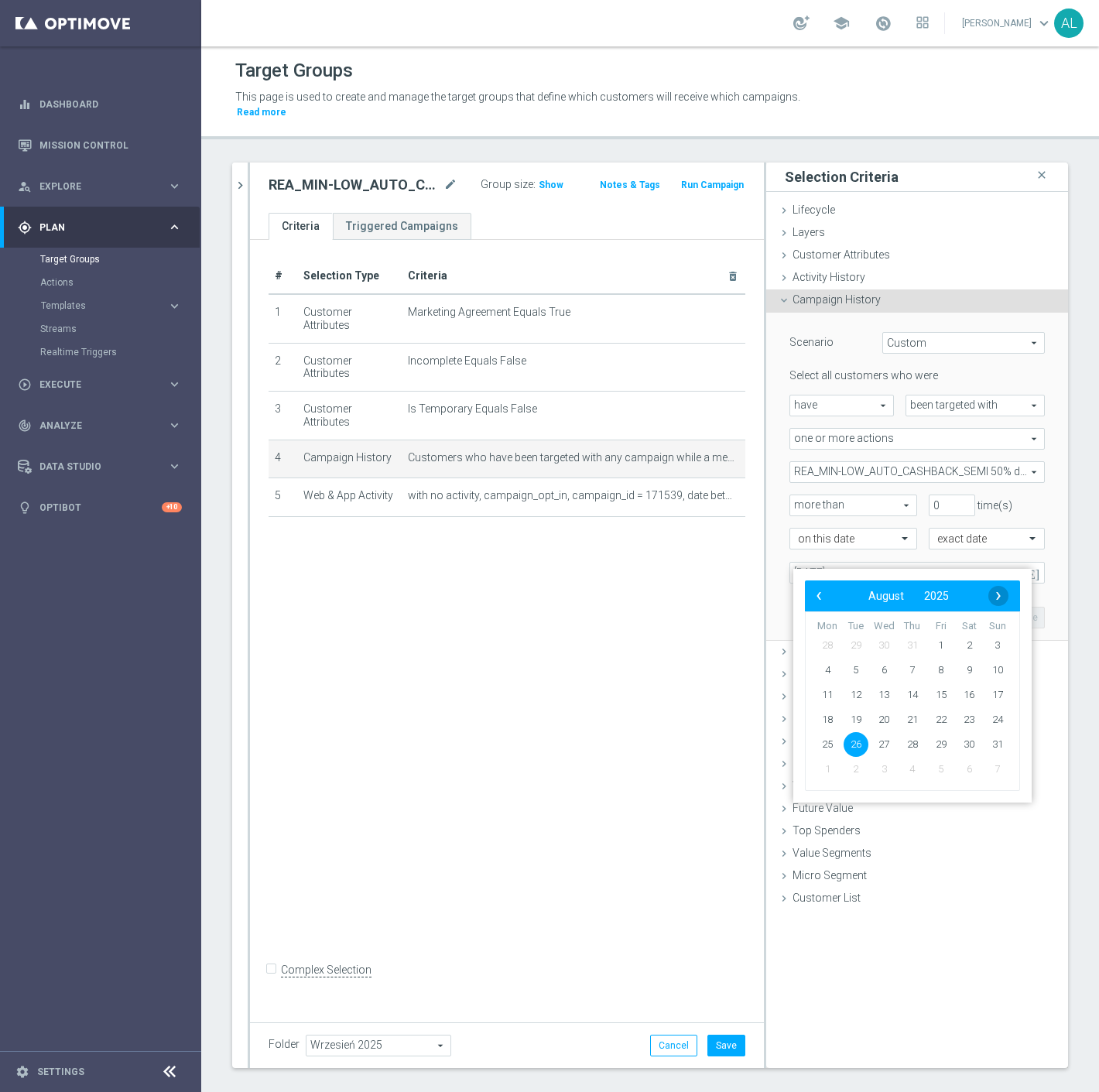
click at [995, 593] on span "›" at bounding box center [998, 596] width 20 height 20
click at [862, 694] on span "16" at bounding box center [856, 695] width 24 height 24
type input "[DATE]"
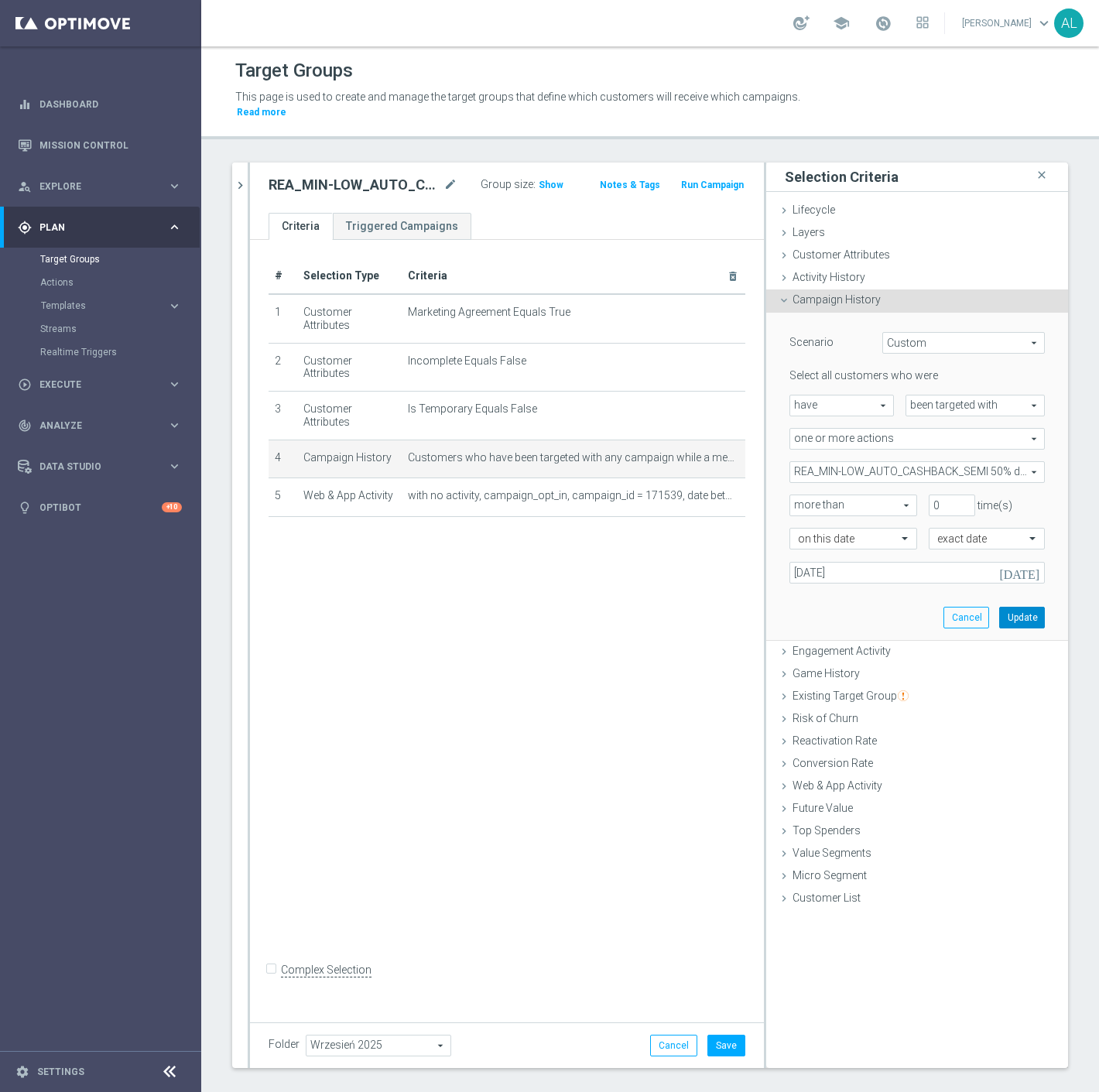
click at [1012, 606] on button "Update" at bounding box center [1021, 617] width 46 height 22
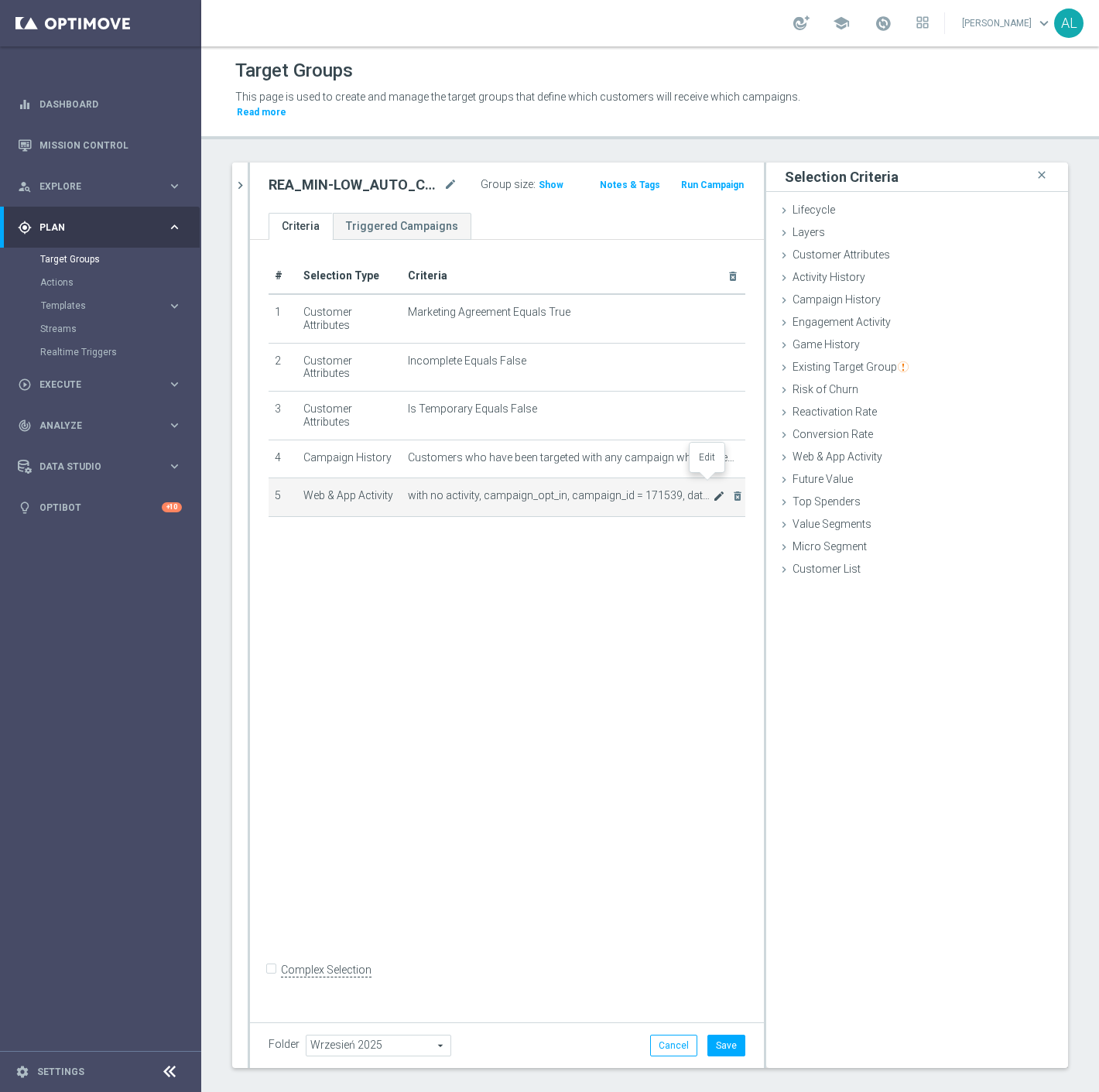
click at [712, 490] on icon "mode_edit" at bounding box center [718, 495] width 12 height 12
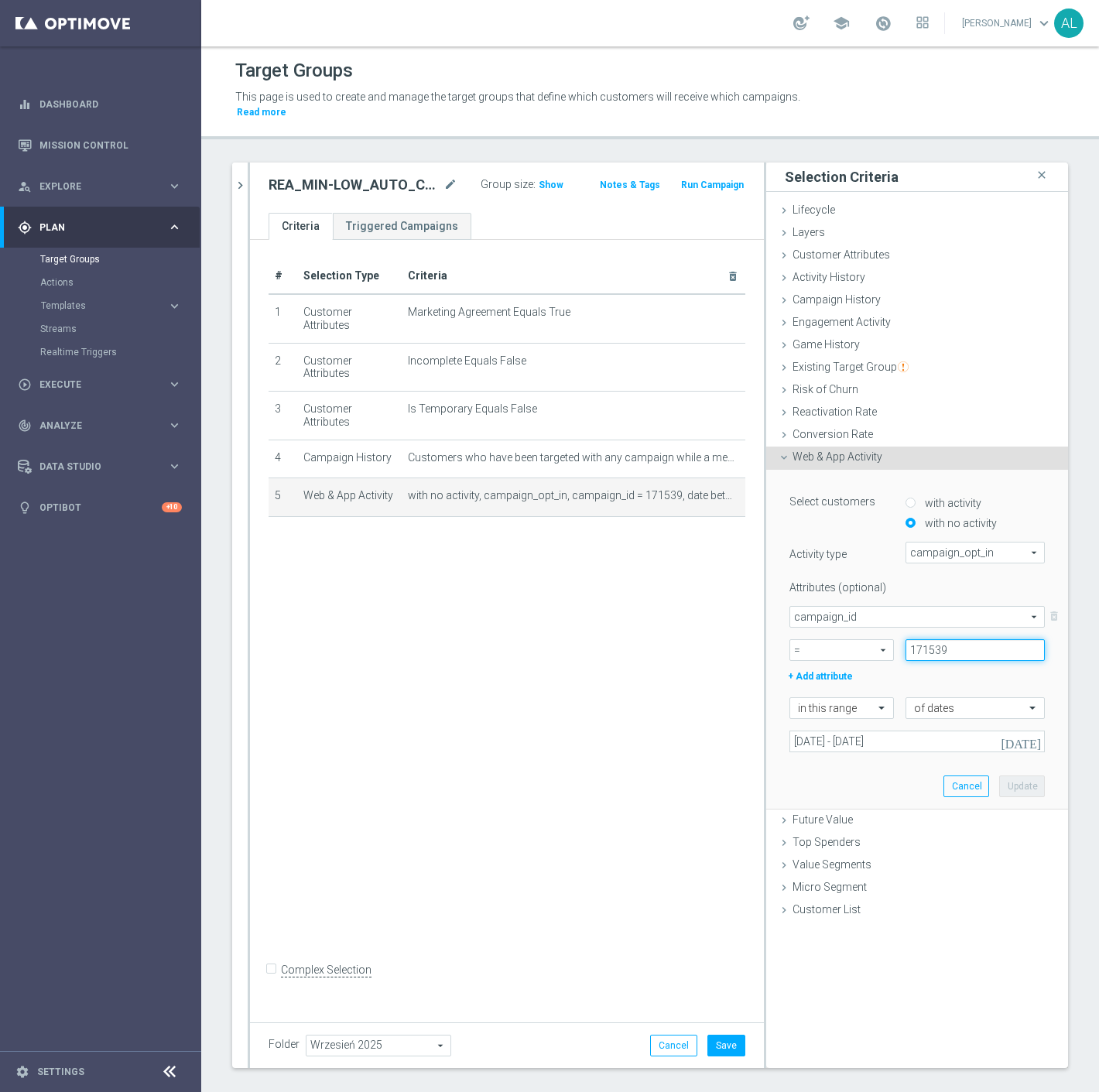
click at [928, 639] on input "171539" at bounding box center [975, 650] width 140 height 22
paste input "9701"
type input "179701"
click at [818, 732] on input "[DATE] - [DATE]" at bounding box center [916, 741] width 255 height 22
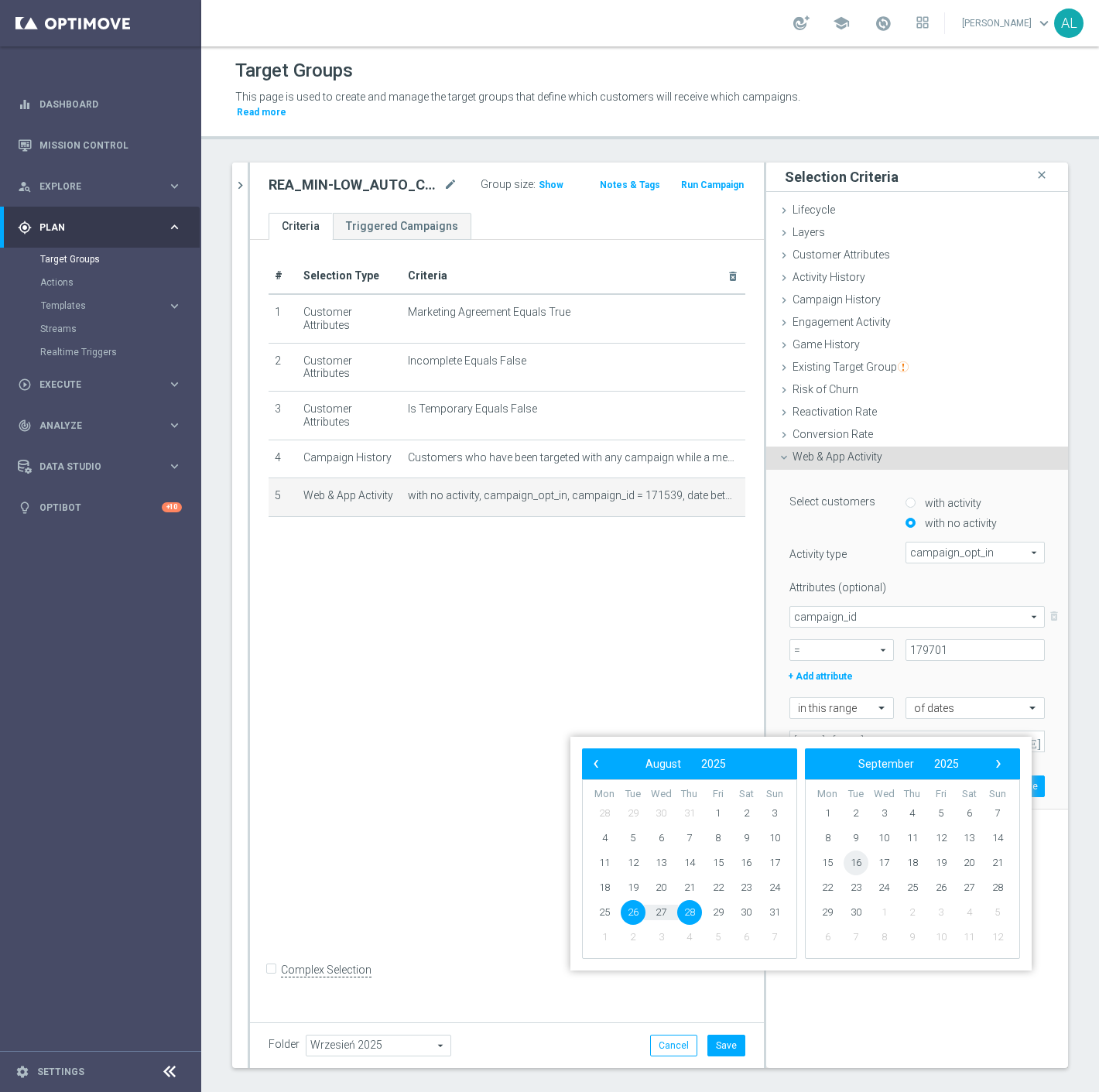
click at [857, 864] on span "16" at bounding box center [856, 863] width 24 height 24
click at [686, 863] on span "18" at bounding box center [689, 863] width 24 height 24
type input "[DATE] - [DATE]"
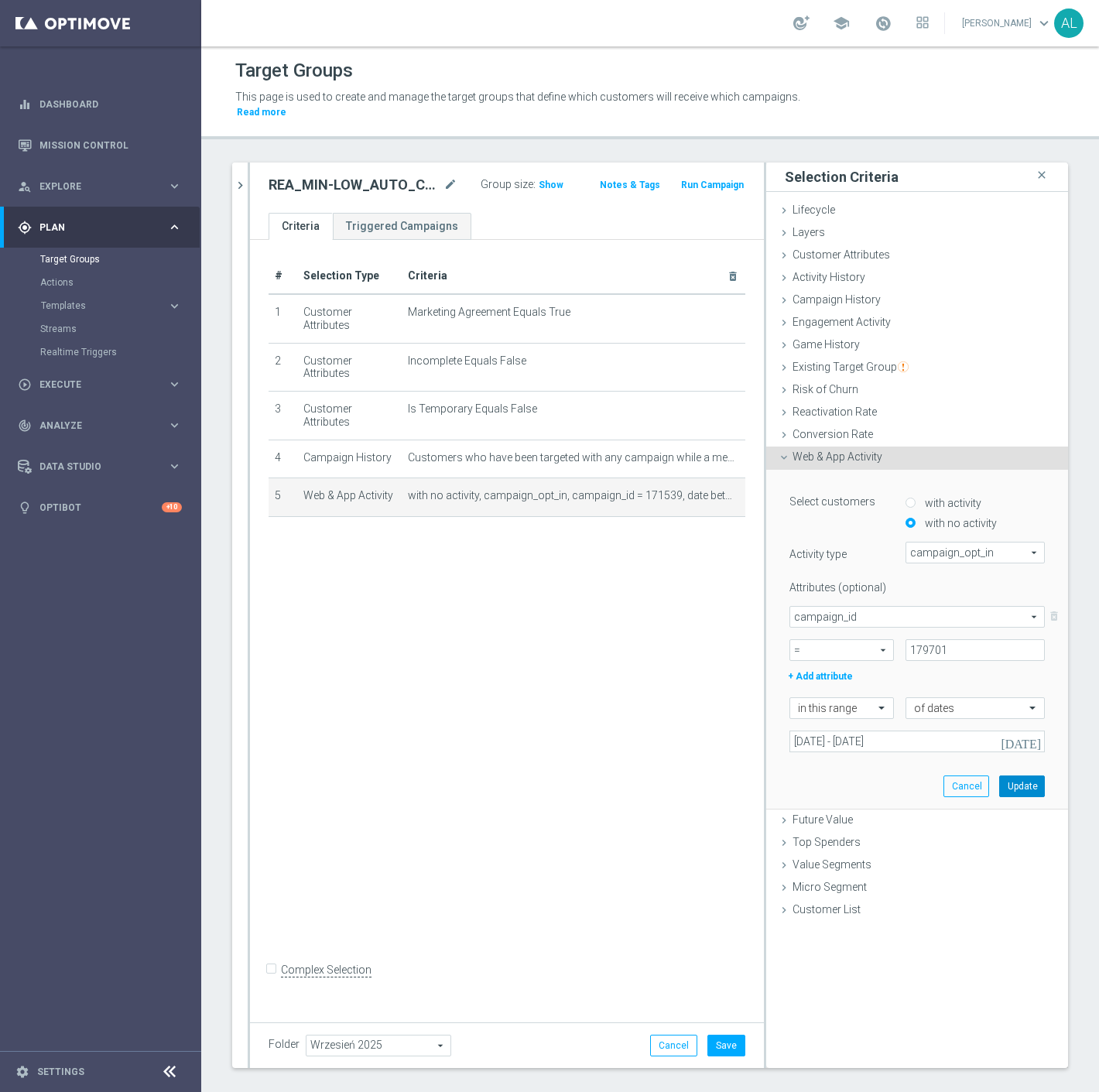
click at [1026, 779] on button "Update" at bounding box center [1021, 786] width 46 height 22
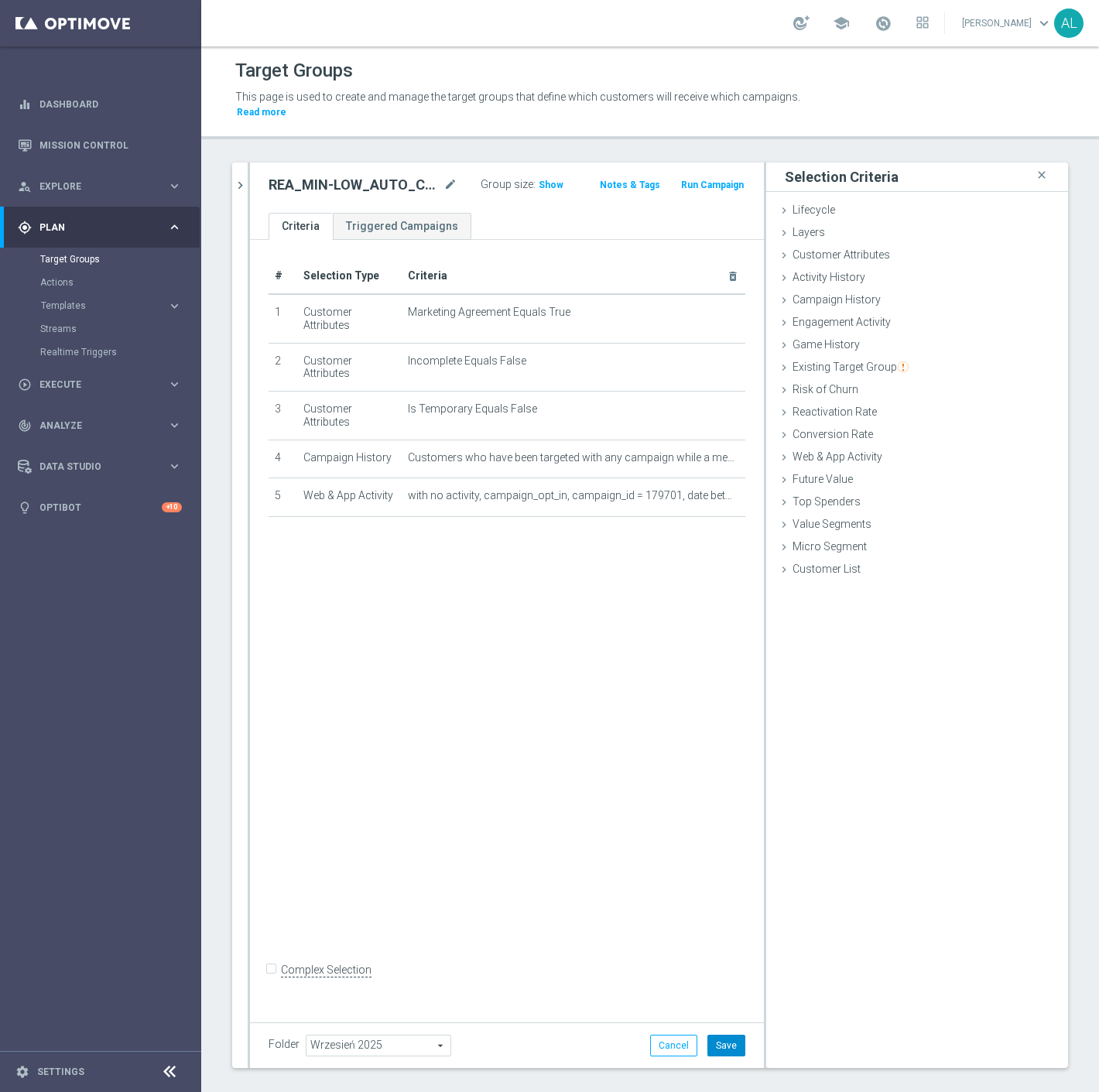
click at [720, 1035] on button "Save" at bounding box center [726, 1045] width 38 height 22
click at [543, 180] on span "Show" at bounding box center [551, 184] width 24 height 11
click at [241, 178] on icon "chevron_right" at bounding box center [240, 185] width 15 height 15
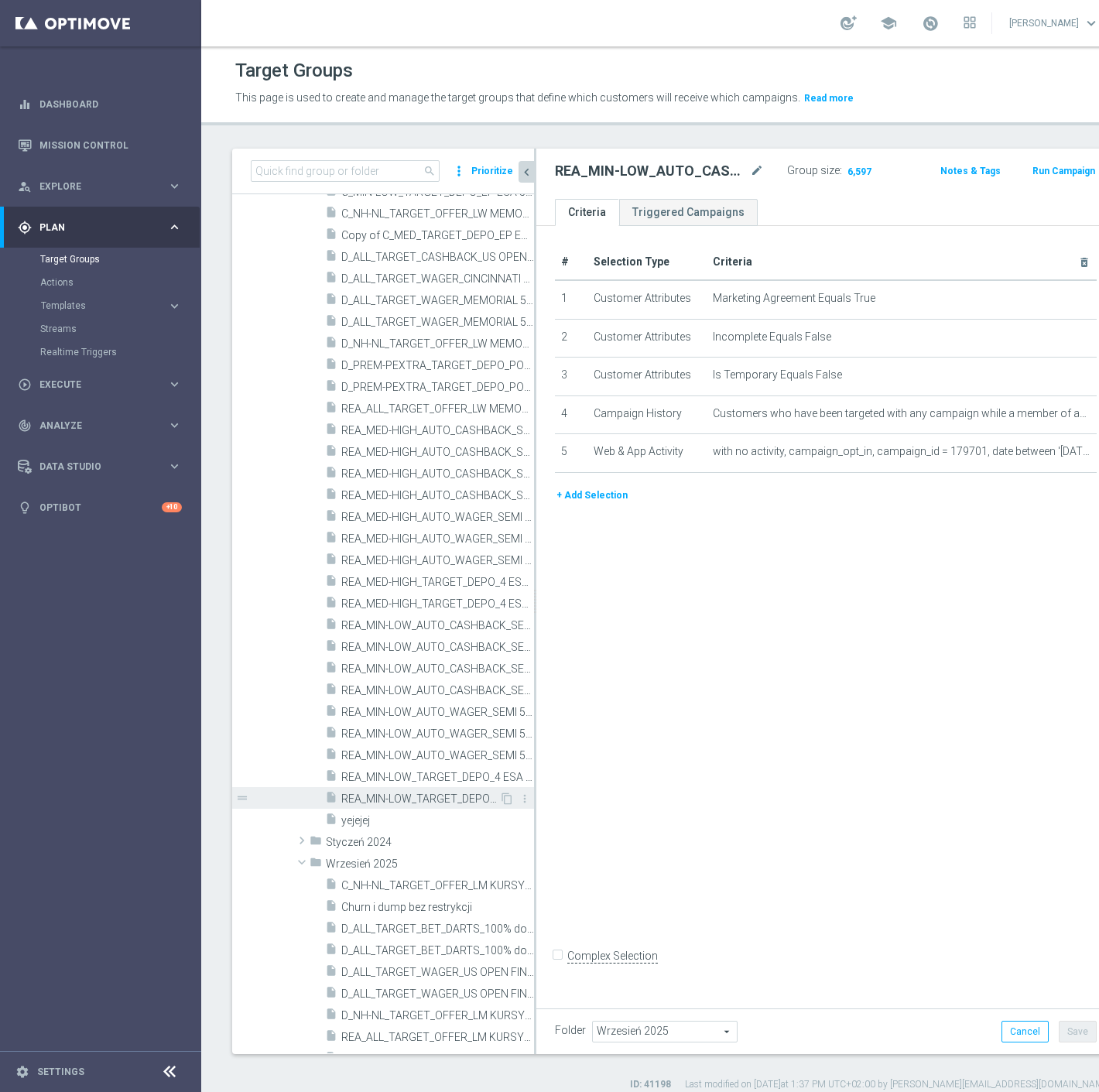
scroll to position [640, 0]
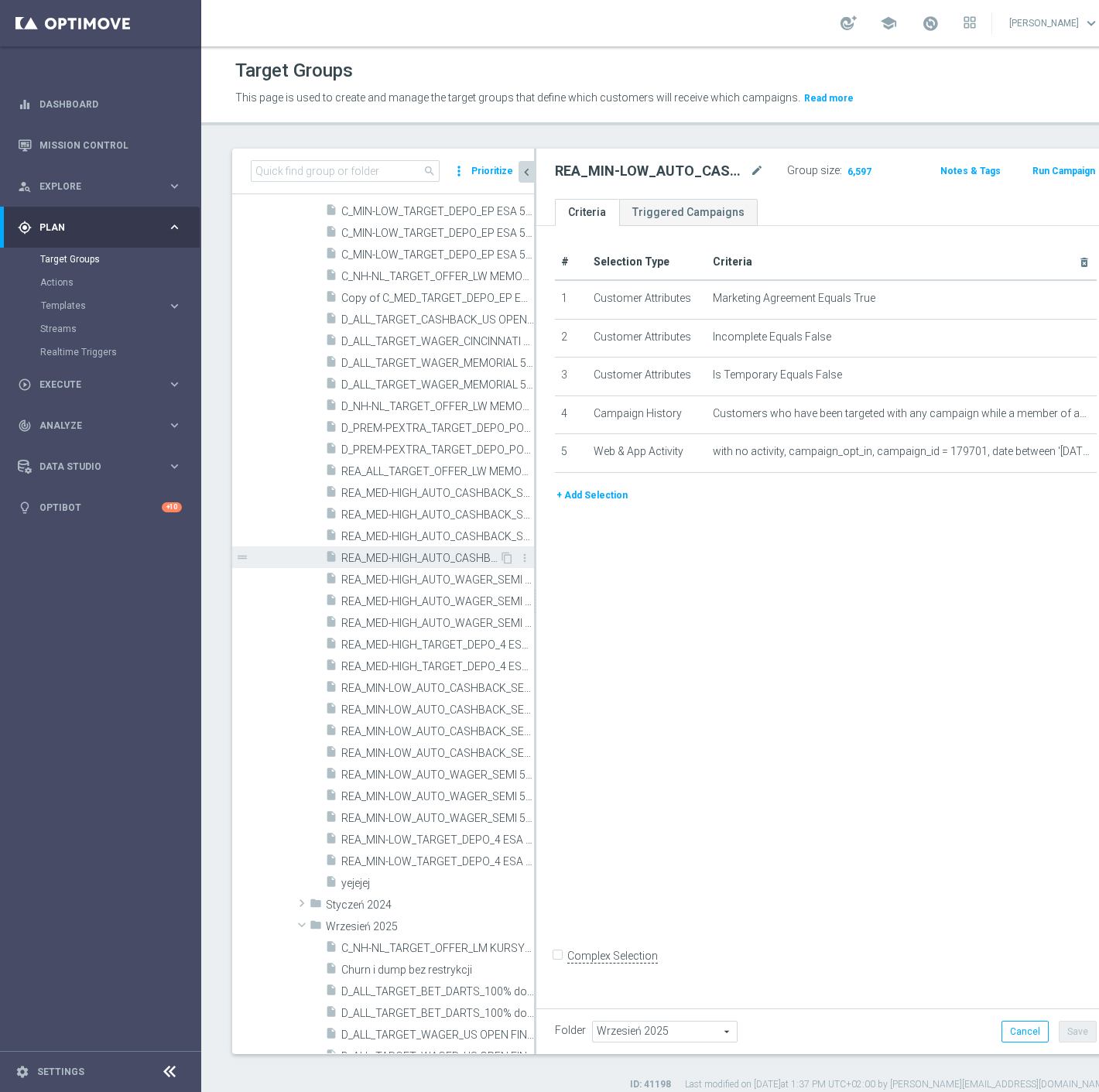
click at [434, 562] on span "REA_MED-HIGH_AUTO_CASHBACK_SEMI 50% do 300 PLN push_260825" at bounding box center [419, 558] width 157 height 13
click at [501, 556] on icon "content_copy" at bounding box center [507, 557] width 12 height 12
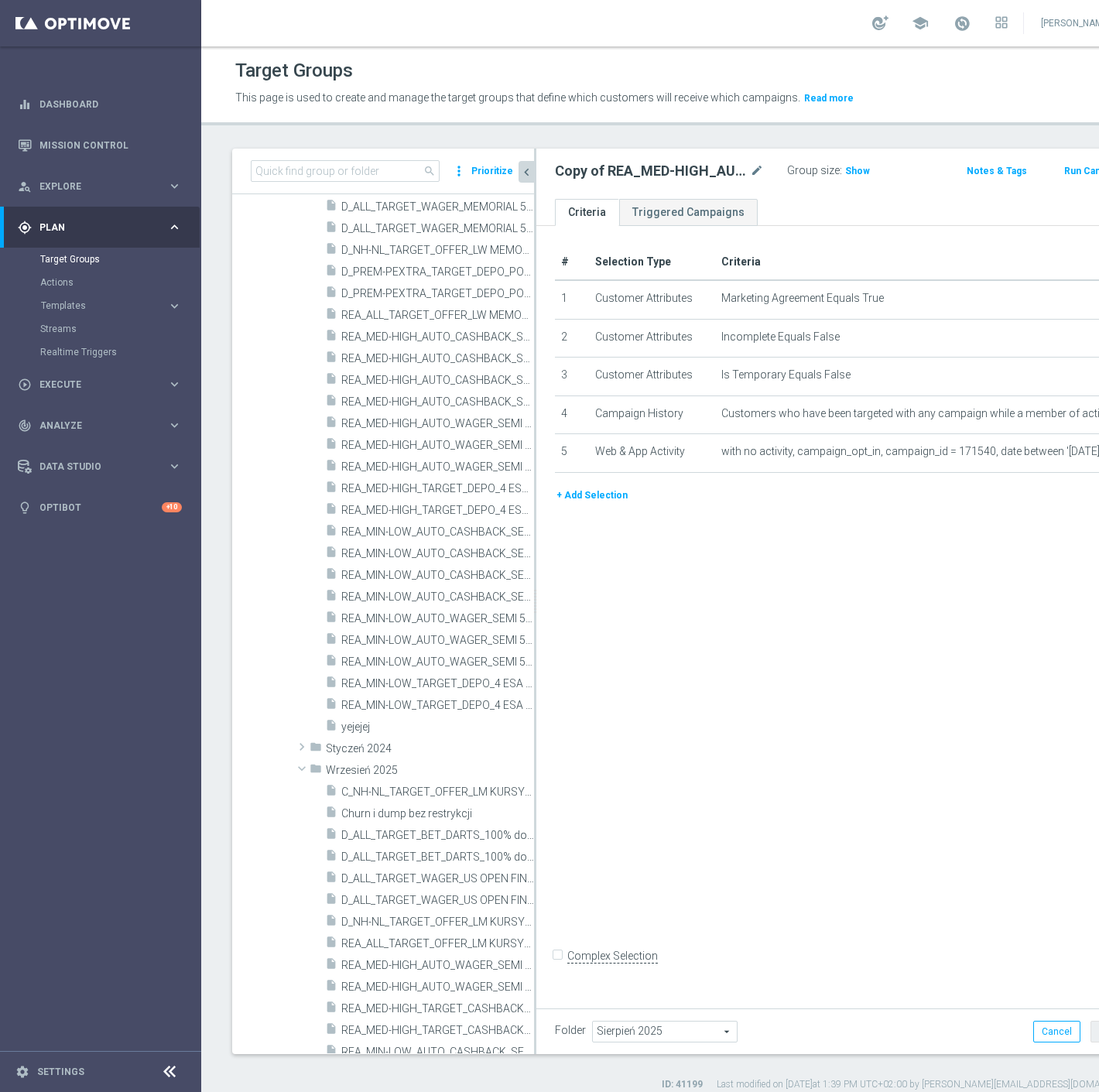
scroll to position [862, 0]
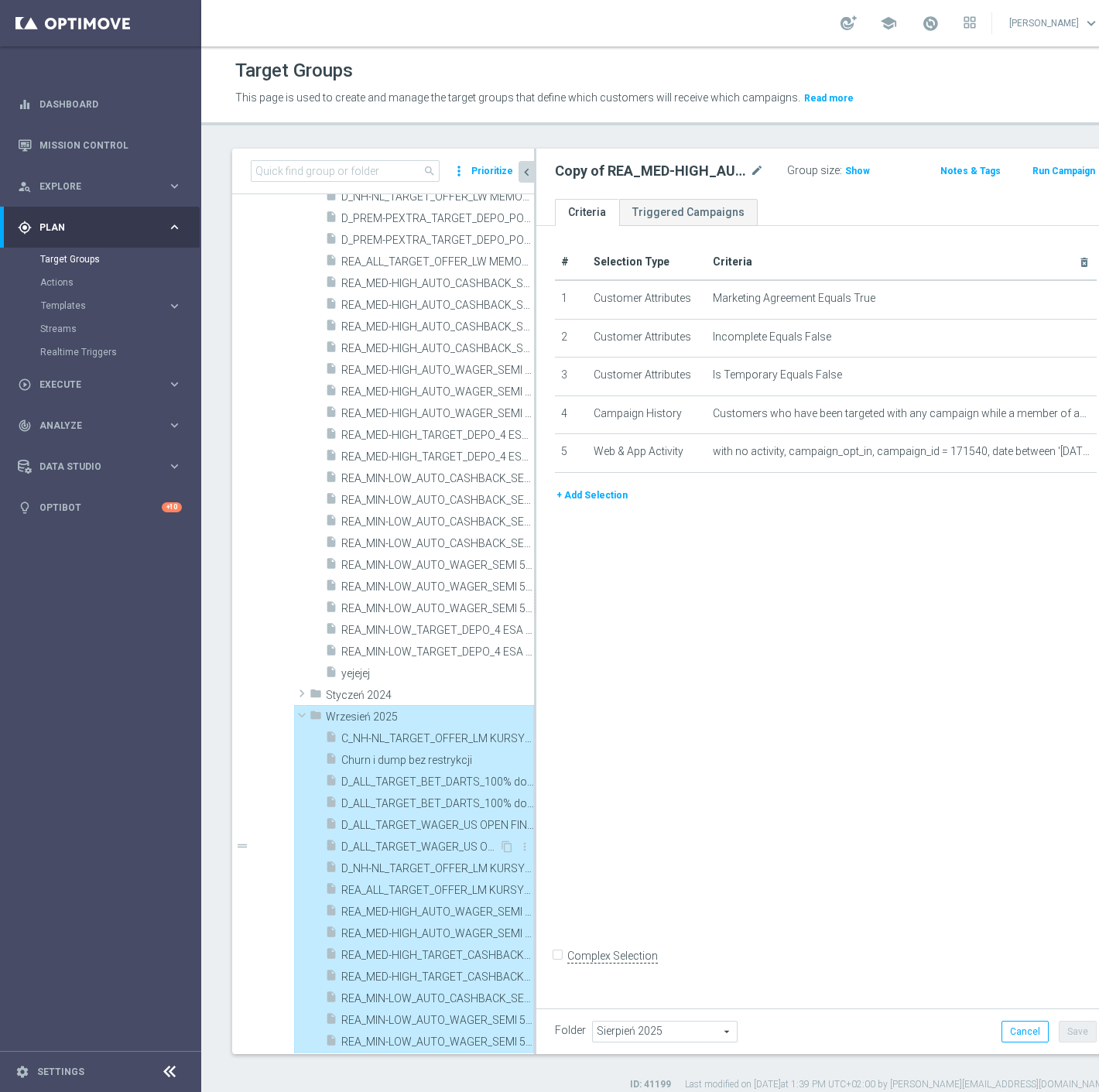
type input "Wrzesień 2025"
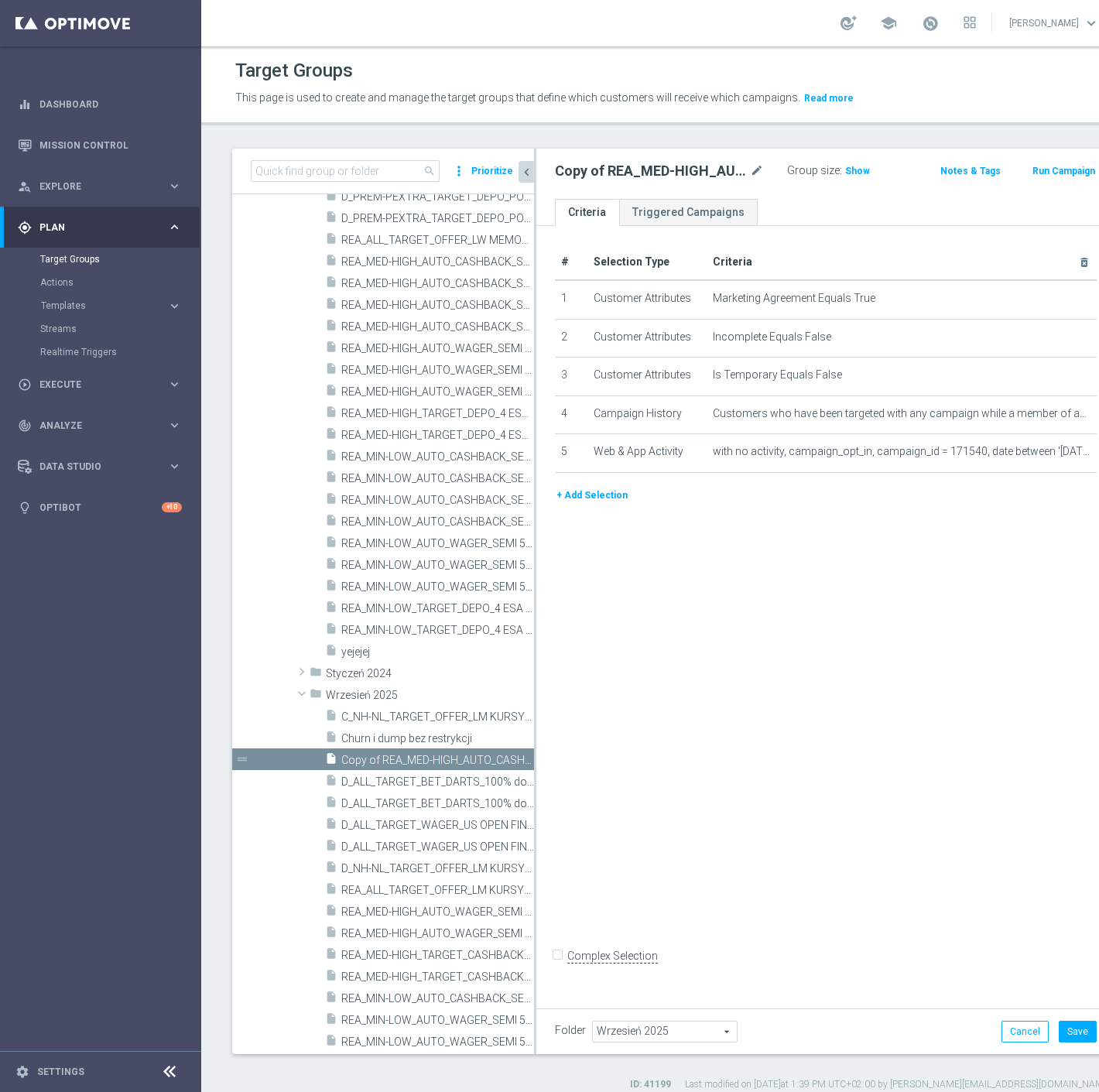
scroll to position [899, 0]
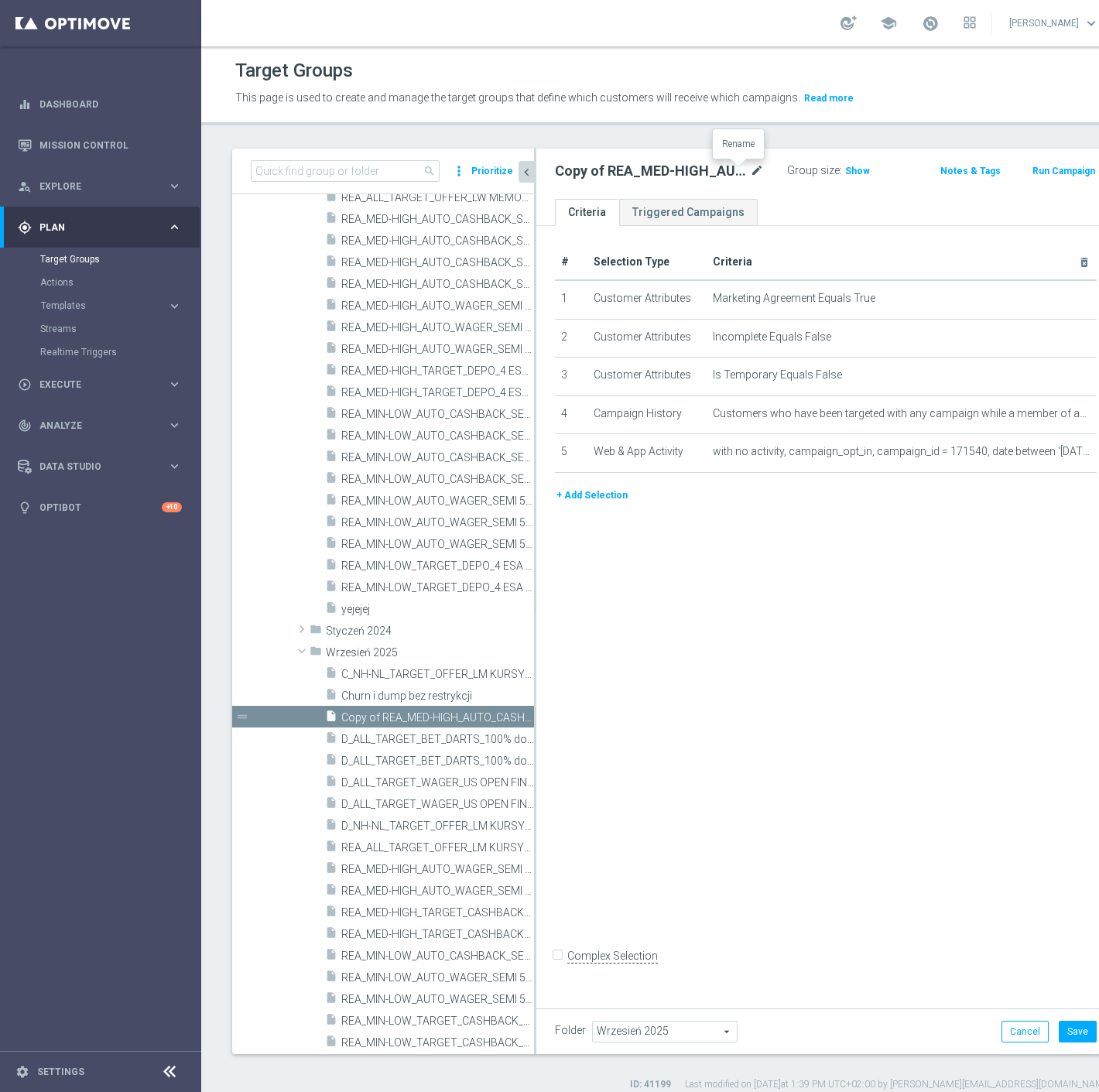
click at [750, 176] on icon "mode_edit" at bounding box center [756, 171] width 14 height 19
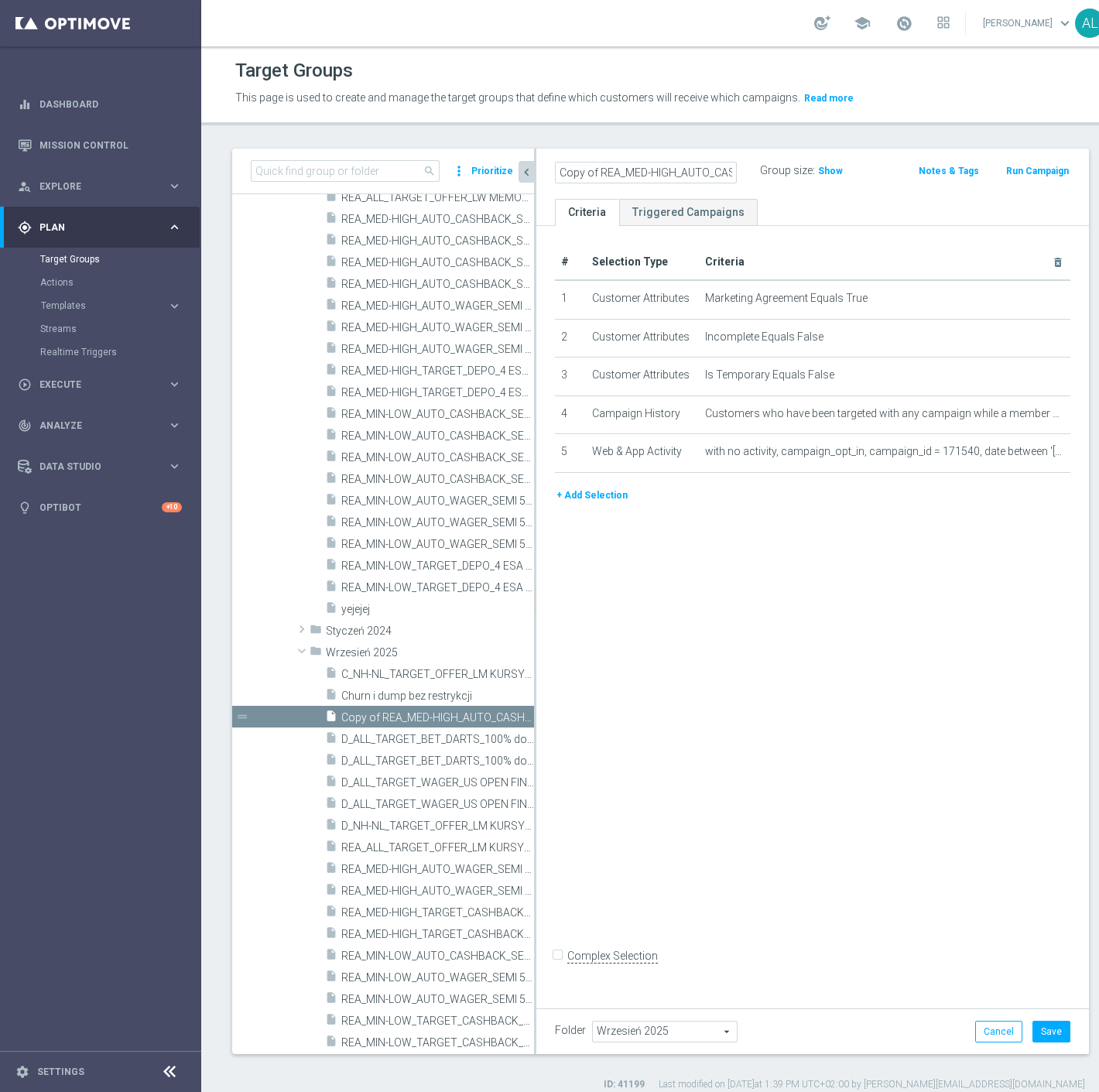
scroll to position [0, 233]
click at [589, 173] on input "Copy of REA_MED-HIGH_AUTO_CASHBACK_SEMI 50% do 300 PLN push_260825" at bounding box center [645, 172] width 182 height 22
drag, startPoint x: 599, startPoint y: 169, endPoint x: 455, endPoint y: 174, distance: 144.1
click at [455, 174] on as-split "search more_vert Prioritize Customer Target Groups library_add create_new_folder" at bounding box center [660, 601] width 857 height 906
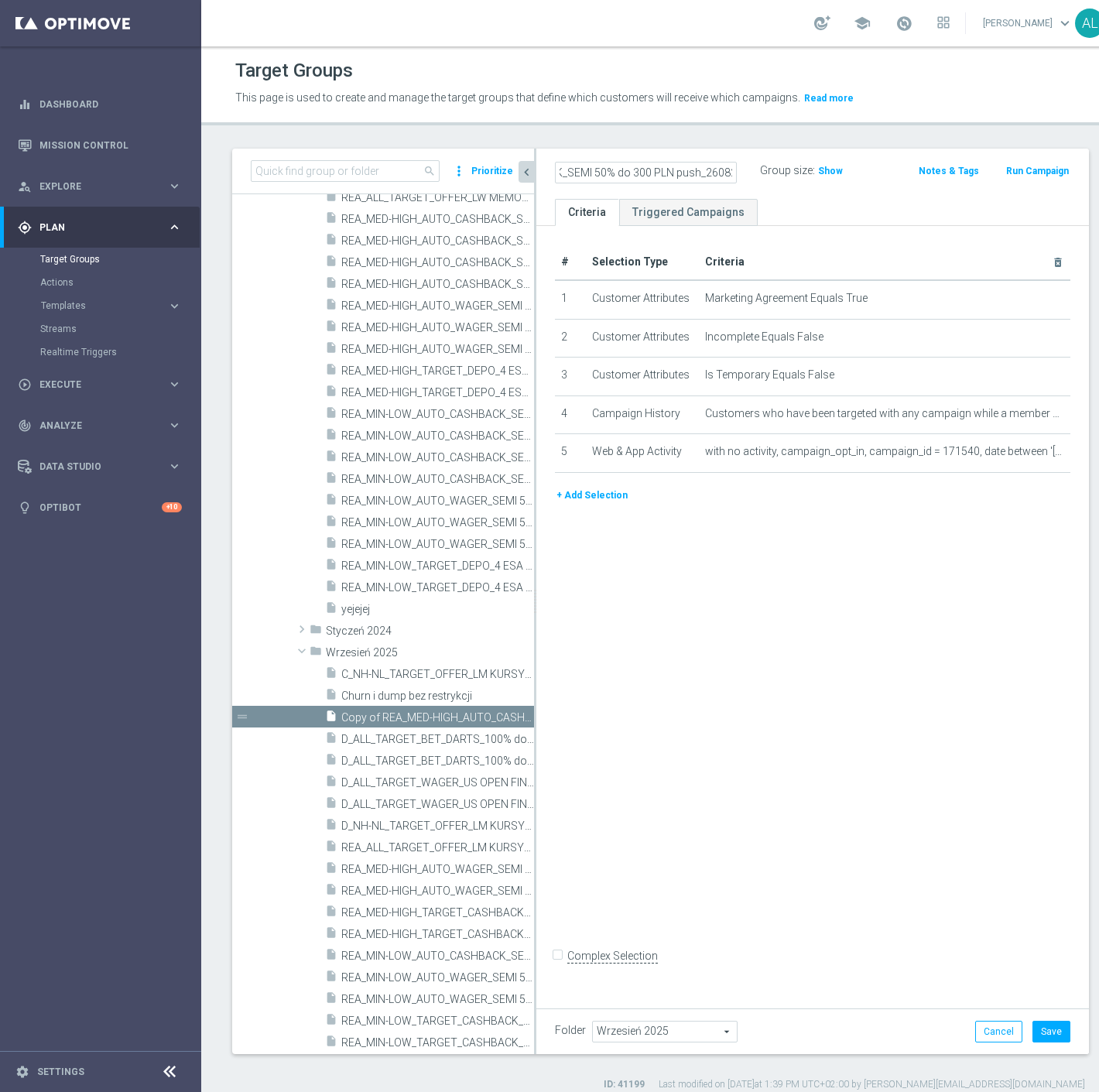
scroll to position [0, 194]
click at [689, 178] on input "REA_MED-HIGH_AUTO_CASHBACK_SEMI 50% do 300 PLN push_260825" at bounding box center [645, 172] width 182 height 22
click at [685, 171] on input "REA_MED-HIGH_AUTO_CASHBACK_SEMI 50% do 300 PLN push_260825" at bounding box center [645, 172] width 182 height 22
type input "REA_MED-HIGH_AUTO_CASHBACK_SEMI 50% do 300 PLN push_160925"
click at [899, 598] on div "# Selection Type Criteria delete_forever 1 Customer Attributes Marketing Agreem…" at bounding box center [812, 613] width 552 height 774
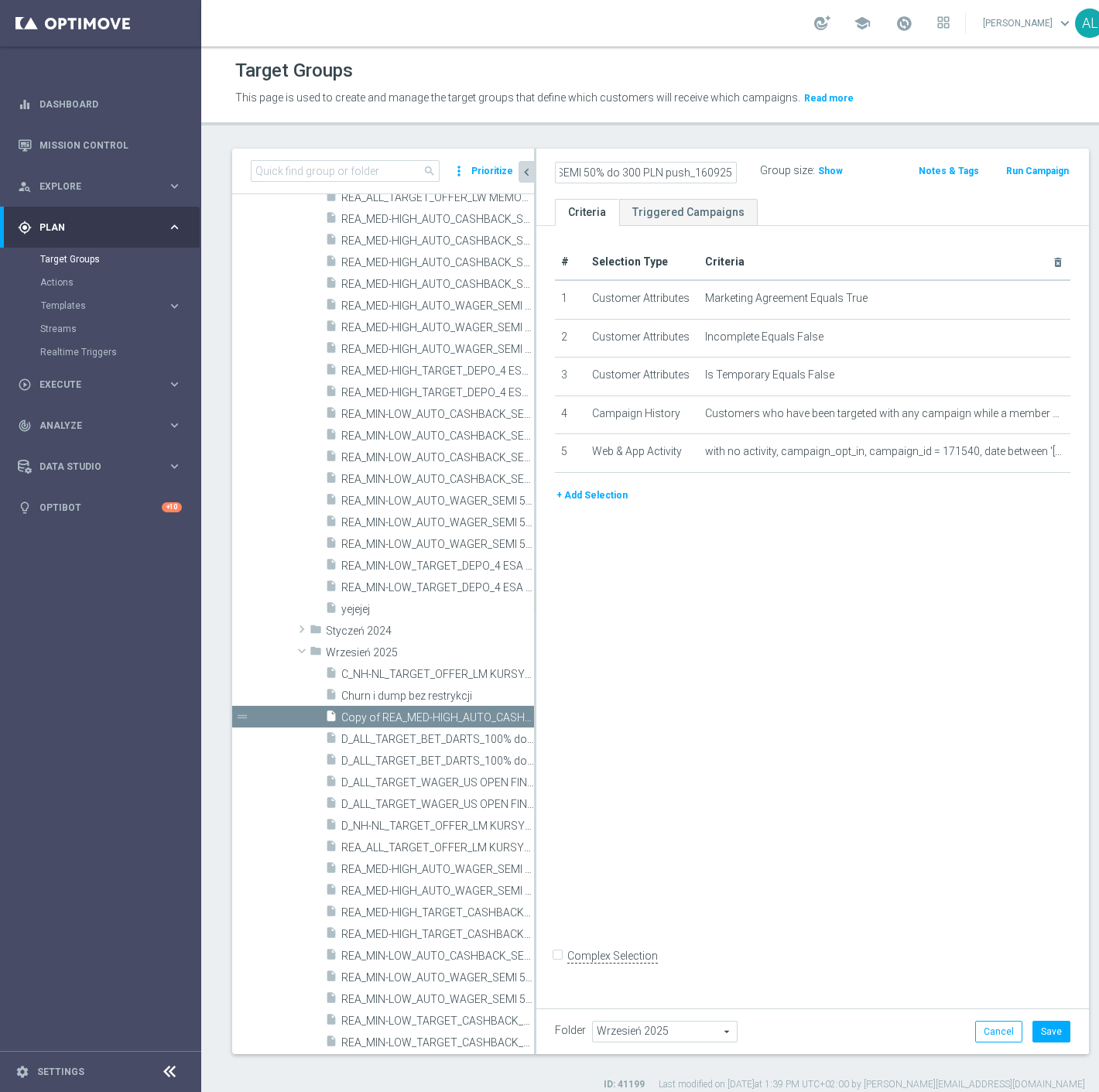
scroll to position [0, 0]
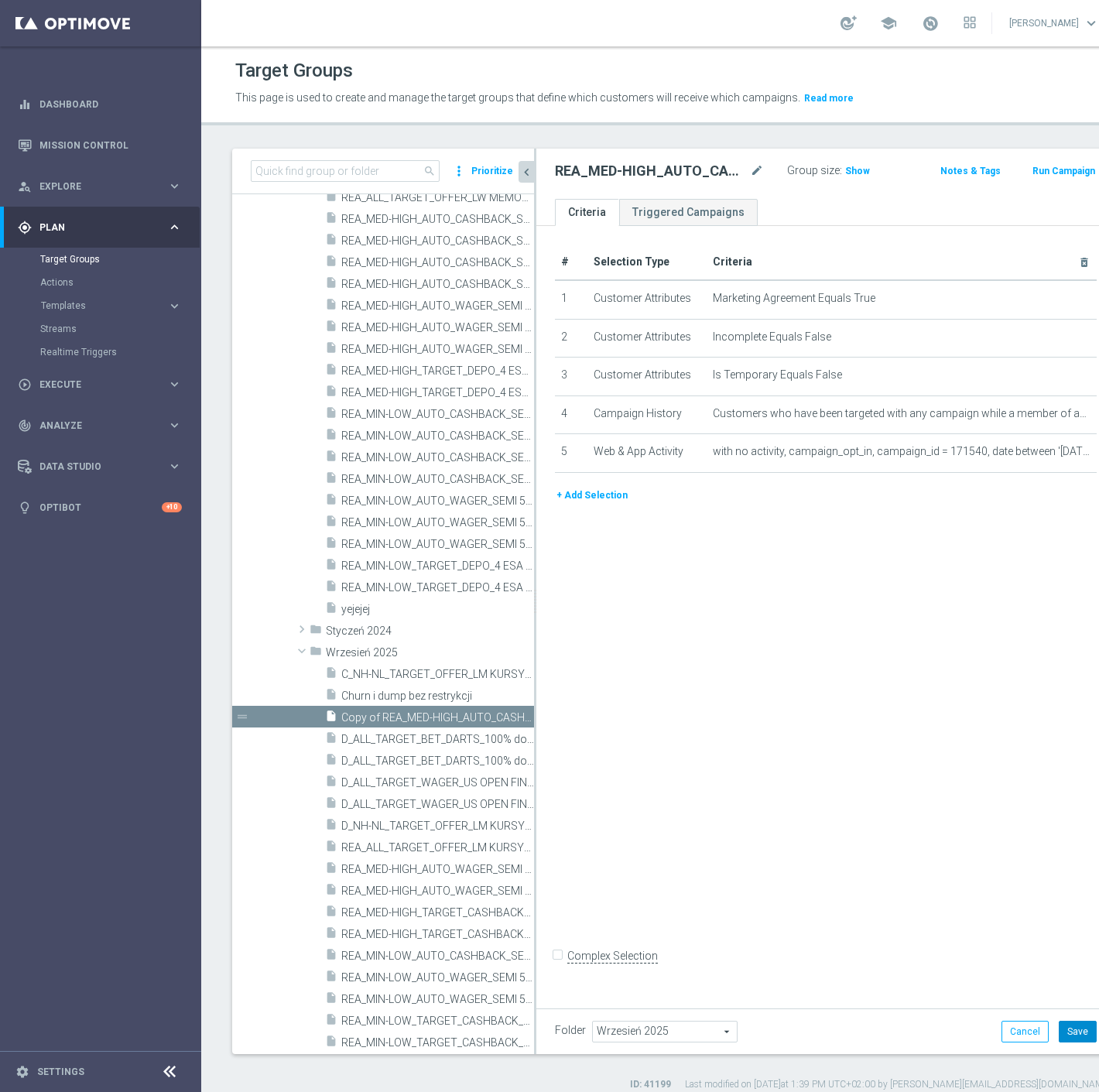
click at [1058, 1038] on button "Save" at bounding box center [1077, 1032] width 38 height 22
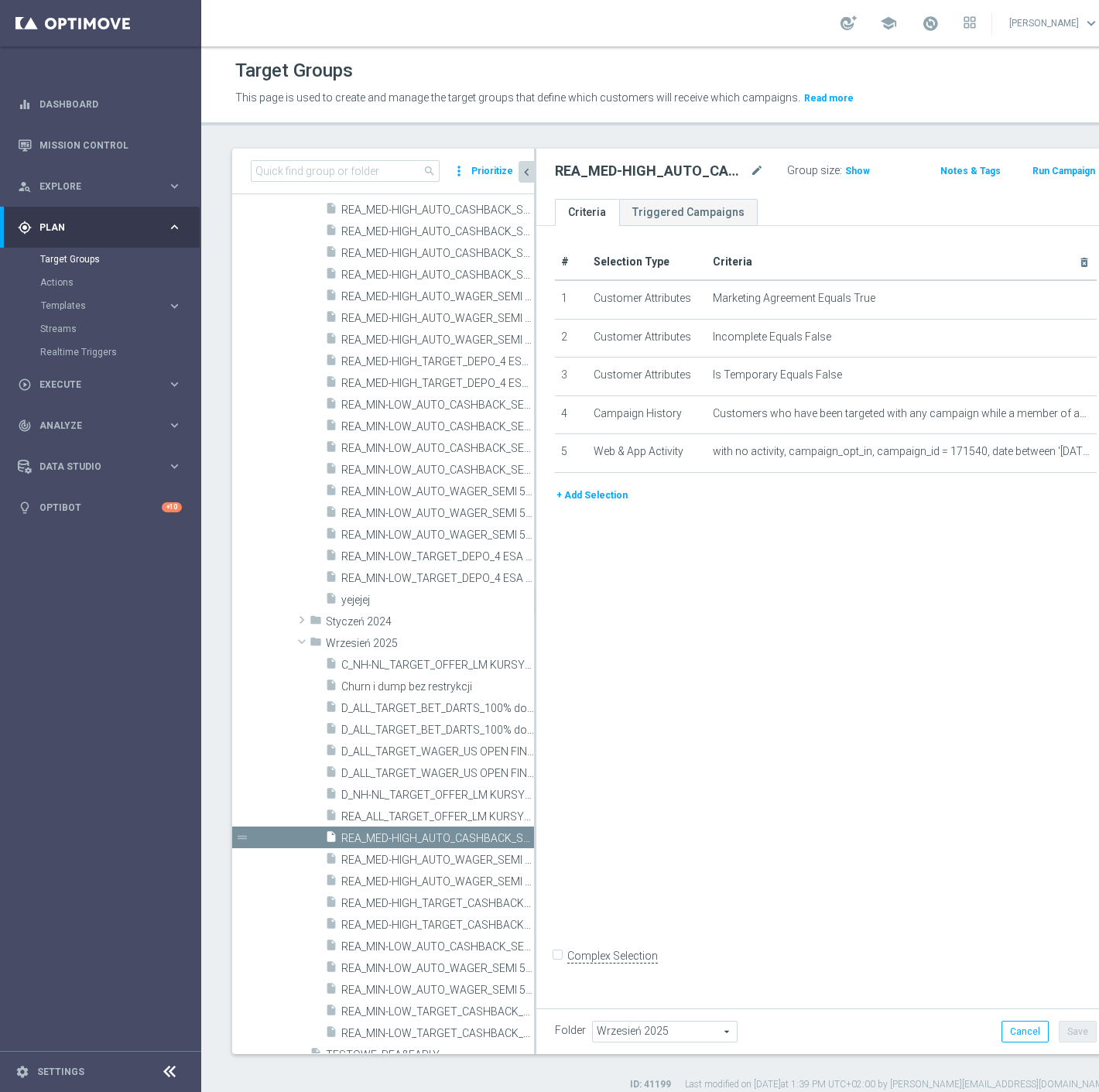
scroll to position [1019, 0]
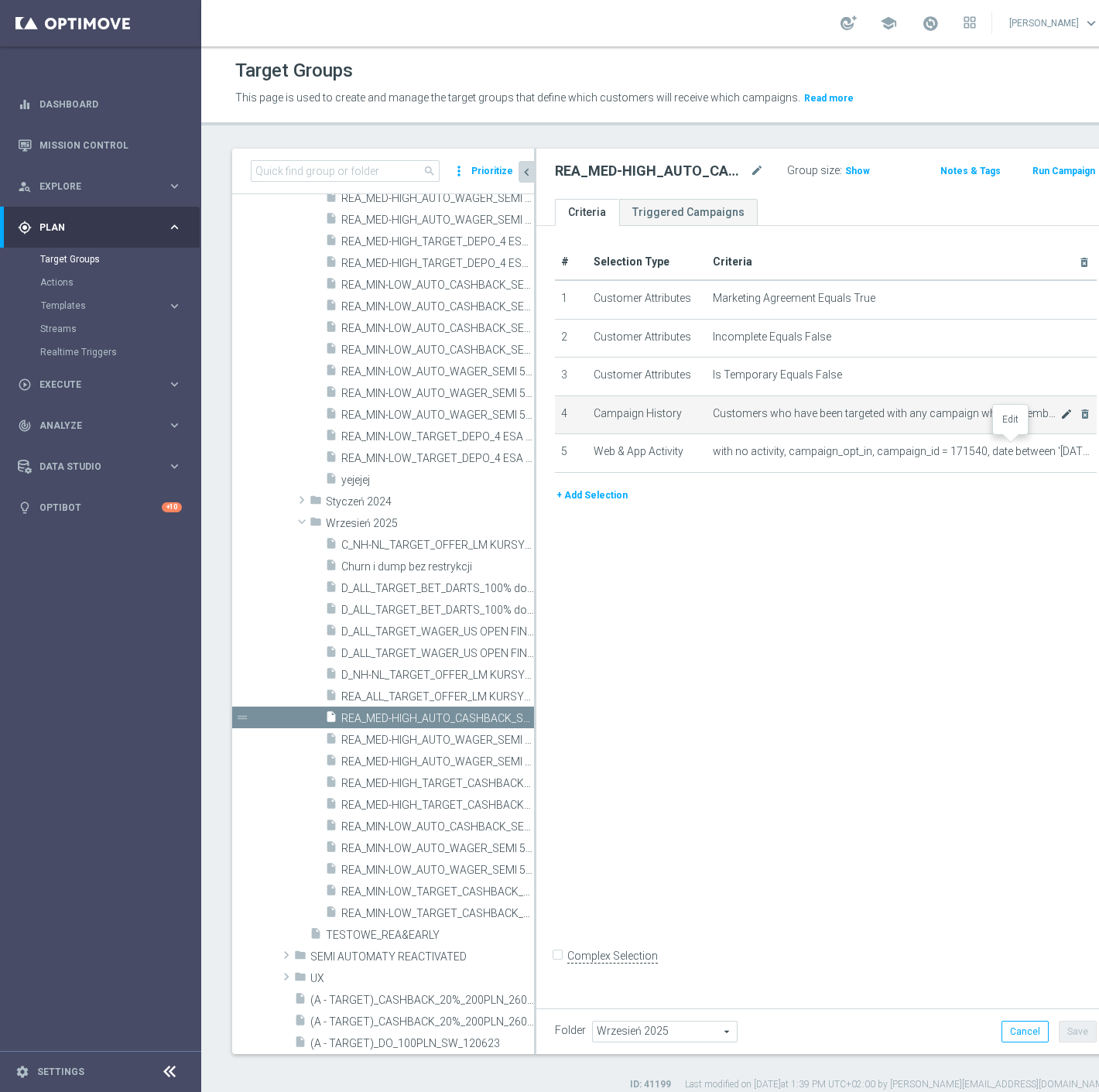
click at [1060, 420] on icon "mode_edit" at bounding box center [1066, 414] width 12 height 12
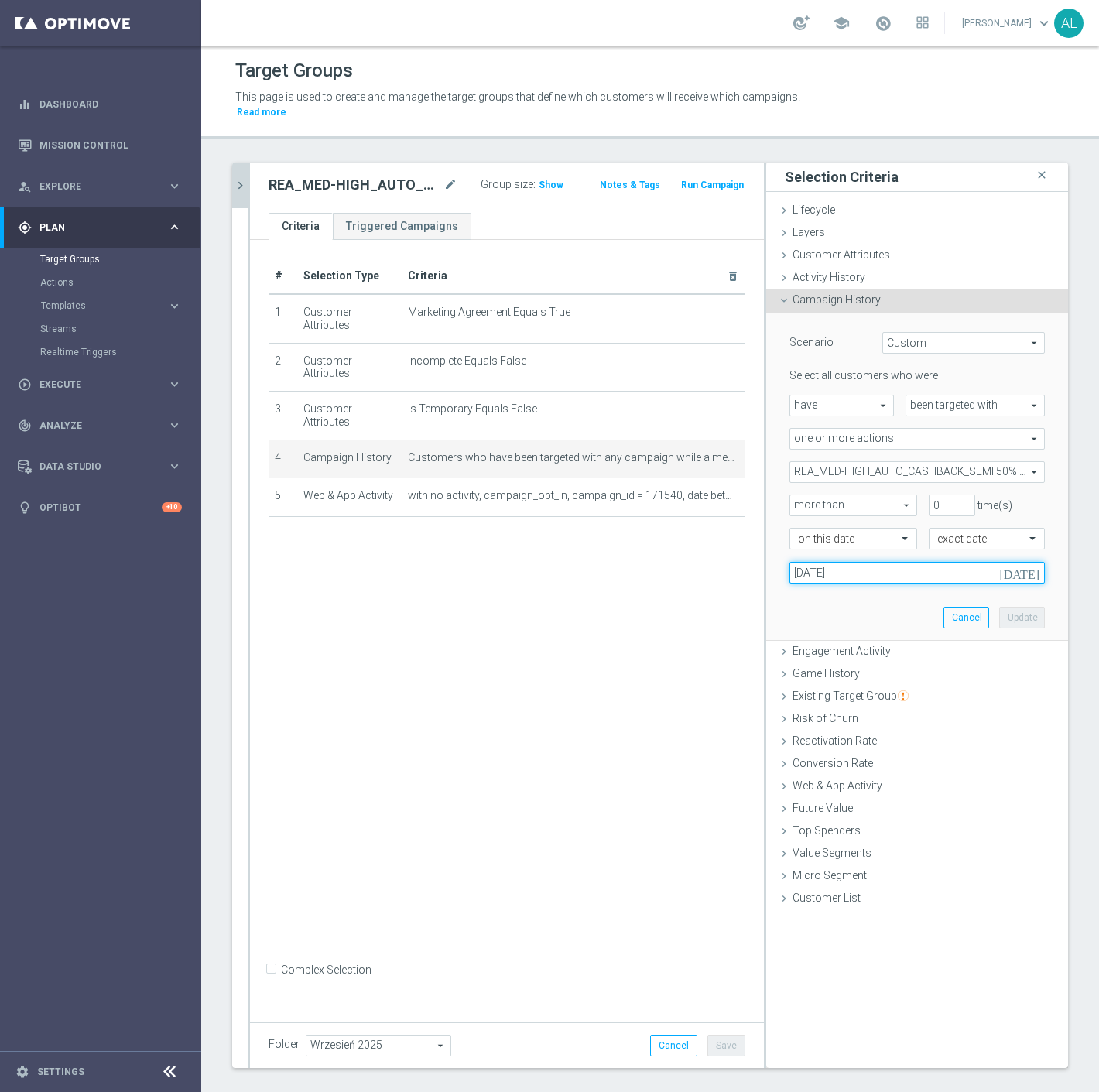
click at [837, 562] on input "[DATE]" at bounding box center [916, 572] width 255 height 22
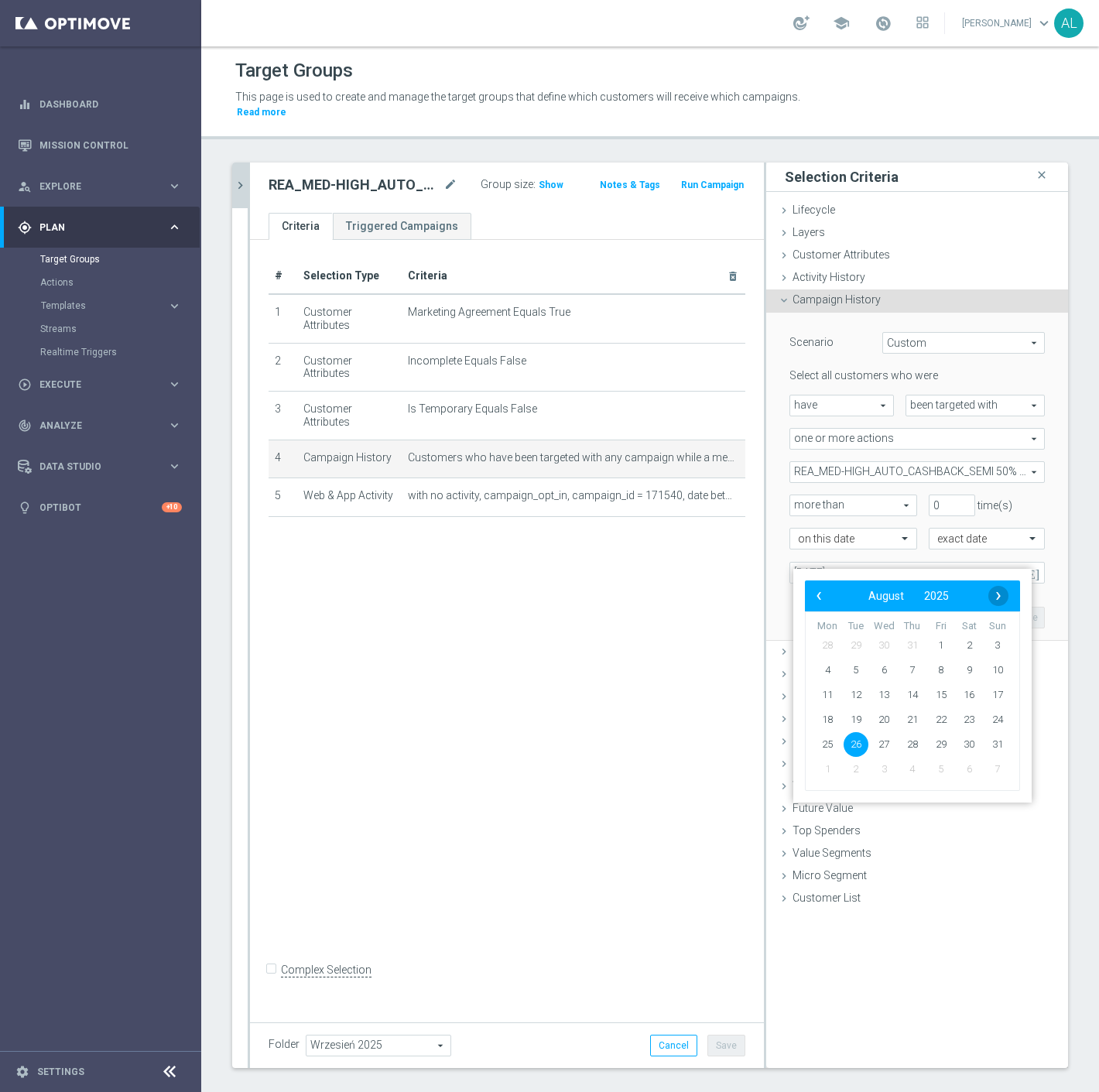
click at [1002, 594] on span "›" at bounding box center [998, 596] width 20 height 20
click at [863, 694] on span "16" at bounding box center [856, 695] width 24 height 24
type input "[DATE]"
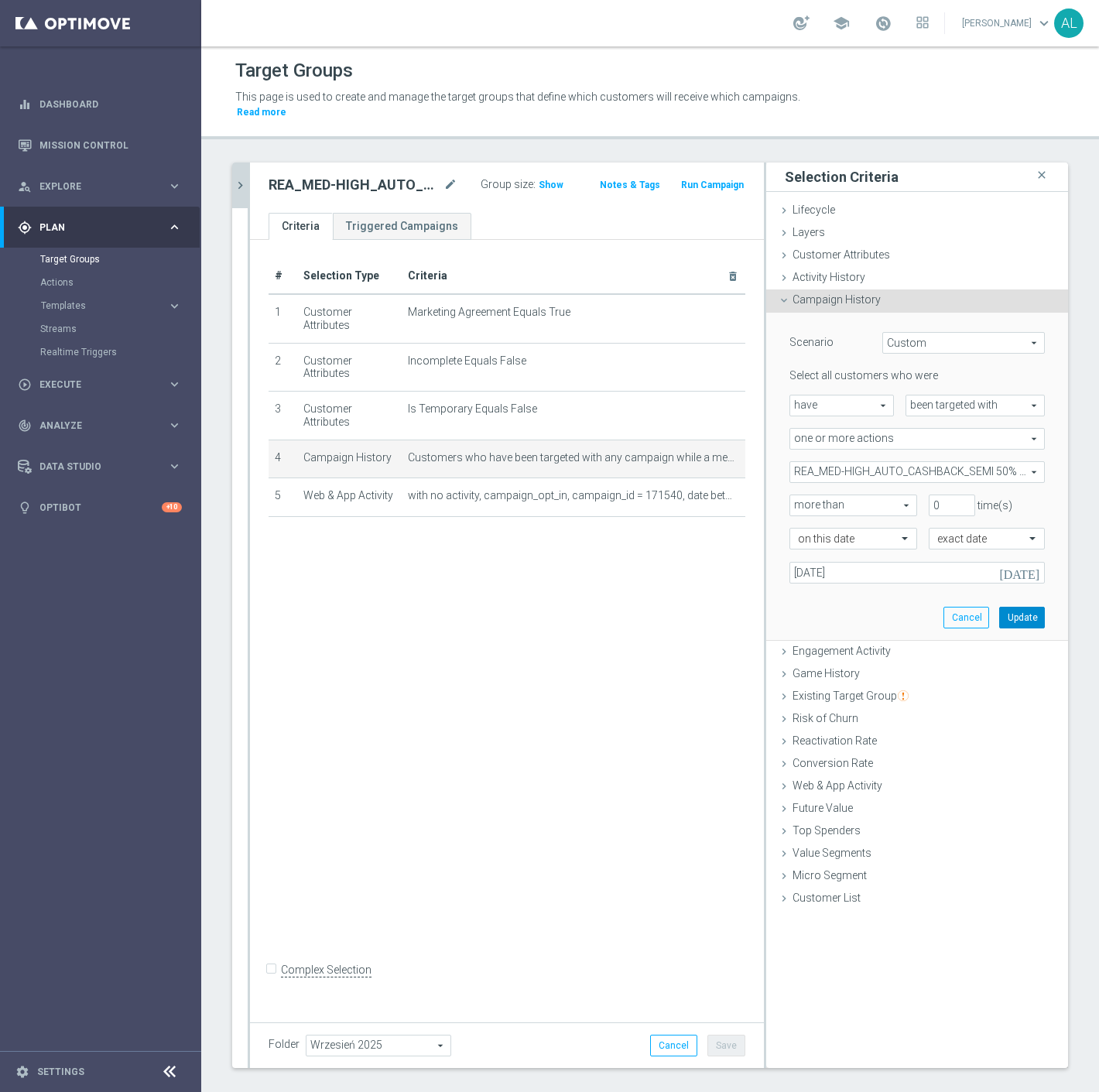
click at [1014, 606] on button "Update" at bounding box center [1021, 617] width 46 height 22
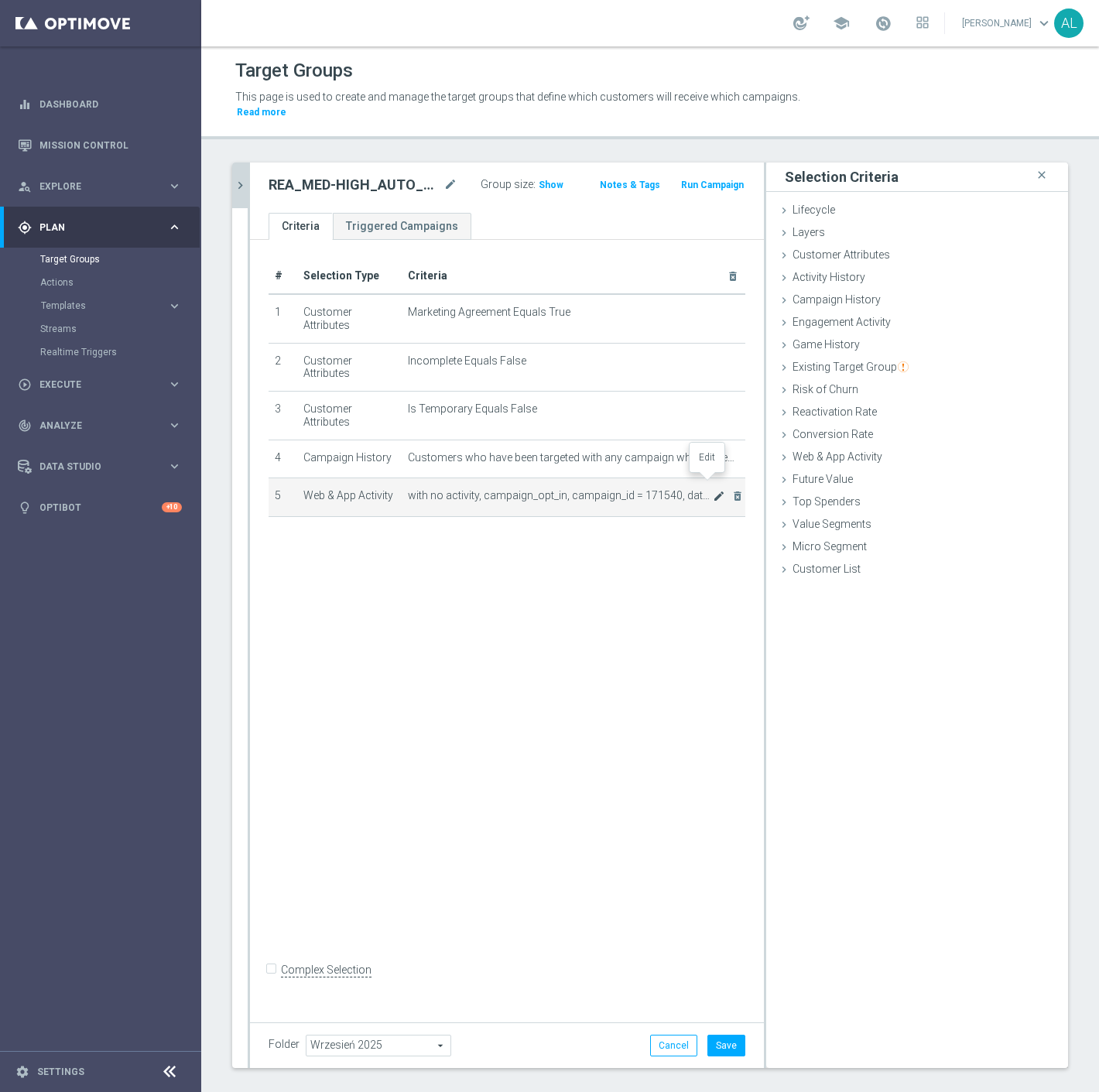
click at [712, 490] on icon "mode_edit" at bounding box center [718, 495] width 12 height 12
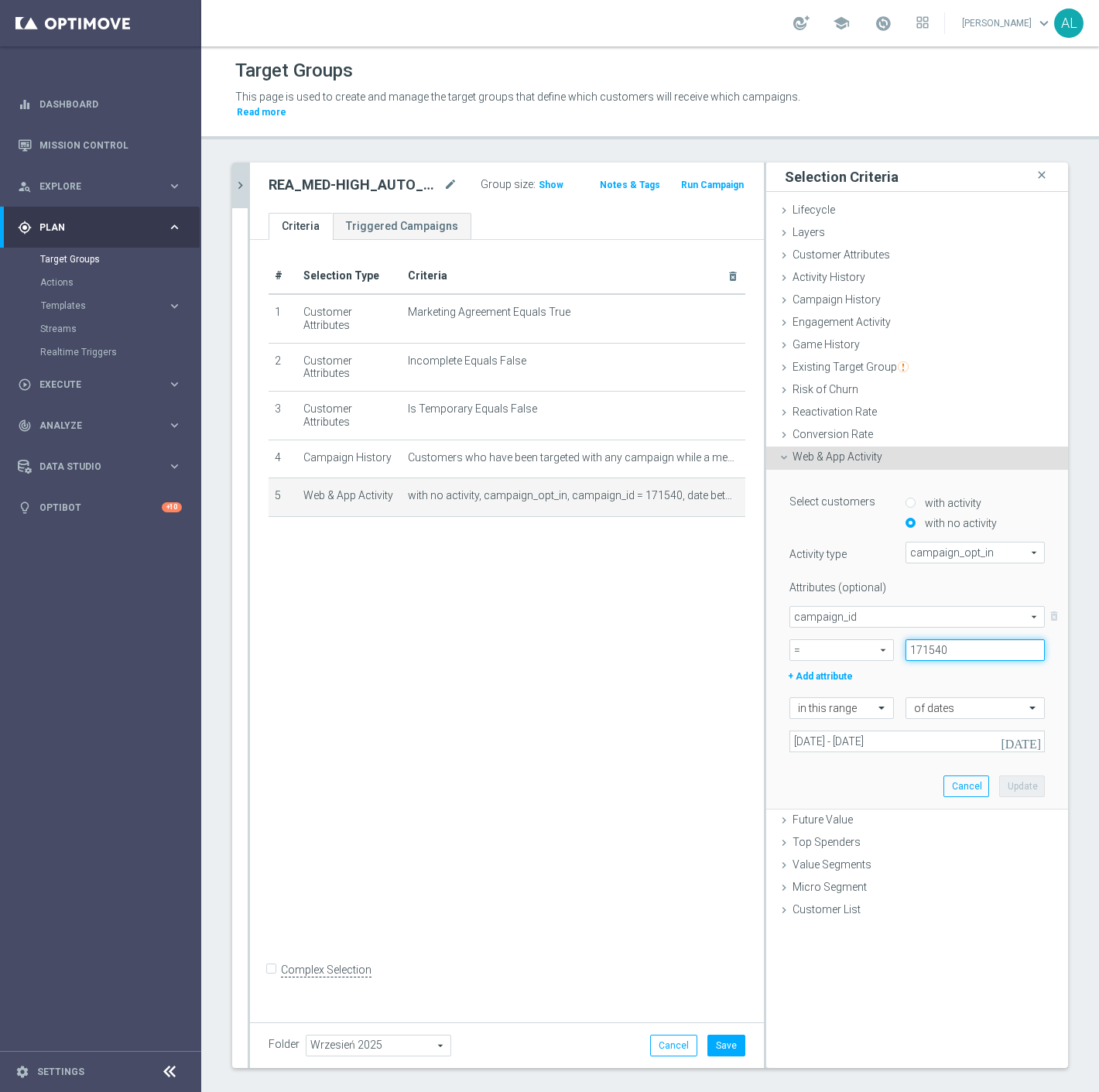
click at [951, 639] on input "171540" at bounding box center [975, 650] width 140 height 22
paste input "9702"
type input "179702"
click at [880, 730] on input "[DATE] - [DATE]" at bounding box center [916, 741] width 255 height 22
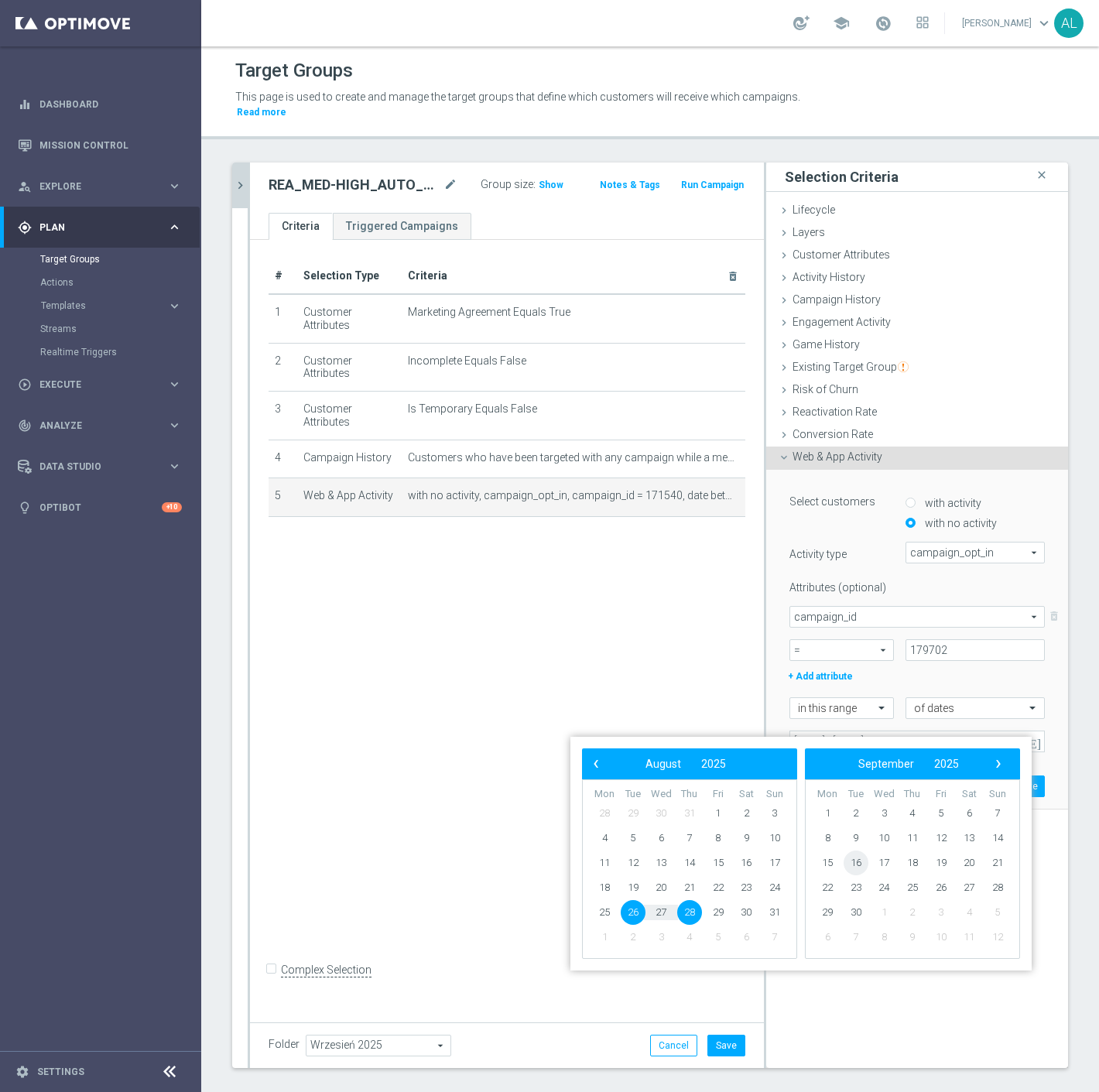
click at [854, 864] on span "16" at bounding box center [856, 863] width 24 height 24
click at [693, 862] on span "18" at bounding box center [689, 863] width 24 height 24
type input "[DATE] - [DATE]"
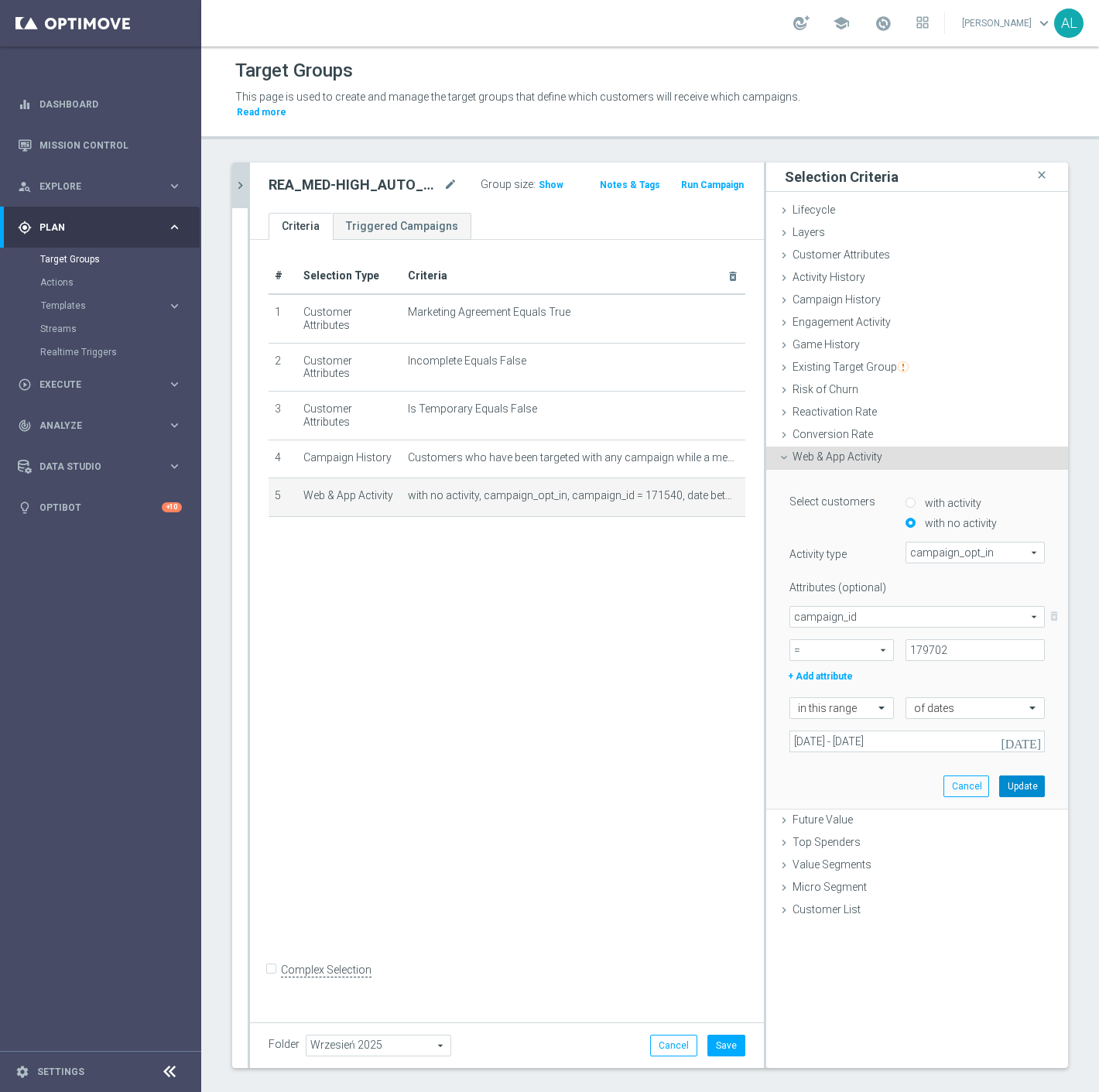
click at [1018, 775] on button "Update" at bounding box center [1021, 786] width 46 height 22
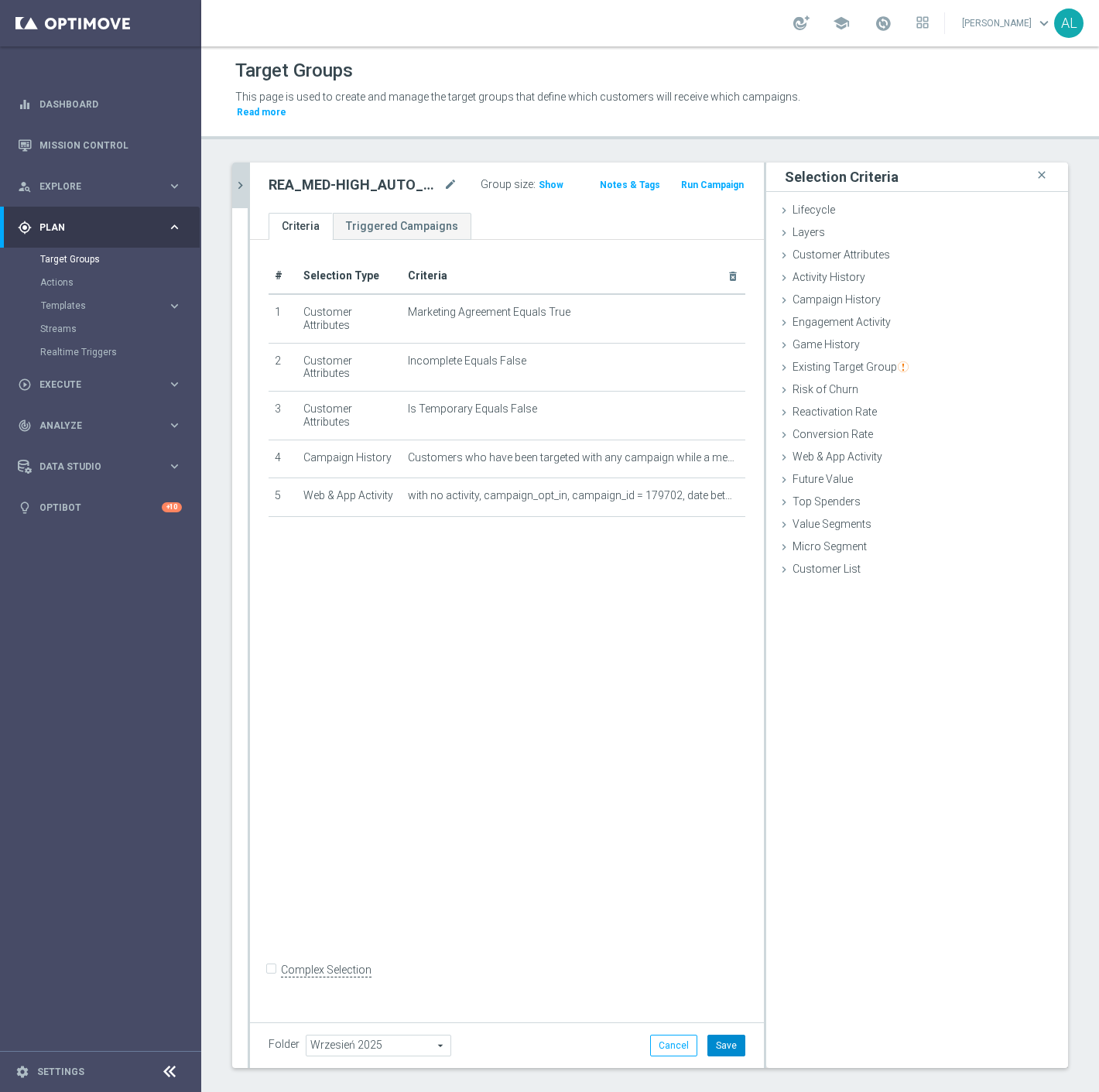
click at [715, 1037] on button "Save" at bounding box center [726, 1045] width 38 height 22
